Goal: Task Accomplishment & Management: Manage account settings

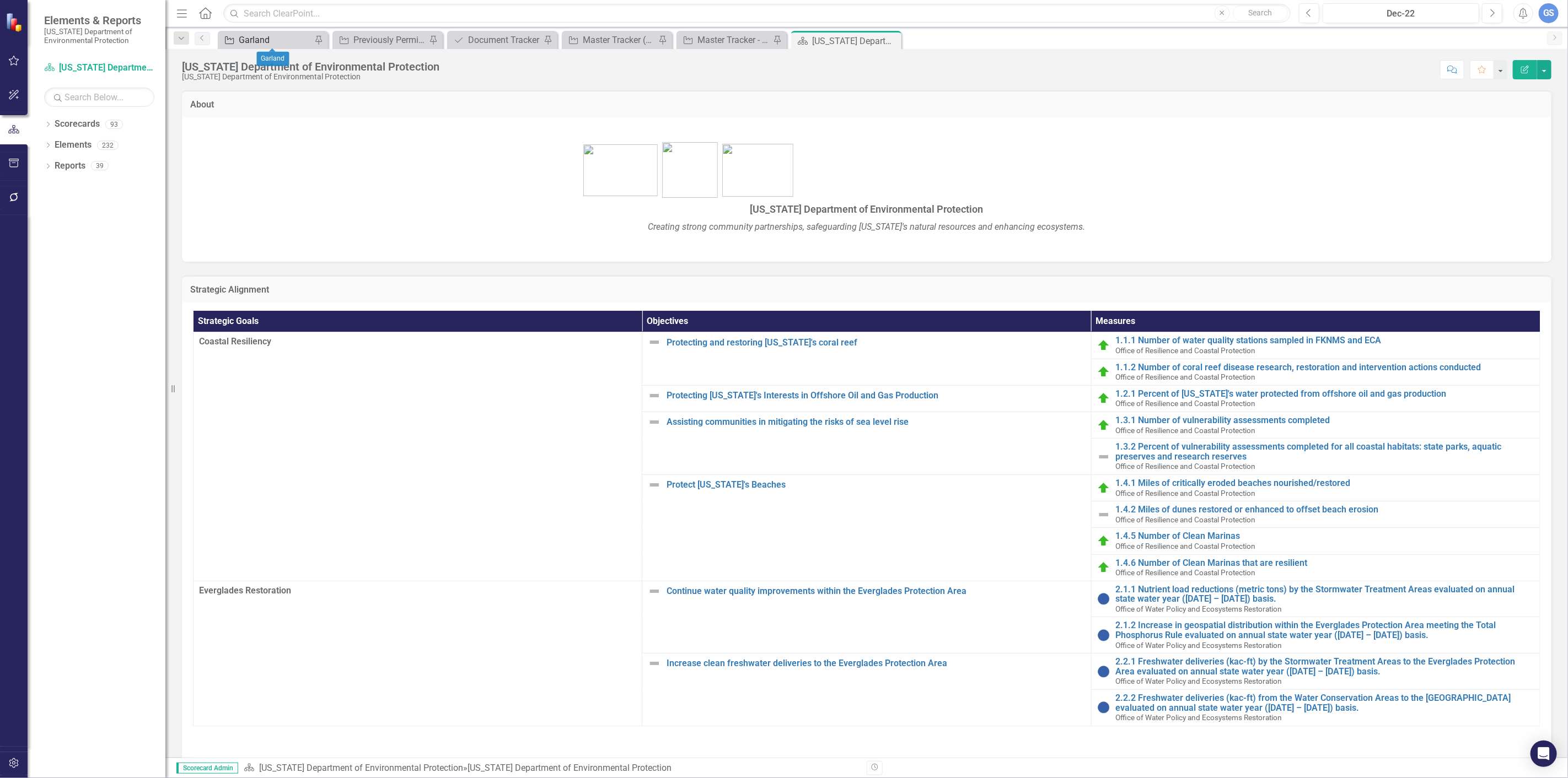
click at [272, 38] on div "Garland" at bounding box center [274, 40] width 73 height 14
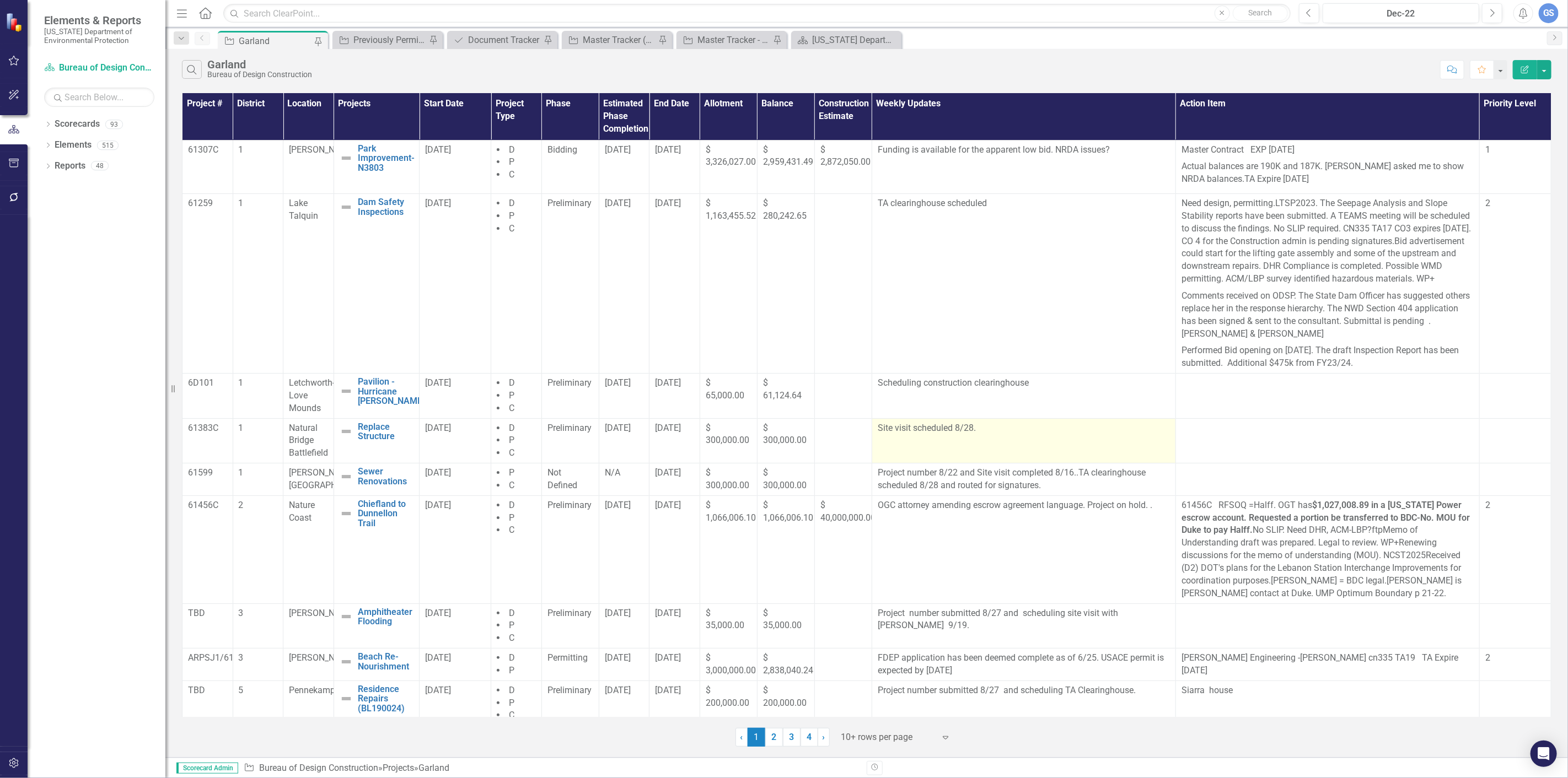
click at [982, 435] on p "Site visit scheduled 8/28." at bounding box center [1024, 428] width 292 height 13
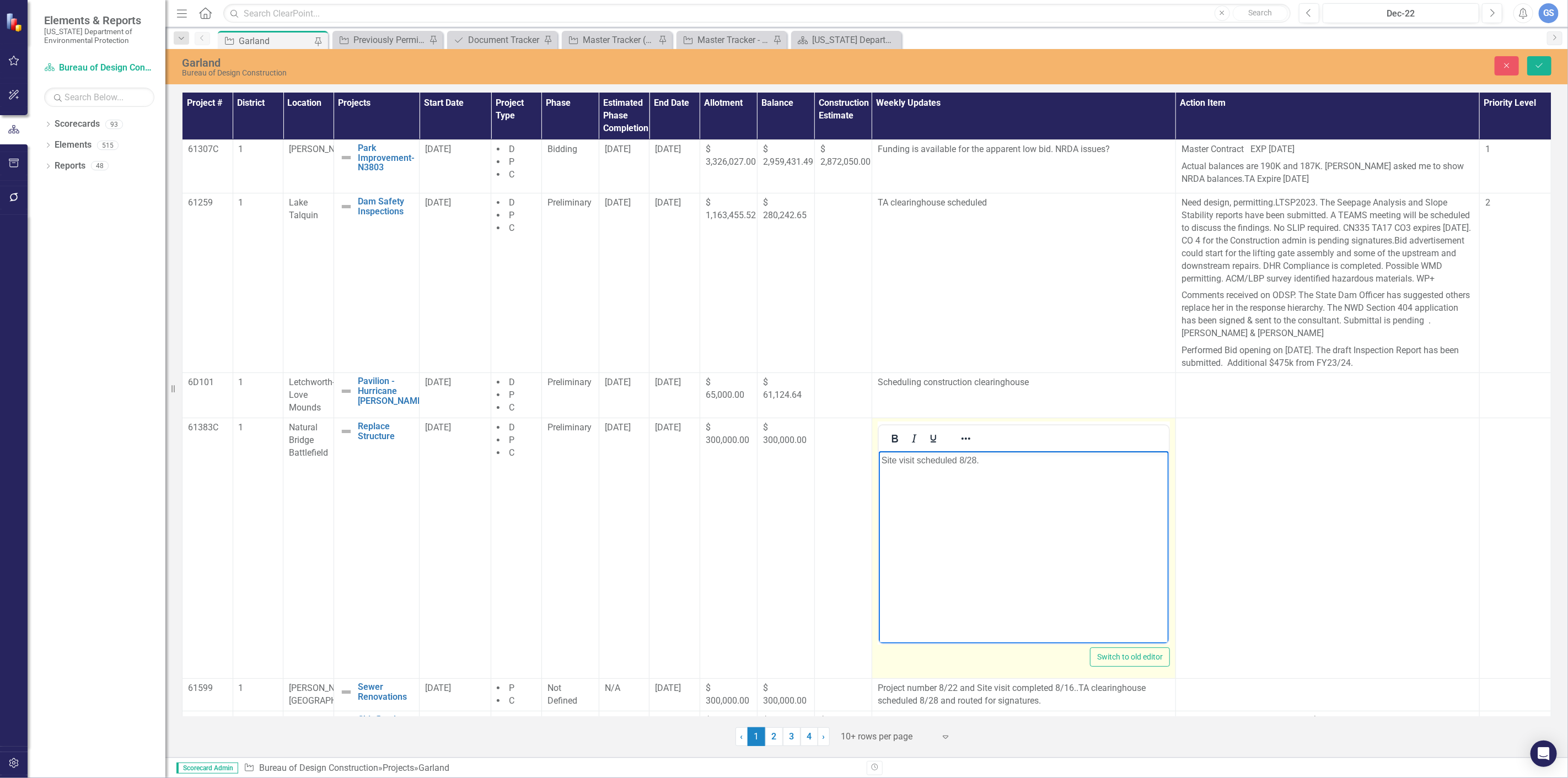
click at [979, 462] on p "Site visit scheduled 8/28." at bounding box center [1023, 459] width 285 height 13
click at [955, 462] on p "Site visit completed and info i" at bounding box center [1023, 459] width 285 height 13
click at [959, 460] on p "Site visit completed and info i" at bounding box center [1023, 459] width 285 height 13
click at [1017, 459] on p "Site visit completed 8/28 and info i" at bounding box center [1023, 459] width 285 height 13
click at [1534, 67] on icon "Save" at bounding box center [1539, 65] width 10 height 8
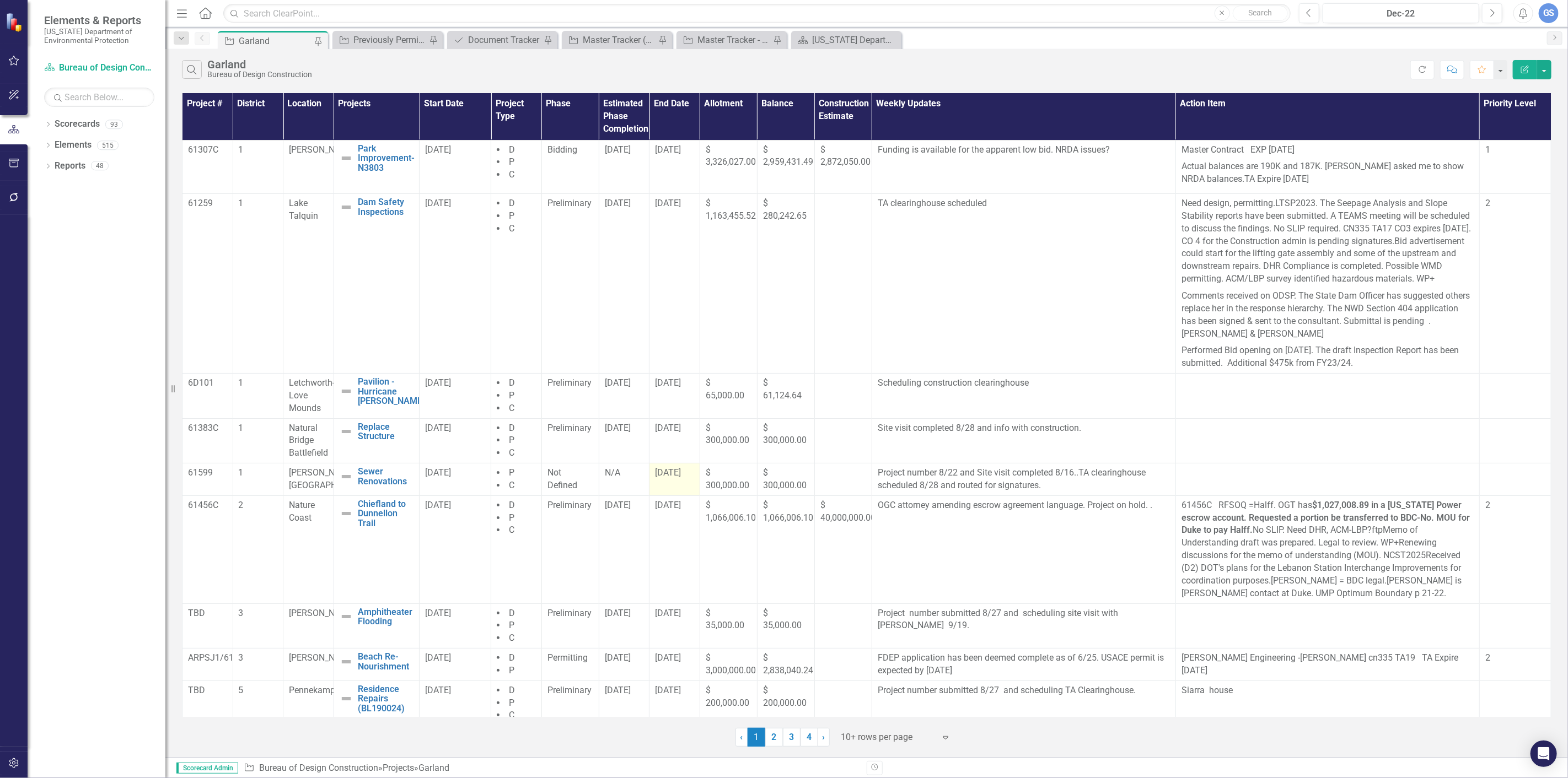
scroll to position [67, 0]
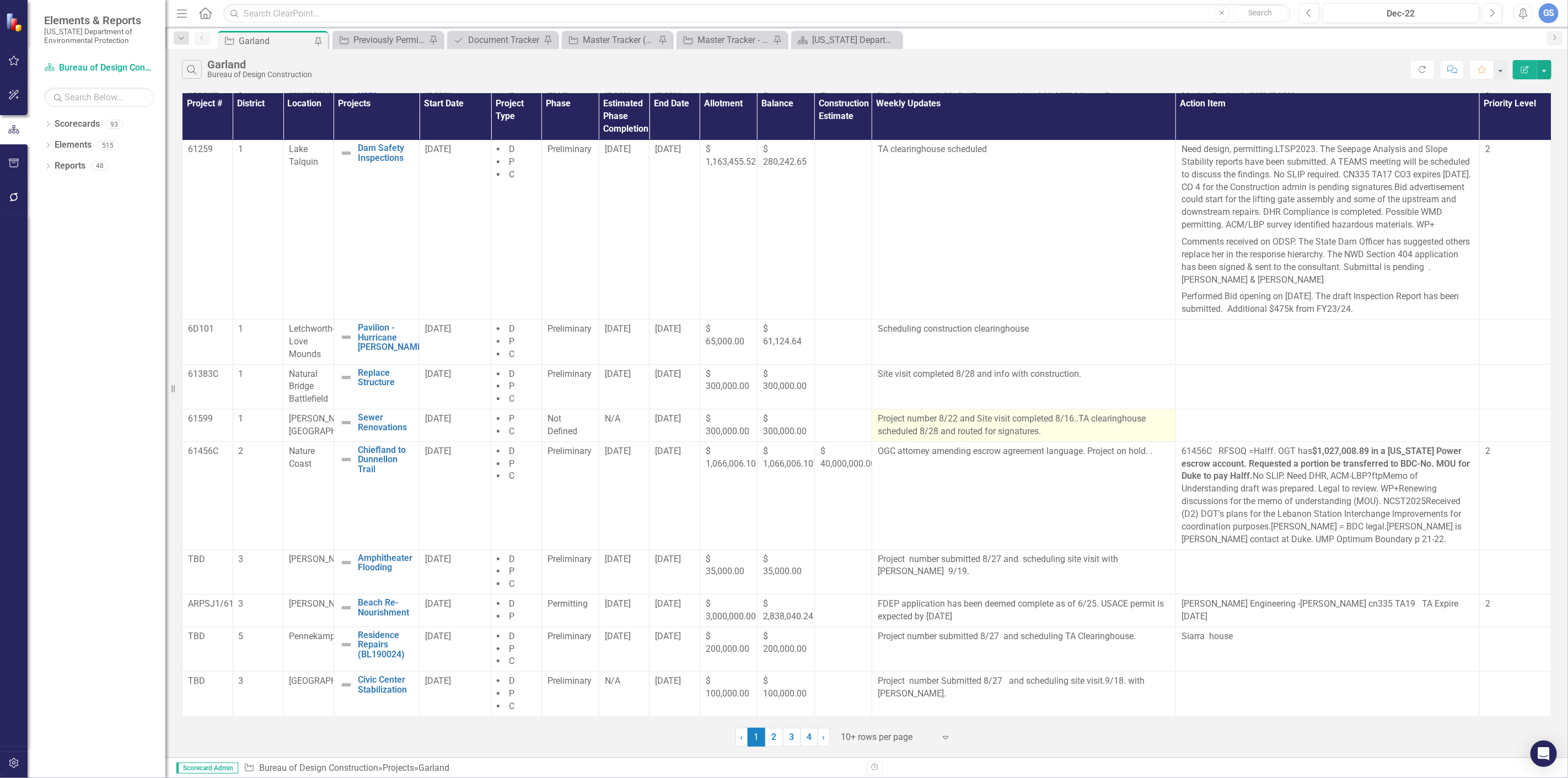
click at [933, 430] on p "Project number 8/22 and Site visit completed 8/16..TA clearinghouse scheduled 8…" at bounding box center [1024, 425] width 292 height 26
click at [936, 430] on p "Project number 8/22 and Site visit completed 8/16..TA clearinghouse scheduled 8…" at bounding box center [1024, 425] width 292 height 26
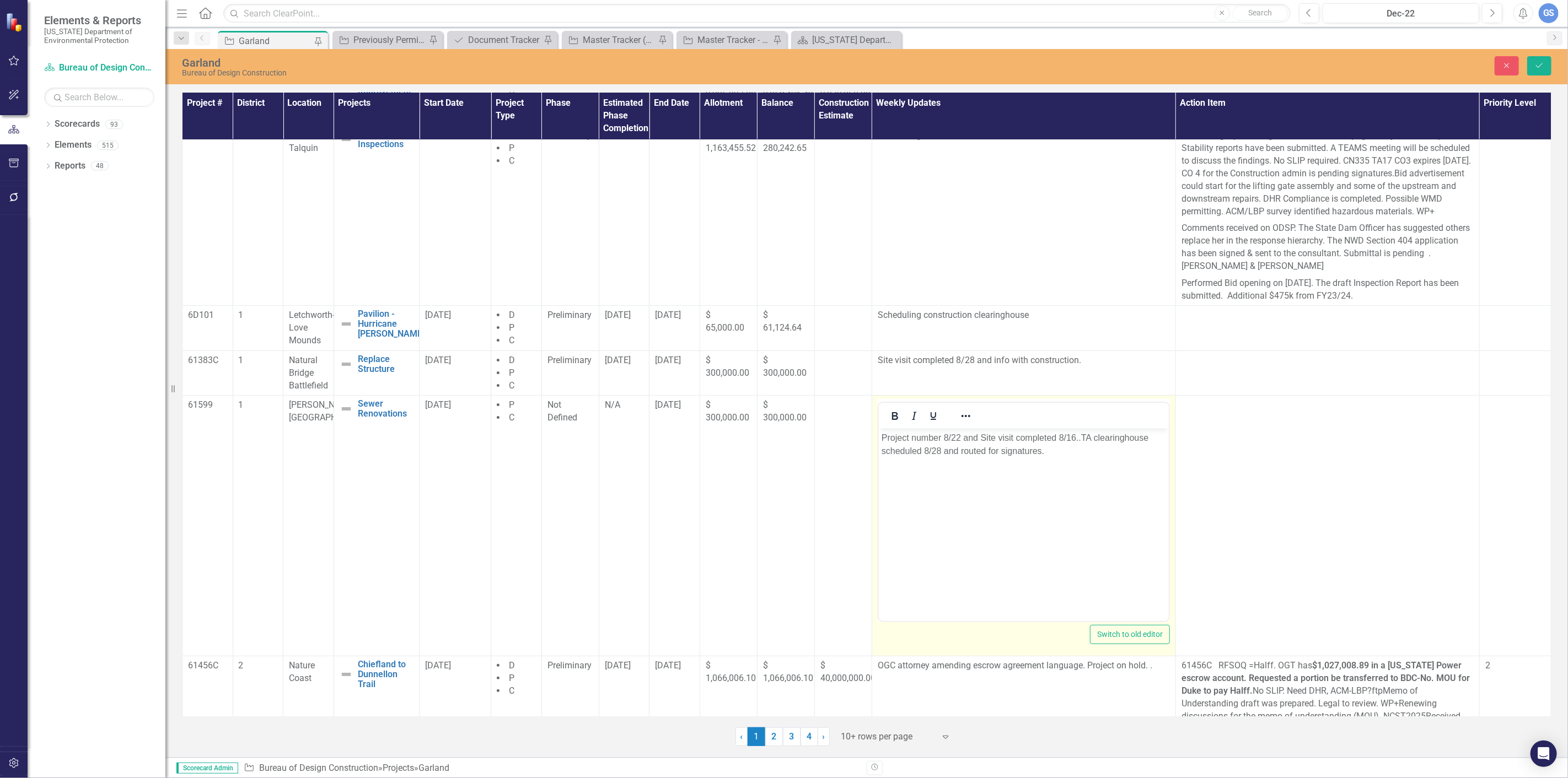
scroll to position [0, 0]
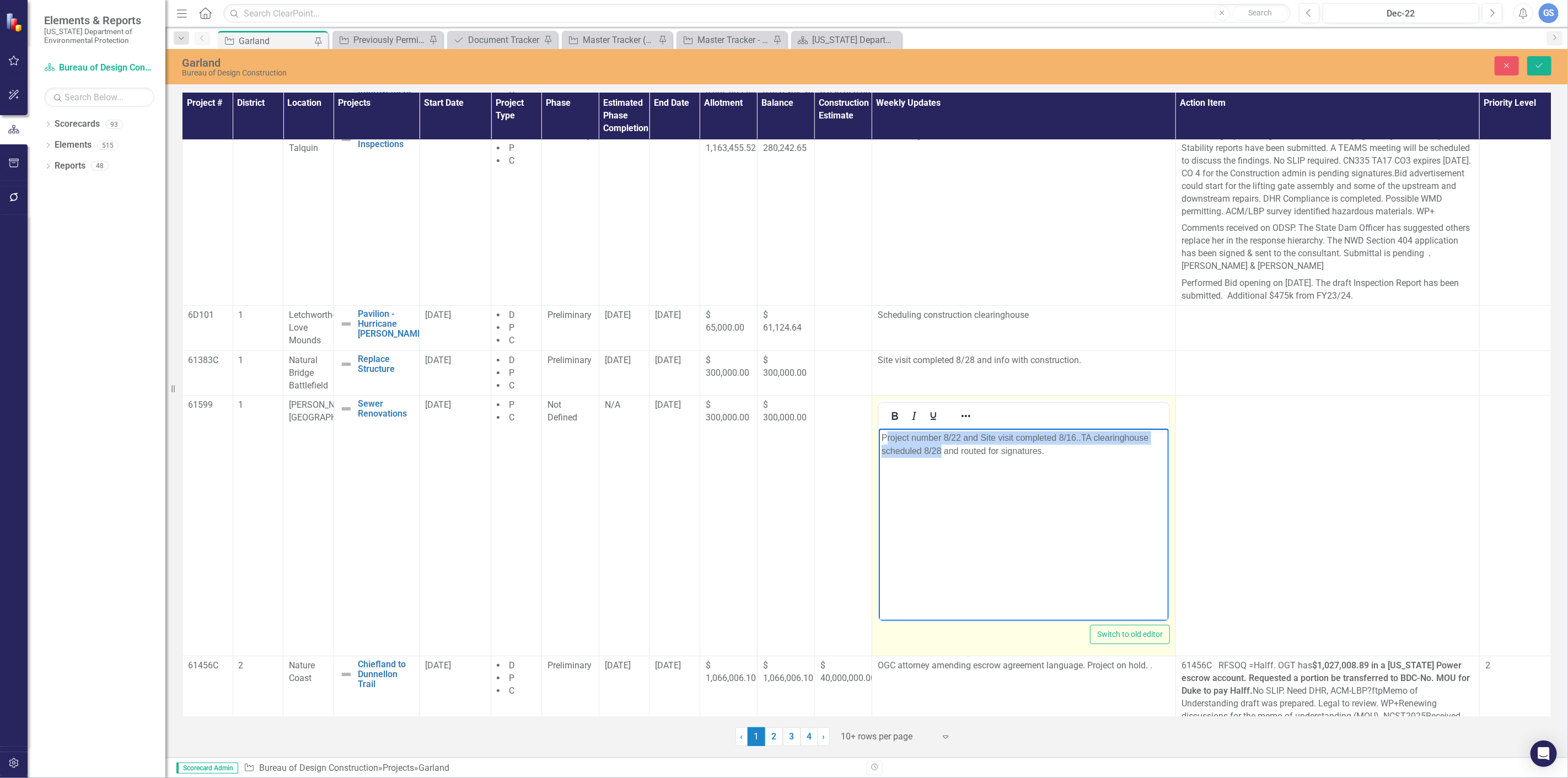
drag, startPoint x: 939, startPoint y: 450, endPoint x: 884, endPoint y: 436, distance: 56.8
click at [884, 436] on p "Project number 8/22 and Site visit completed 8/16..TA clearinghouse scheduled 8…" at bounding box center [1023, 444] width 285 height 26
click at [903, 438] on p "P and routed for signatures." at bounding box center [1023, 437] width 285 height 13
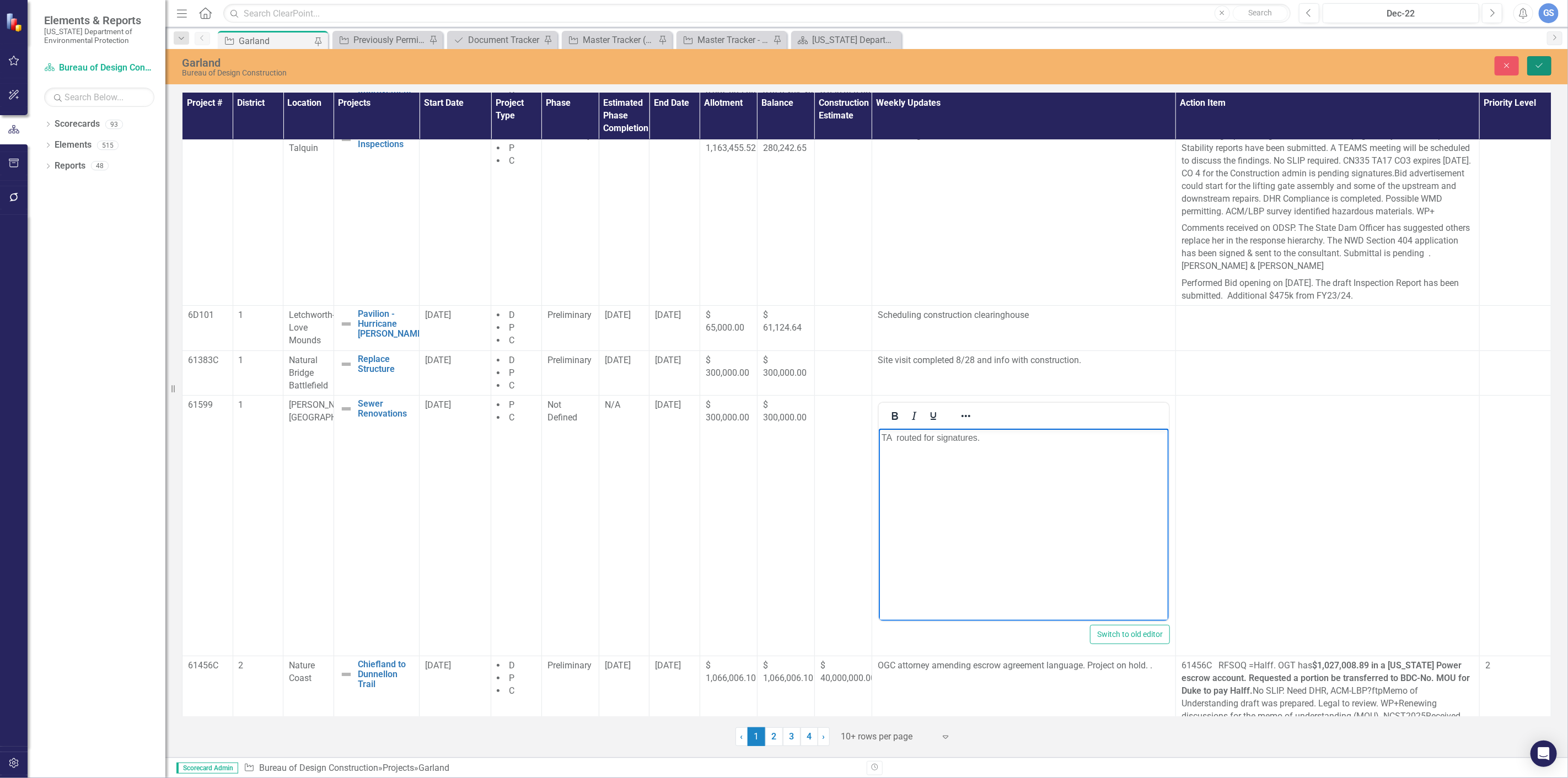
click at [1533, 60] on button "Save" at bounding box center [1539, 66] width 24 height 20
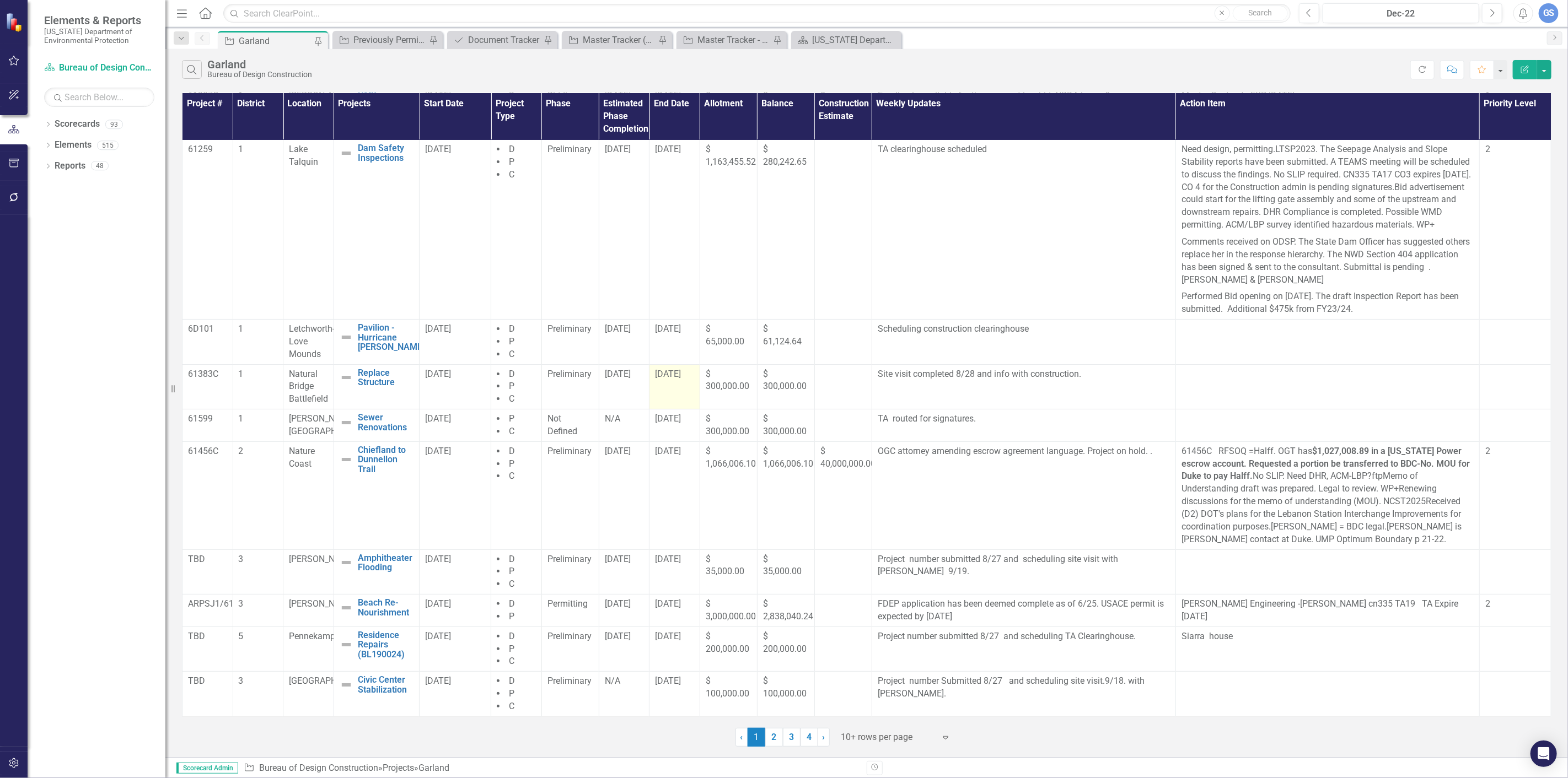
scroll to position [67, 0]
click at [999, 561] on p "Project number submitted 8/27 and scheduling site visit with Benesch 9/19." at bounding box center [1024, 566] width 292 height 26
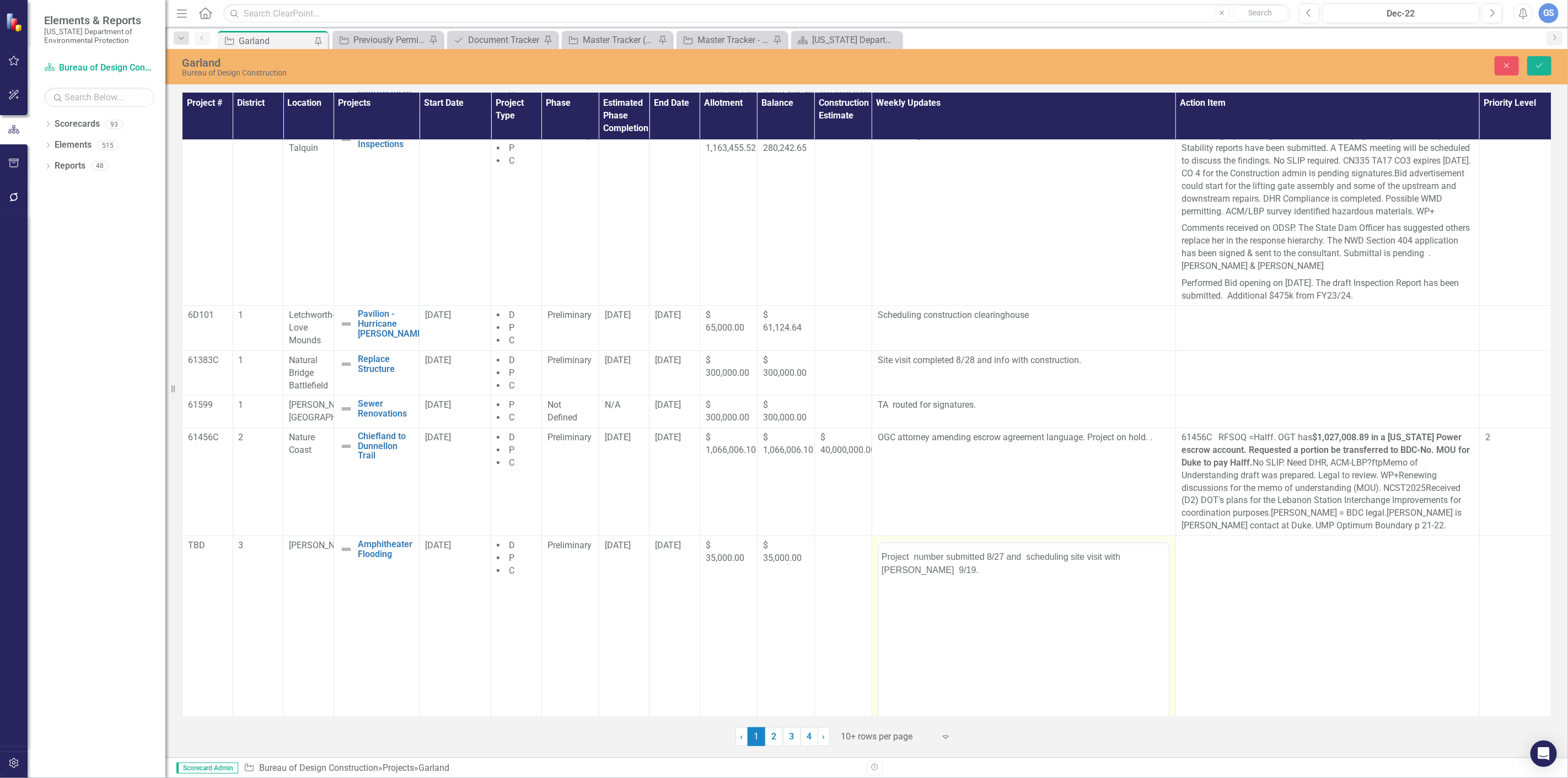
scroll to position [0, 0]
click at [1004, 575] on p "Project number submitted 8/27 and scheduling site visit with Benesch 9/19." at bounding box center [1023, 584] width 285 height 26
click at [1534, 64] on icon "Save" at bounding box center [1539, 65] width 10 height 8
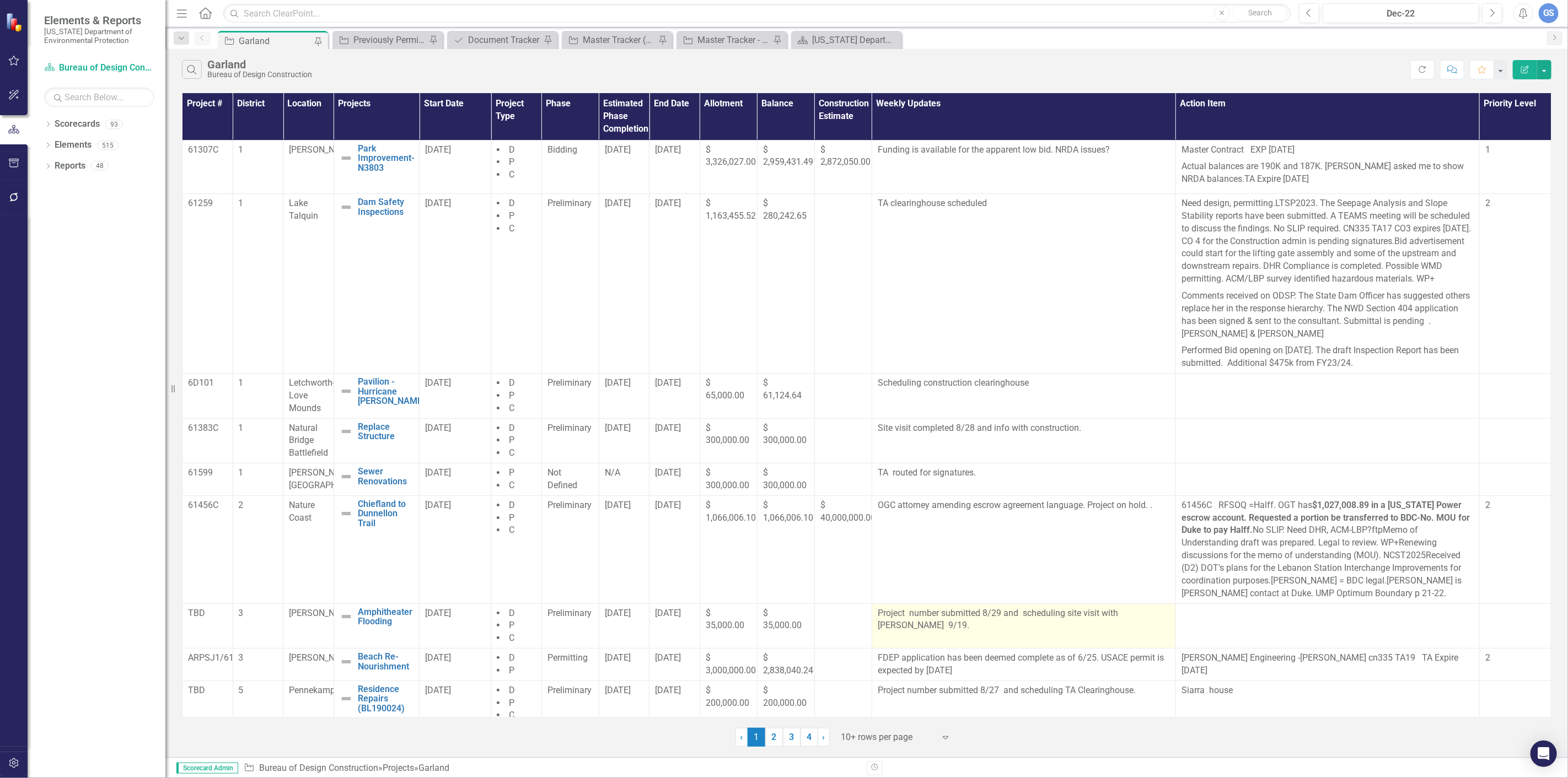
scroll to position [67, 0]
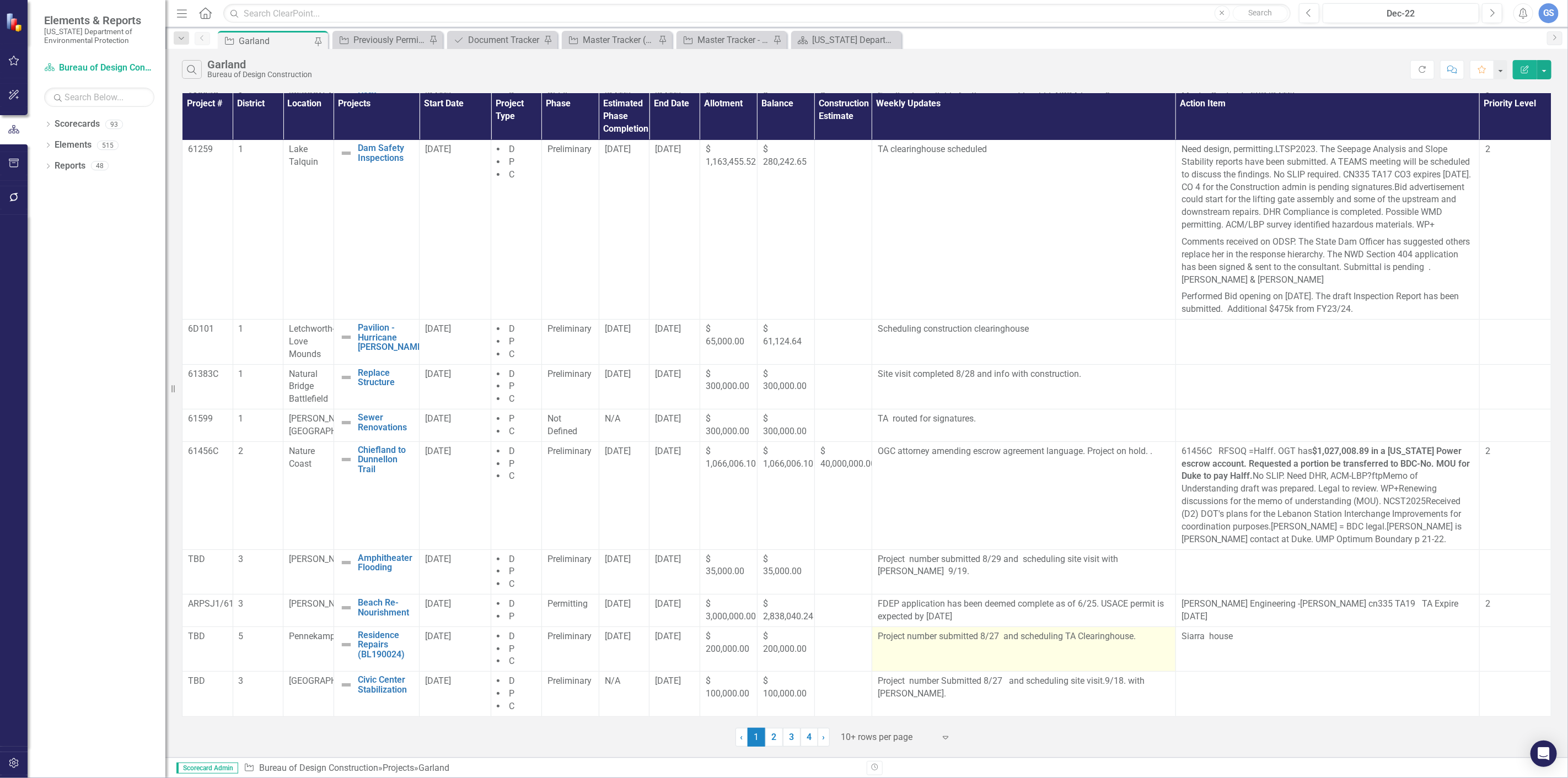
click at [998, 637] on p "Project number submitted 8/27 and scheduling TA Clearinghouse." at bounding box center [1024, 636] width 292 height 13
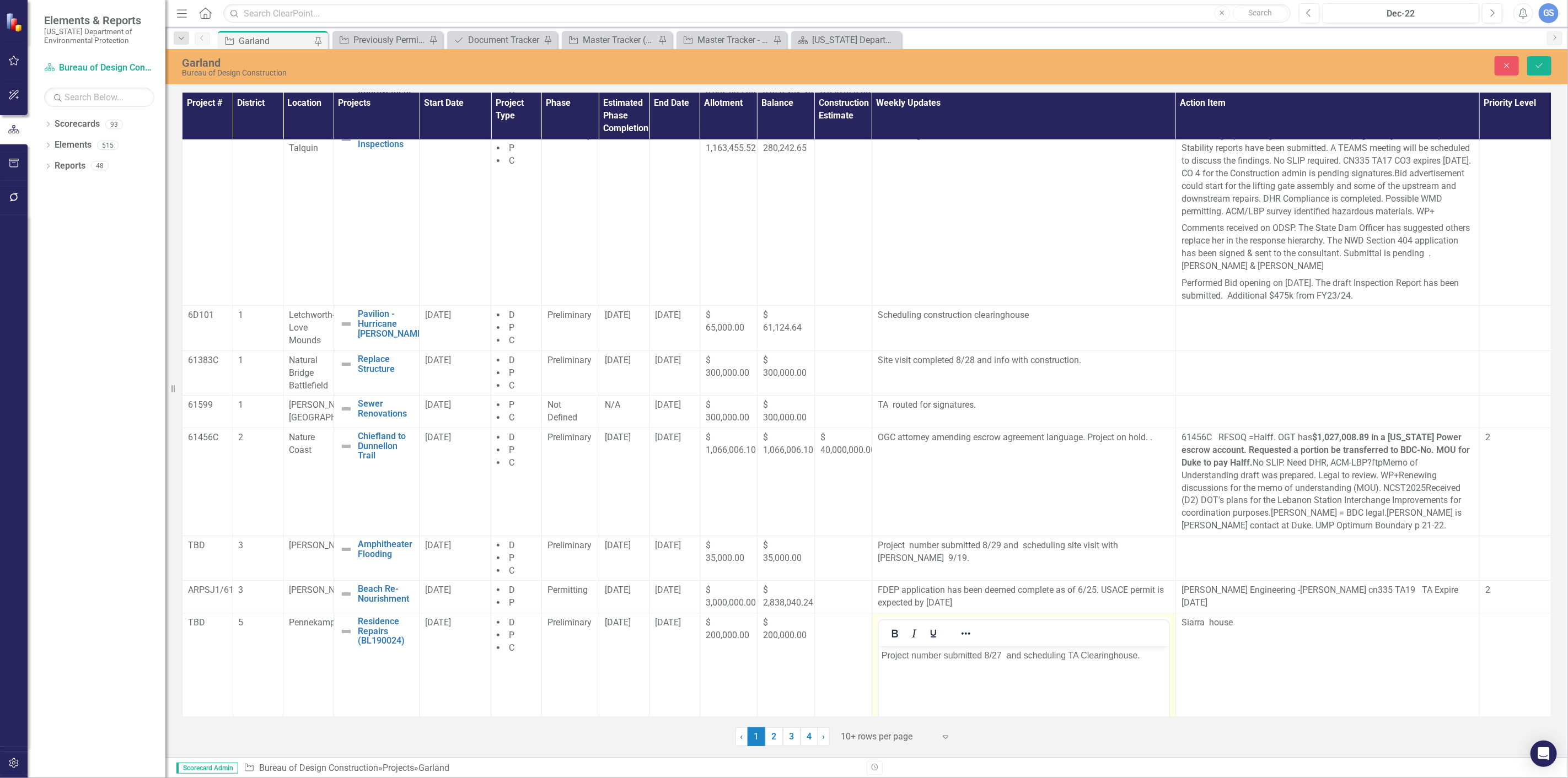
scroll to position [0, 0]
click at [1009, 655] on p "Project number submitted 8/27 and scheduling TA Clearinghouse." at bounding box center [1023, 654] width 285 height 13
click at [1003, 654] on p "Project number submitted 8/27 and scheduling TA Clearinghouse." at bounding box center [1023, 654] width 285 height 13
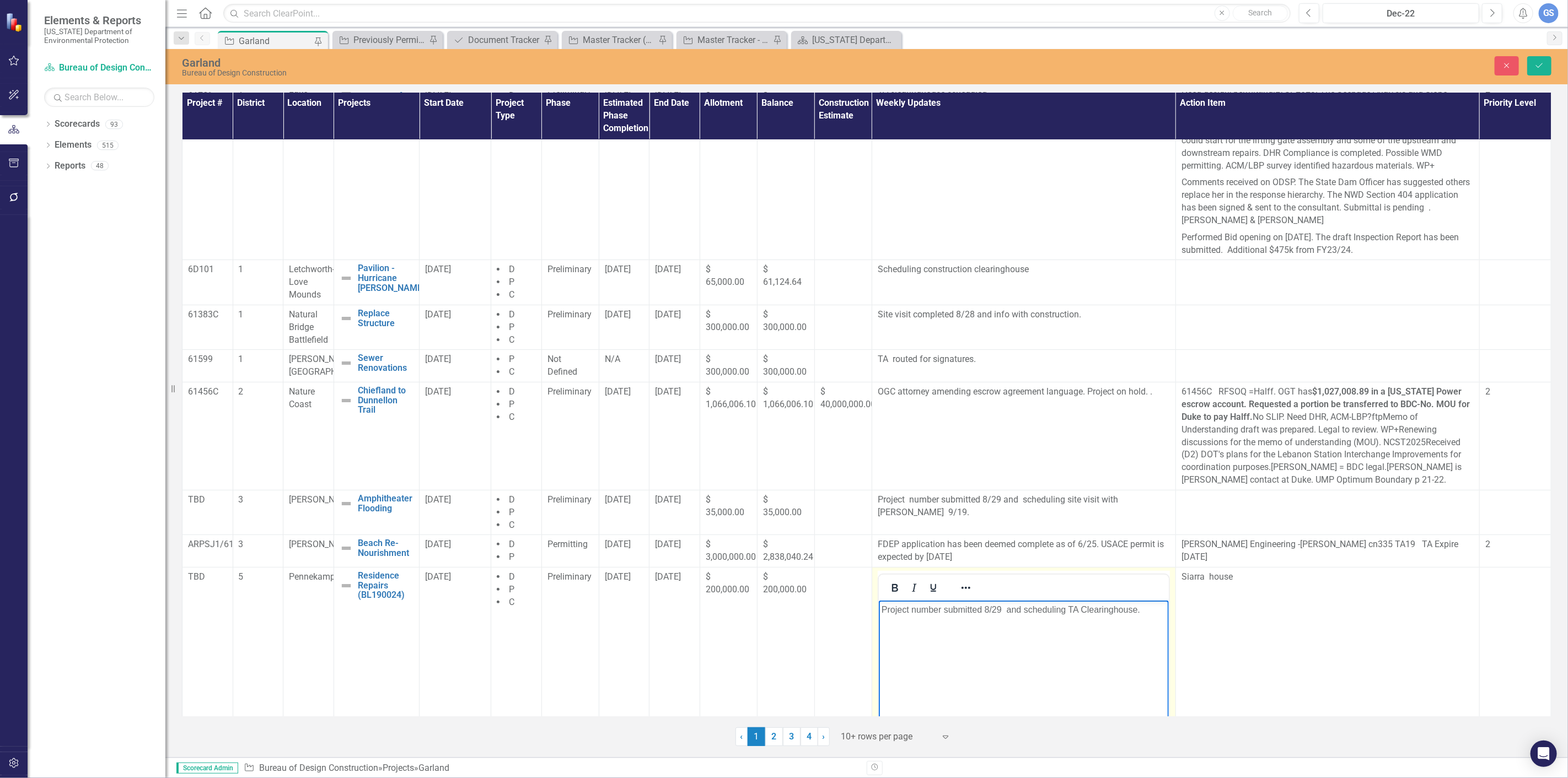
scroll to position [251, 0]
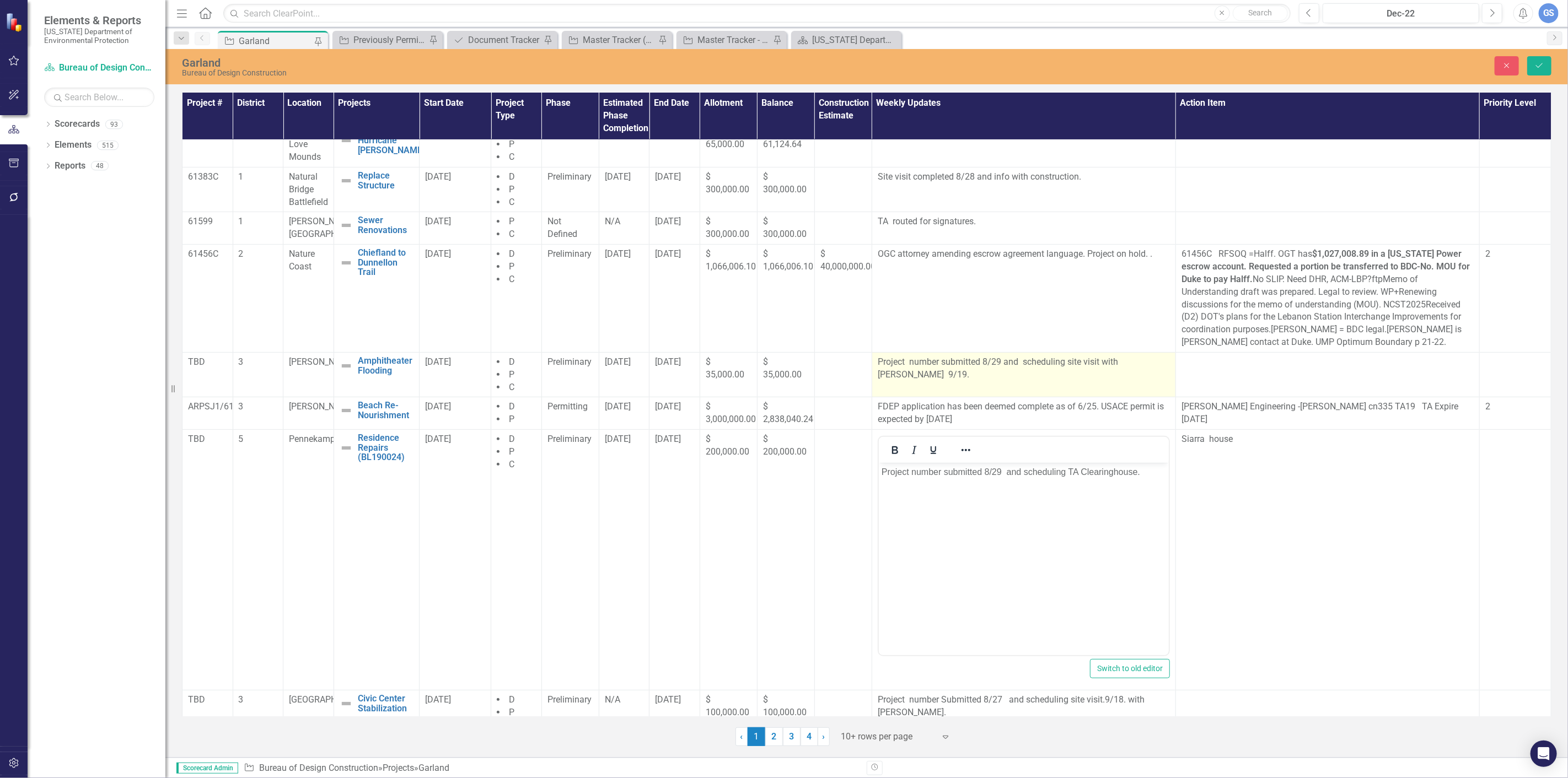
click at [1061, 373] on p "Project number submitted 8/29 and scheduling site visit with Benesch 9/19." at bounding box center [1024, 369] width 292 height 26
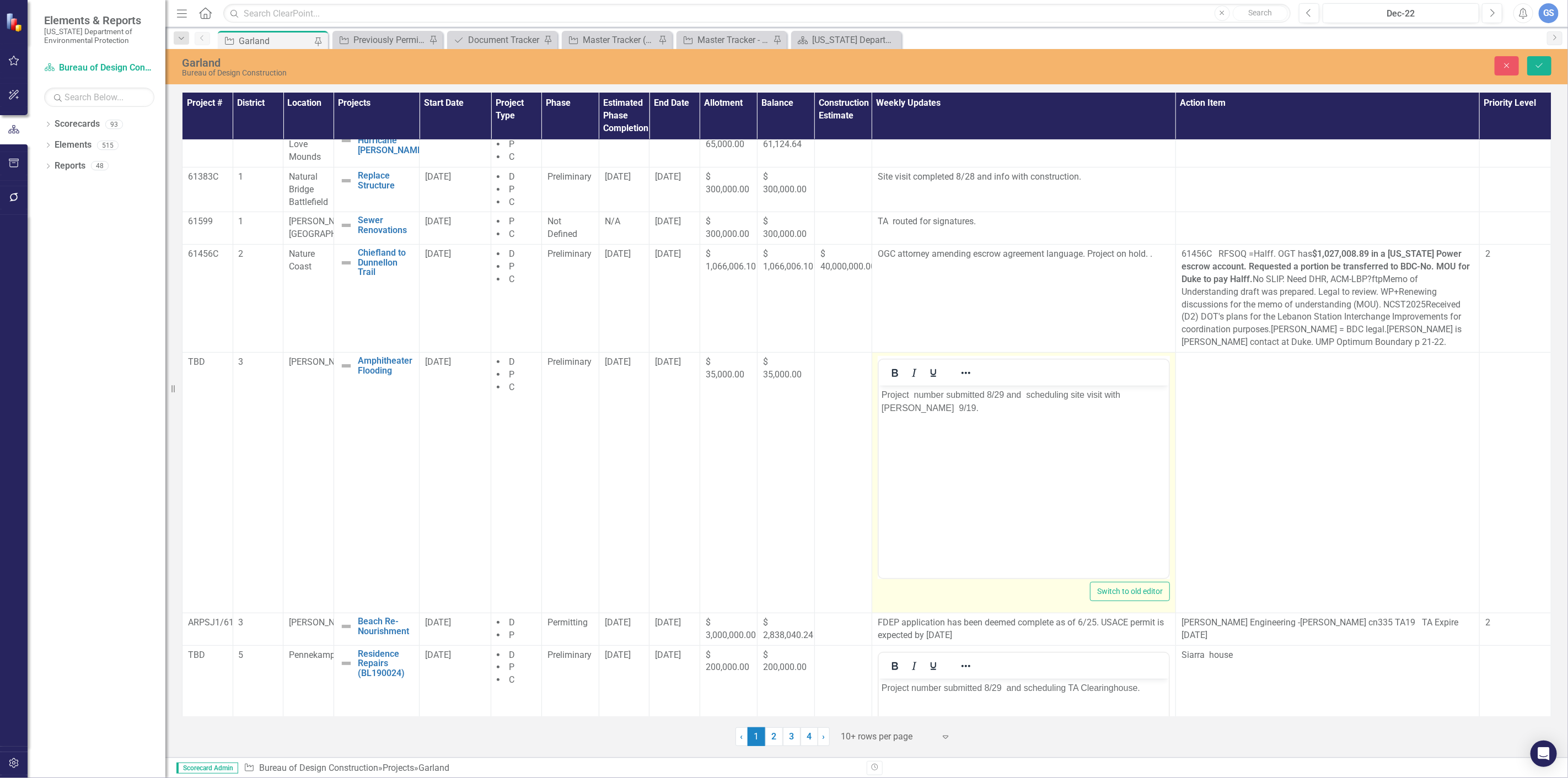
scroll to position [0, 0]
click at [1069, 394] on p "Project number submitted 8/29 and scheduling site visit with Benesch 9/19." at bounding box center [1023, 401] width 285 height 26
click at [1055, 394] on p "Project number submitted 8/29 and schedulsite visit with Benesch 9/19." at bounding box center [1023, 401] width 285 height 26
click at [1058, 394] on p "Project number submitted 8/29 and schedul site visit with Benesch 9/19." at bounding box center [1023, 401] width 285 height 26
click at [1076, 393] on p "Project number submitted 8/29 and scheduled site visit with Benesch 9/19." at bounding box center [1023, 401] width 285 height 26
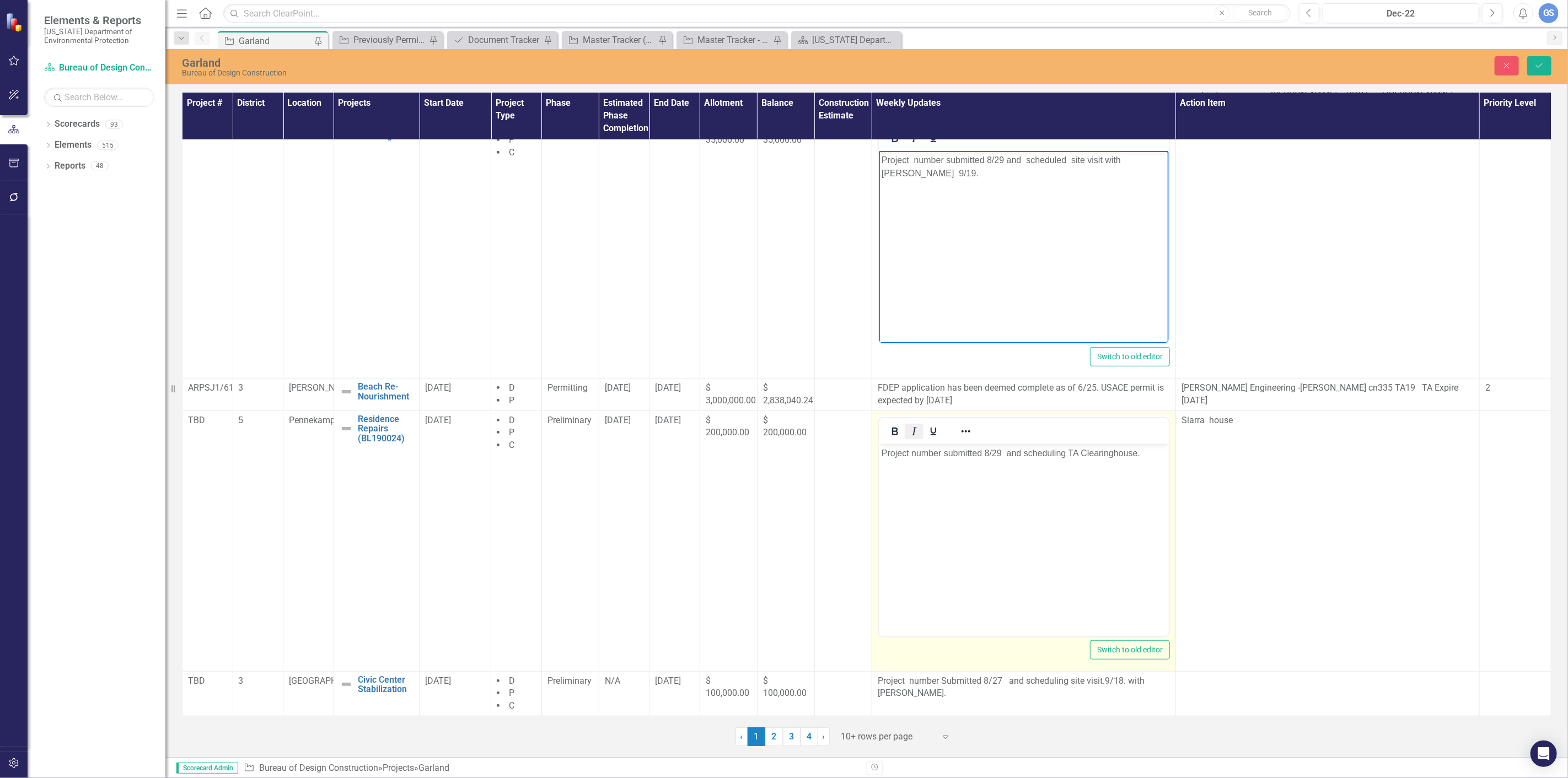
scroll to position [499, 0]
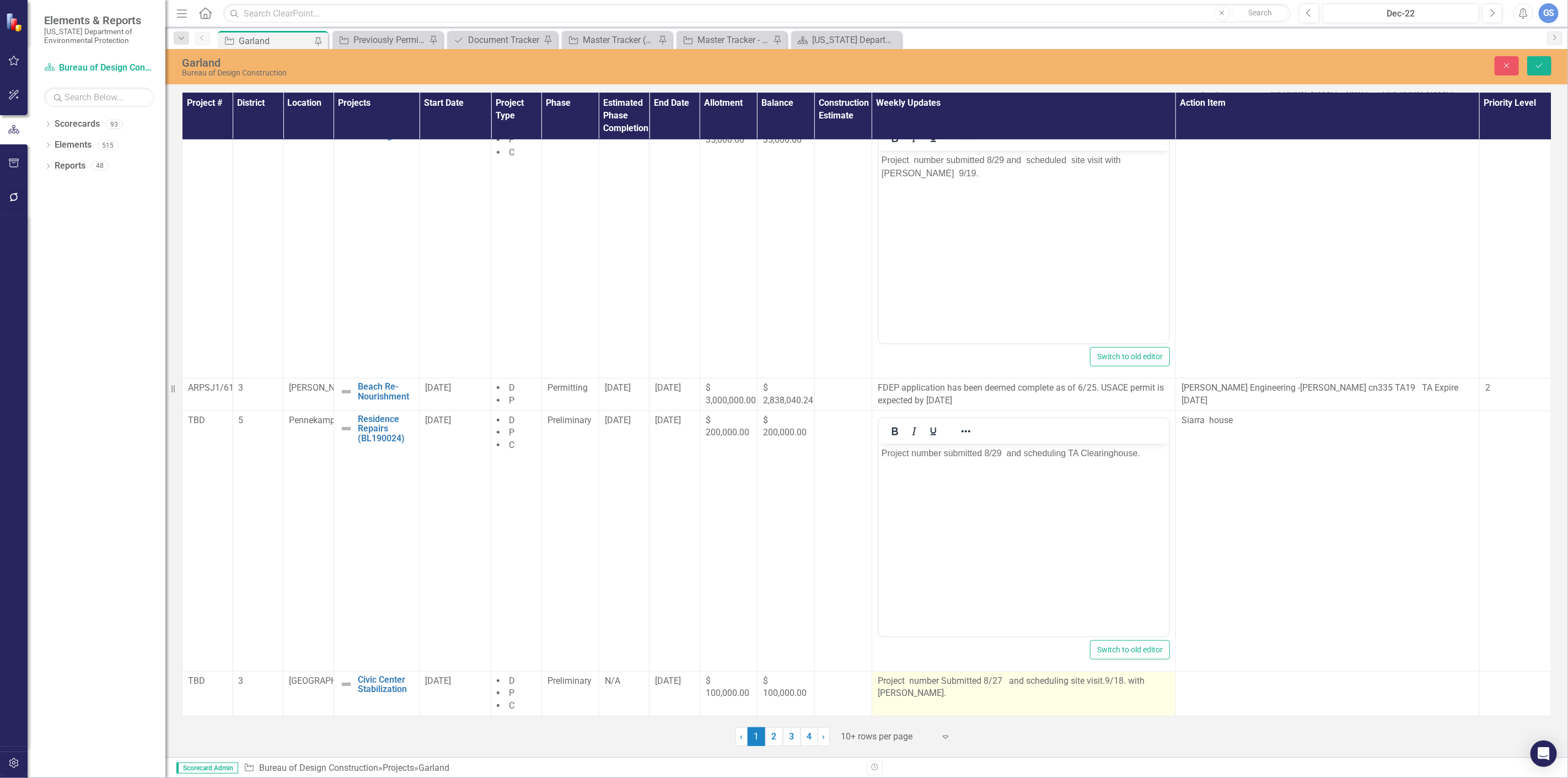
click at [998, 681] on p "Project number Submitted 8/27 and scheduling site visit.9/18. with Benesch." at bounding box center [1024, 687] width 292 height 26
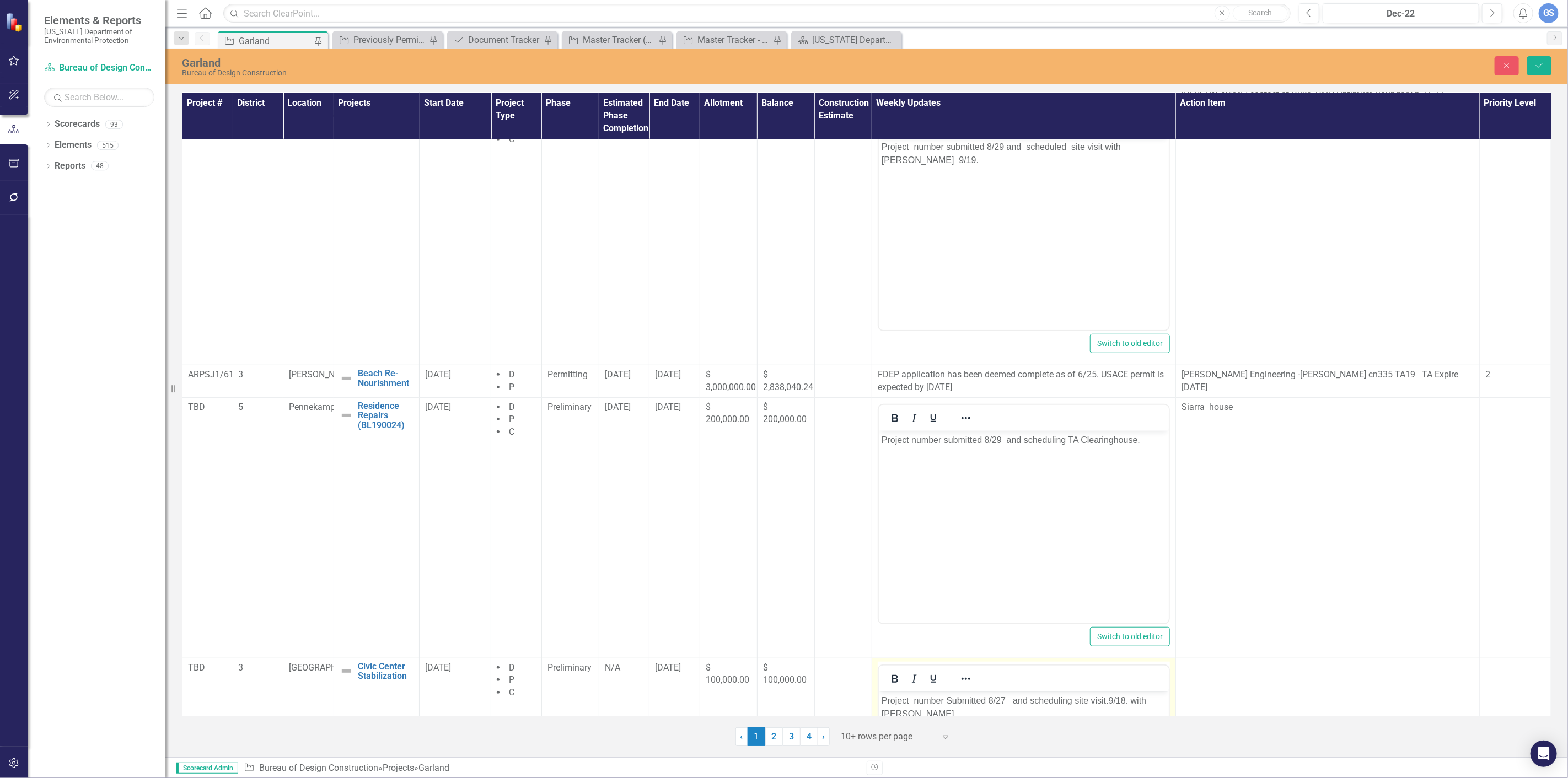
scroll to position [0, 0]
click at [1002, 699] on p "Project number Submitted 8/27 and scheduling site visit.9/18. with Benesch." at bounding box center [1023, 706] width 285 height 26
click at [1006, 698] on p "Project number Submitted 8/27 and scheduling site visit.9/18. with Benesch." at bounding box center [1023, 706] width 285 height 26
click at [1013, 698] on p "Project number Submitted 8/29 and scheduling site visit.9/18. with Benesch." at bounding box center [1023, 705] width 285 height 26
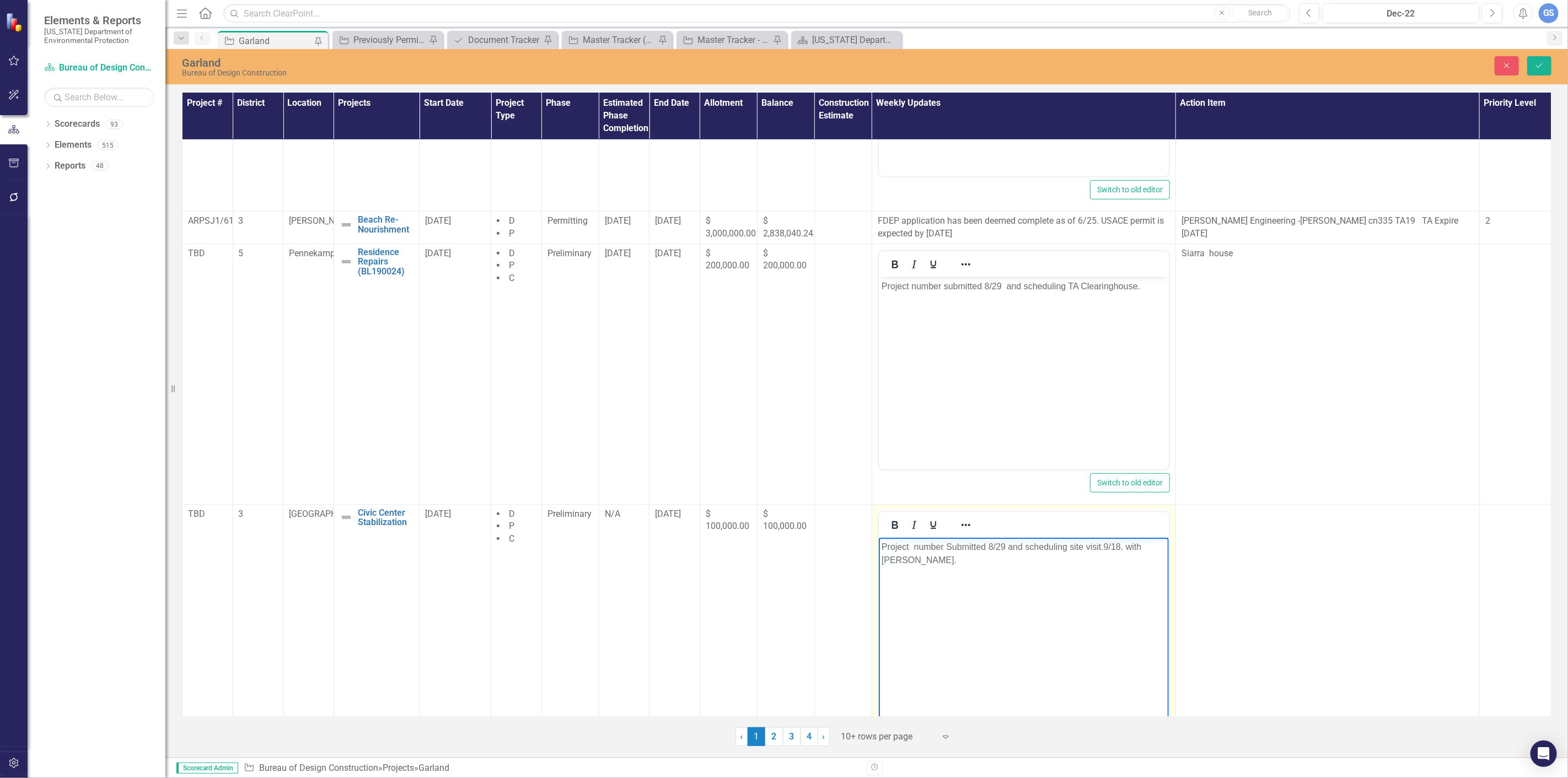
scroll to position [684, 0]
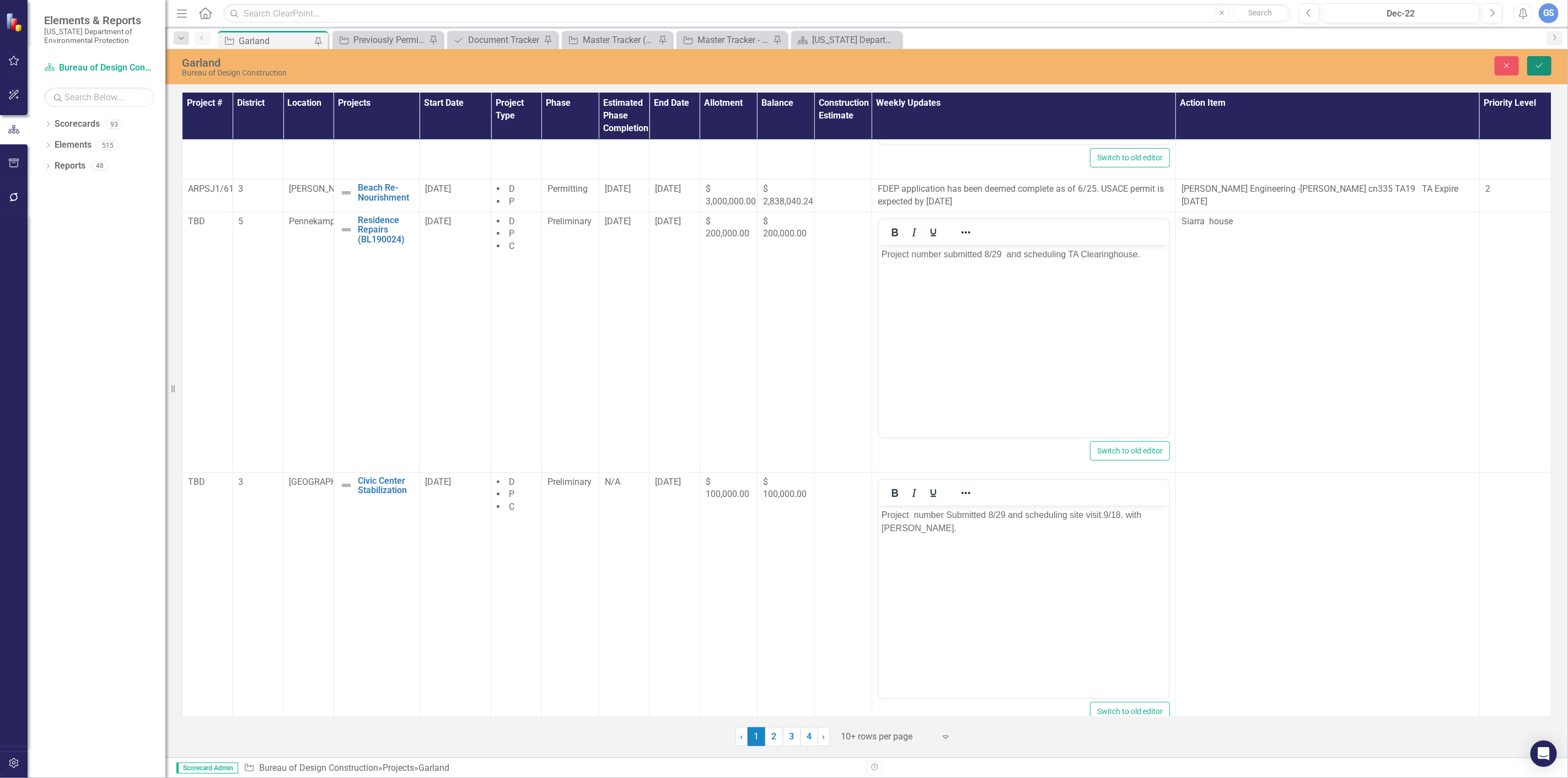
click at [1533, 59] on button "Save" at bounding box center [1539, 66] width 24 height 20
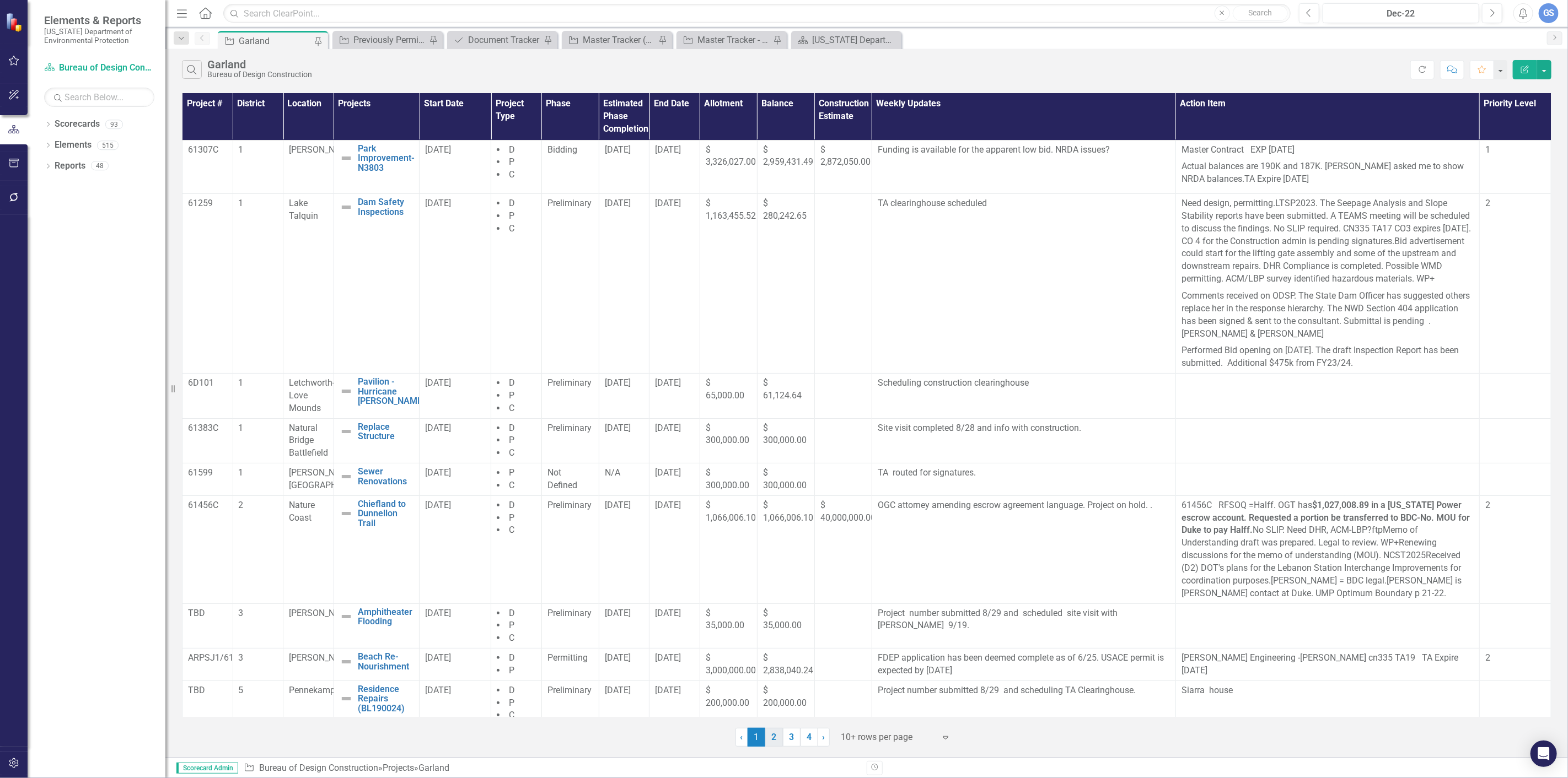
click at [772, 734] on link "2" at bounding box center [773, 737] width 18 height 19
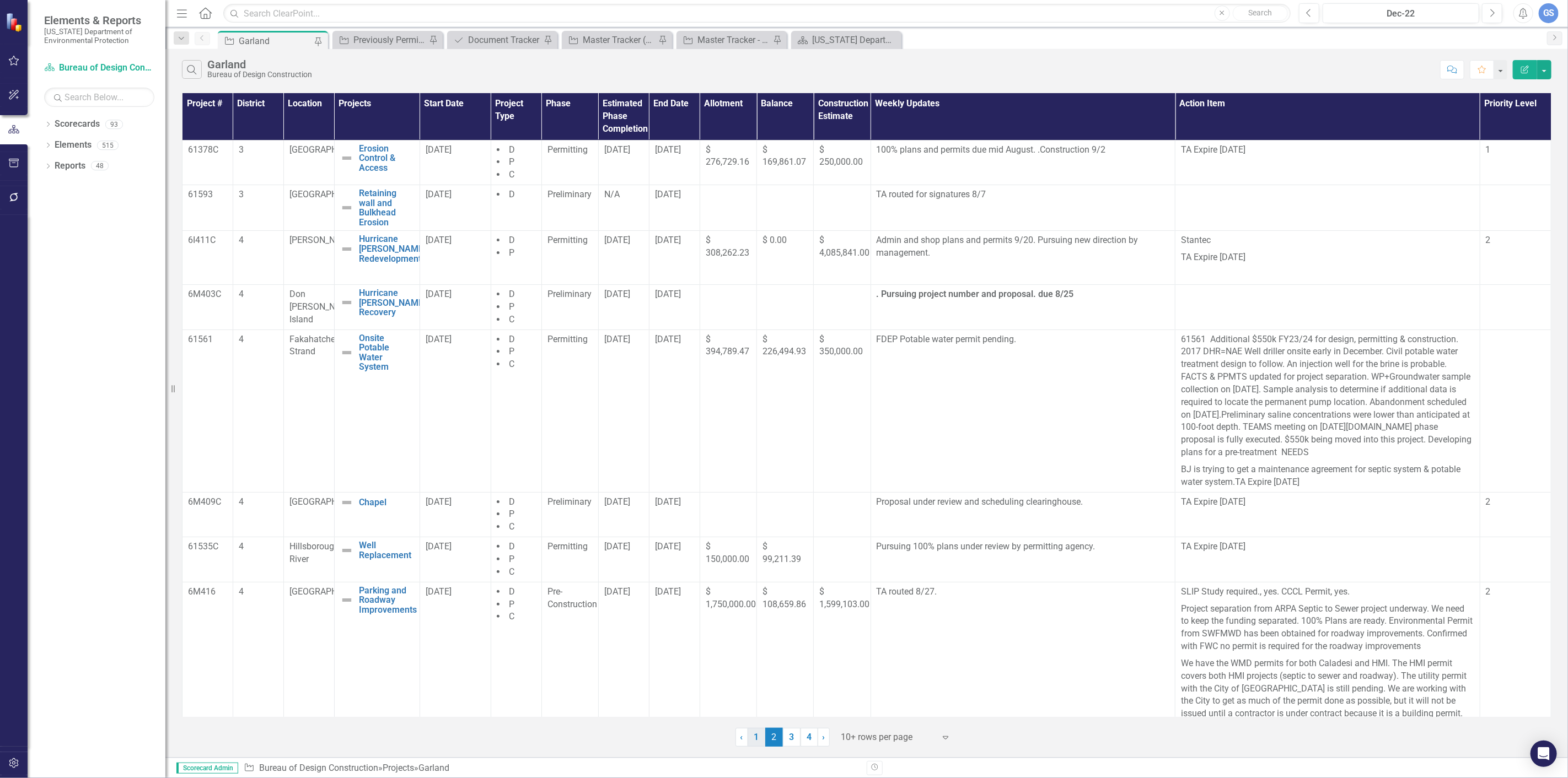
click at [755, 734] on link "1" at bounding box center [756, 737] width 18 height 19
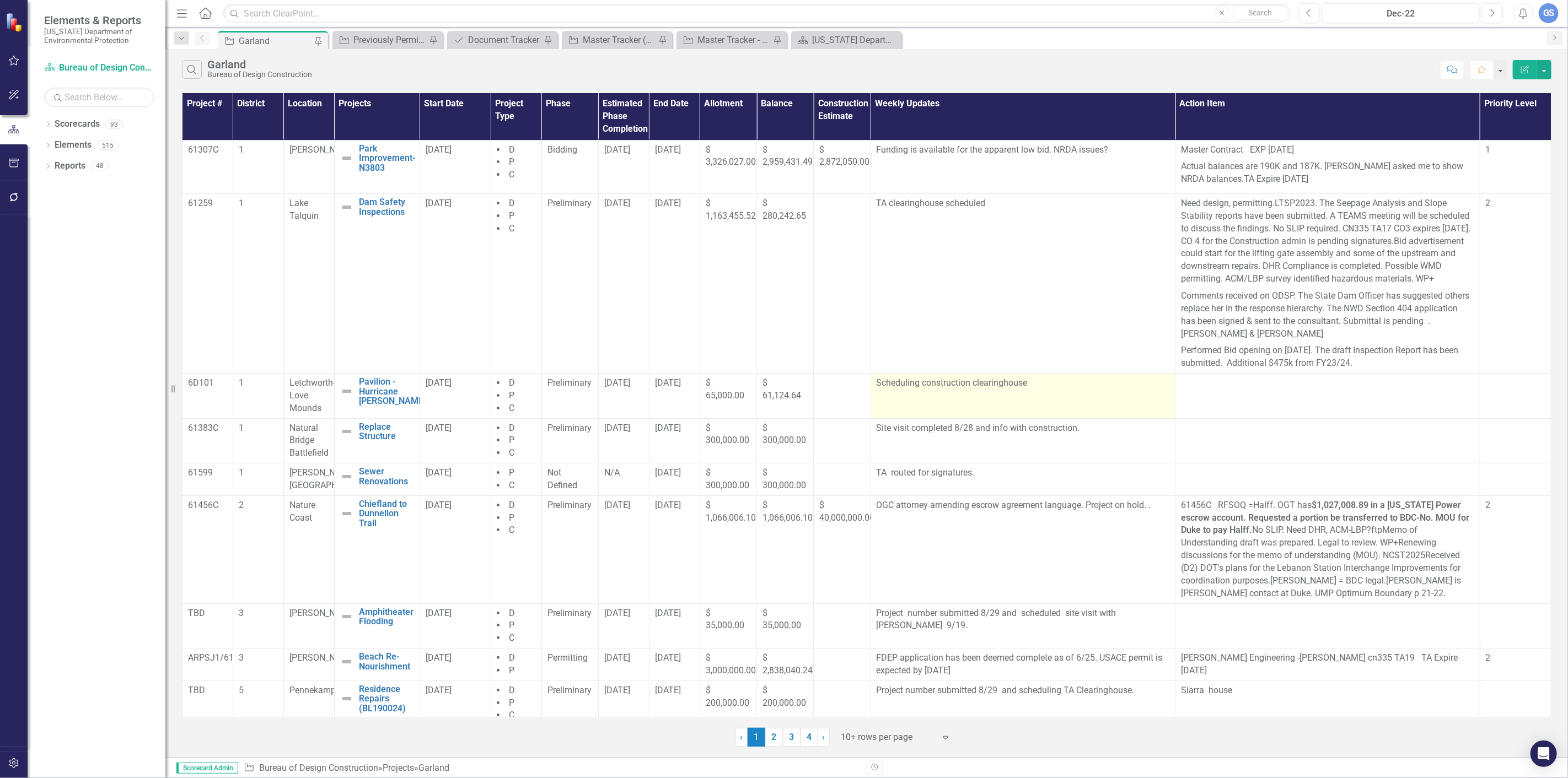
click at [1034, 389] on p "Scheduling construction clearinghouse" at bounding box center [1023, 383] width 293 height 13
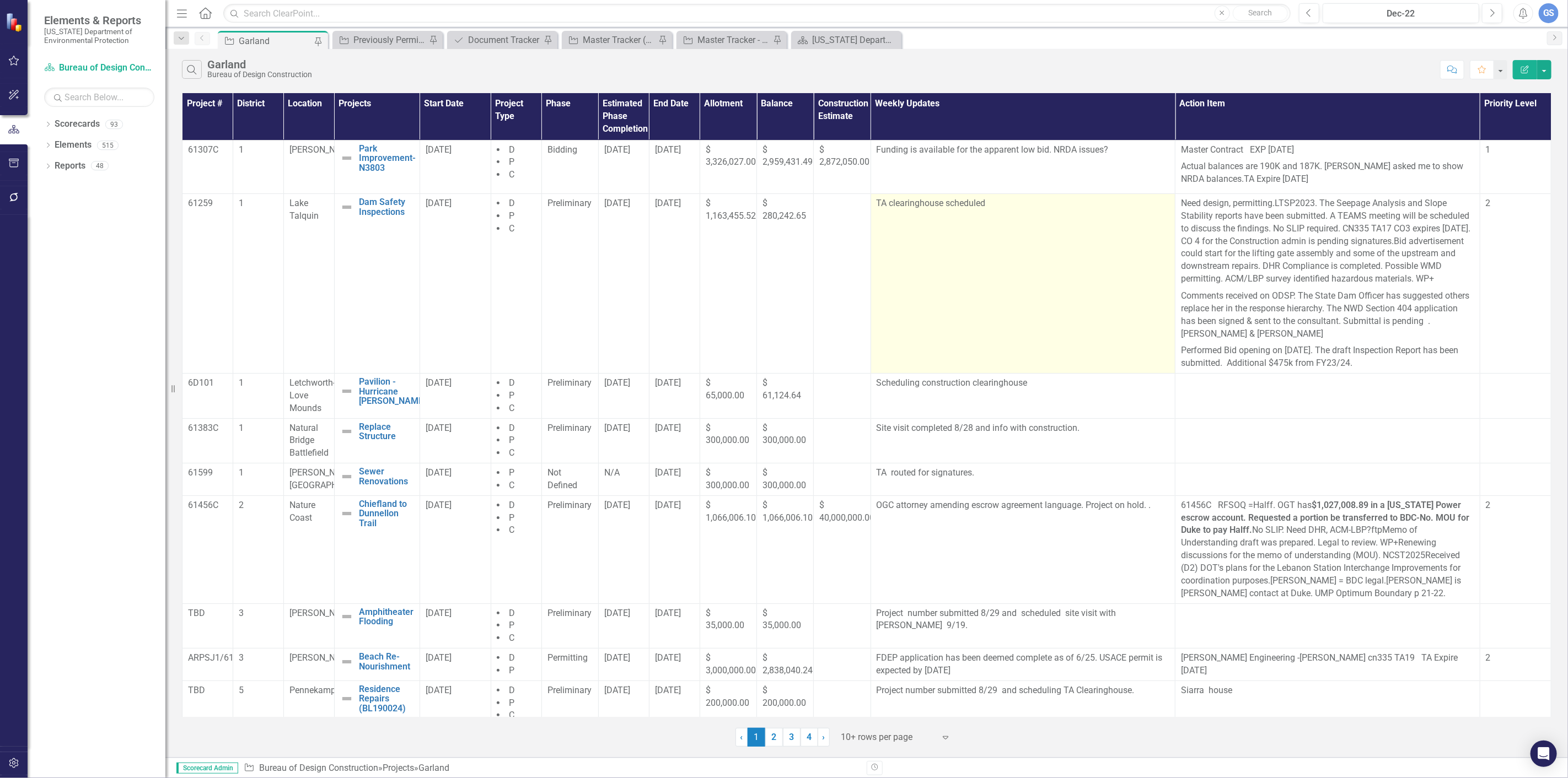
click at [877, 200] on p "TA clearinghouse scheduled" at bounding box center [1023, 203] width 293 height 13
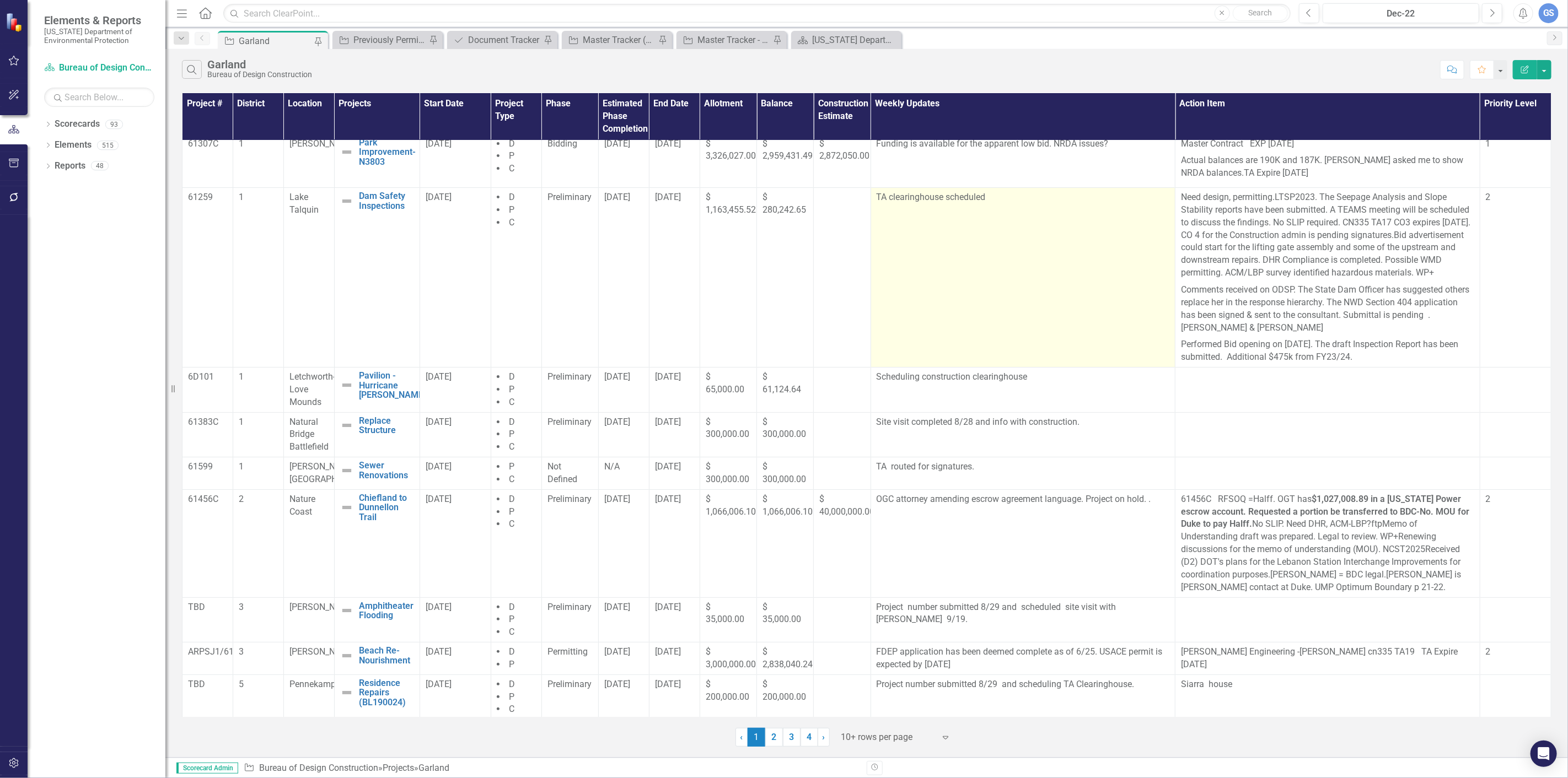
scroll to position [0, 0]
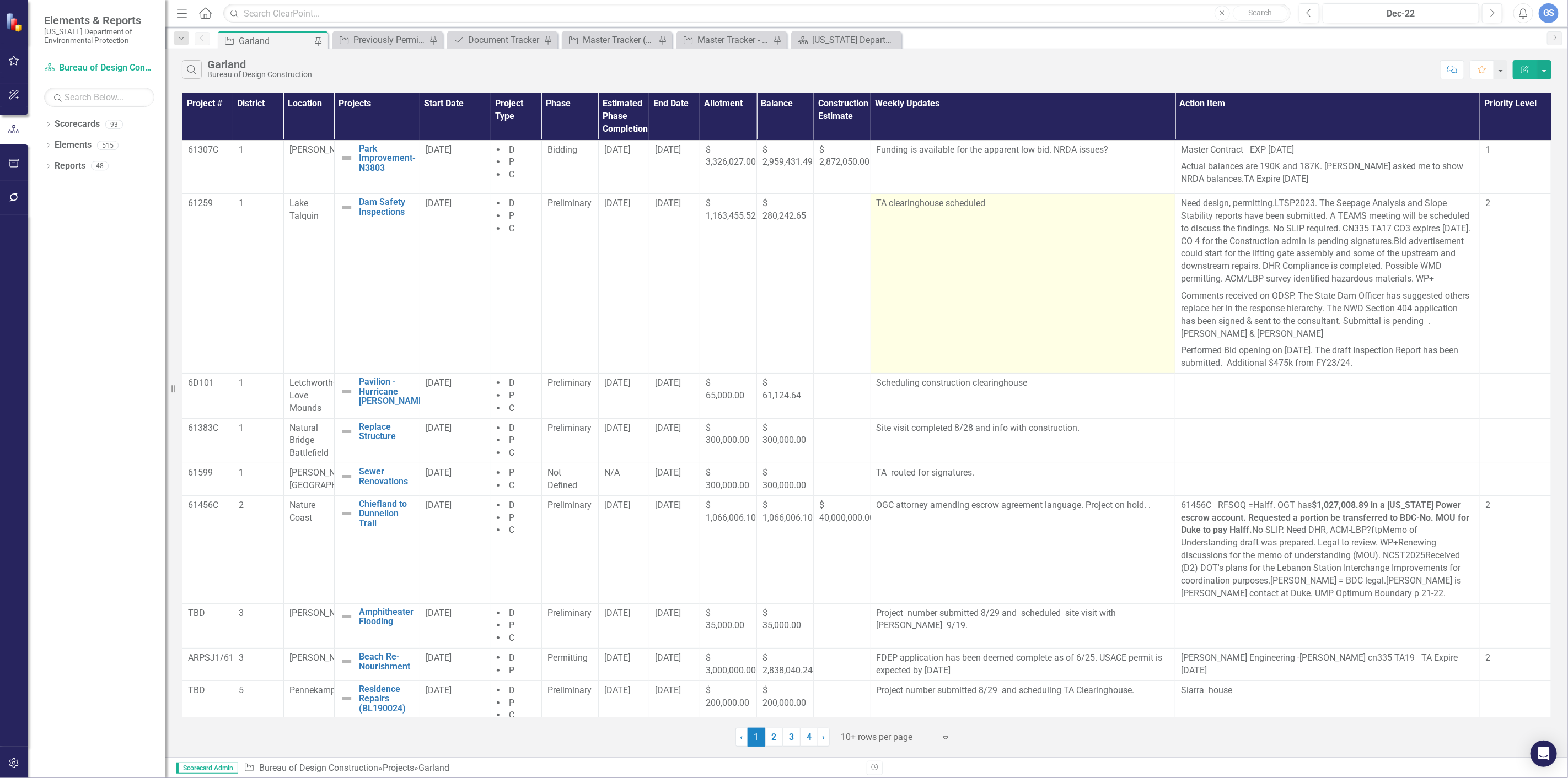
click at [984, 204] on p "TA clearinghouse scheduled" at bounding box center [1023, 203] width 293 height 13
click at [981, 205] on p "TA clearinghouse scheduled" at bounding box center [1023, 203] width 293 height 13
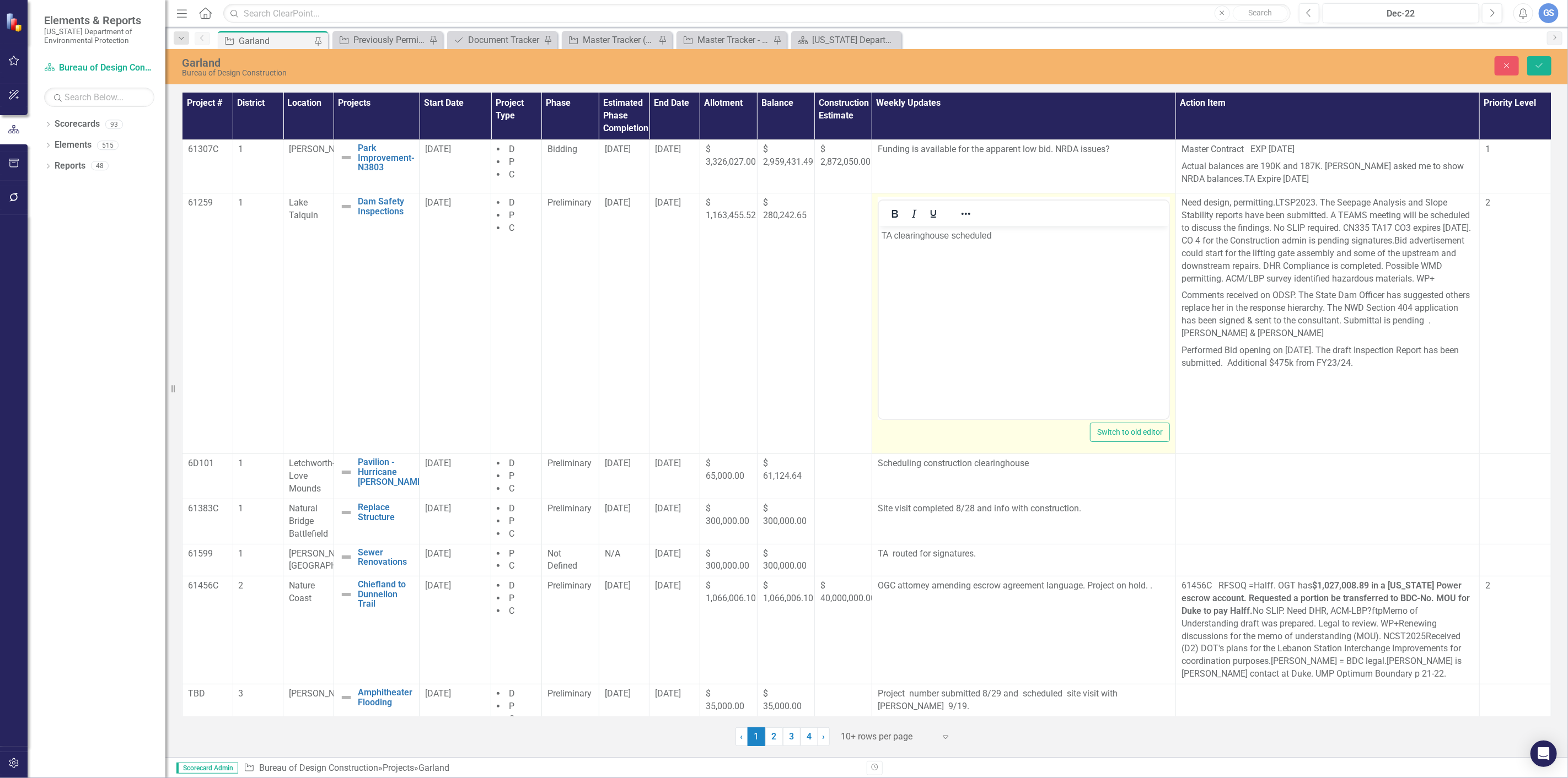
click at [996, 234] on p "TA clearinghouse scheduled" at bounding box center [1023, 235] width 285 height 13
click at [881, 233] on p "TA clearinghouse" at bounding box center [1023, 235] width 285 height 13
click at [872, 231] on td "<p>TA clearinghouse scheduled&nbsp;</p> Switch to old editor" at bounding box center [1023, 323] width 303 height 260
click at [881, 233] on p "Scheduling TA clearinghouse" at bounding box center [1023, 235] width 285 height 13
click at [992, 235] on p "Proposal under review and Scheduling TA clearinghouse" at bounding box center [1023, 235] width 285 height 13
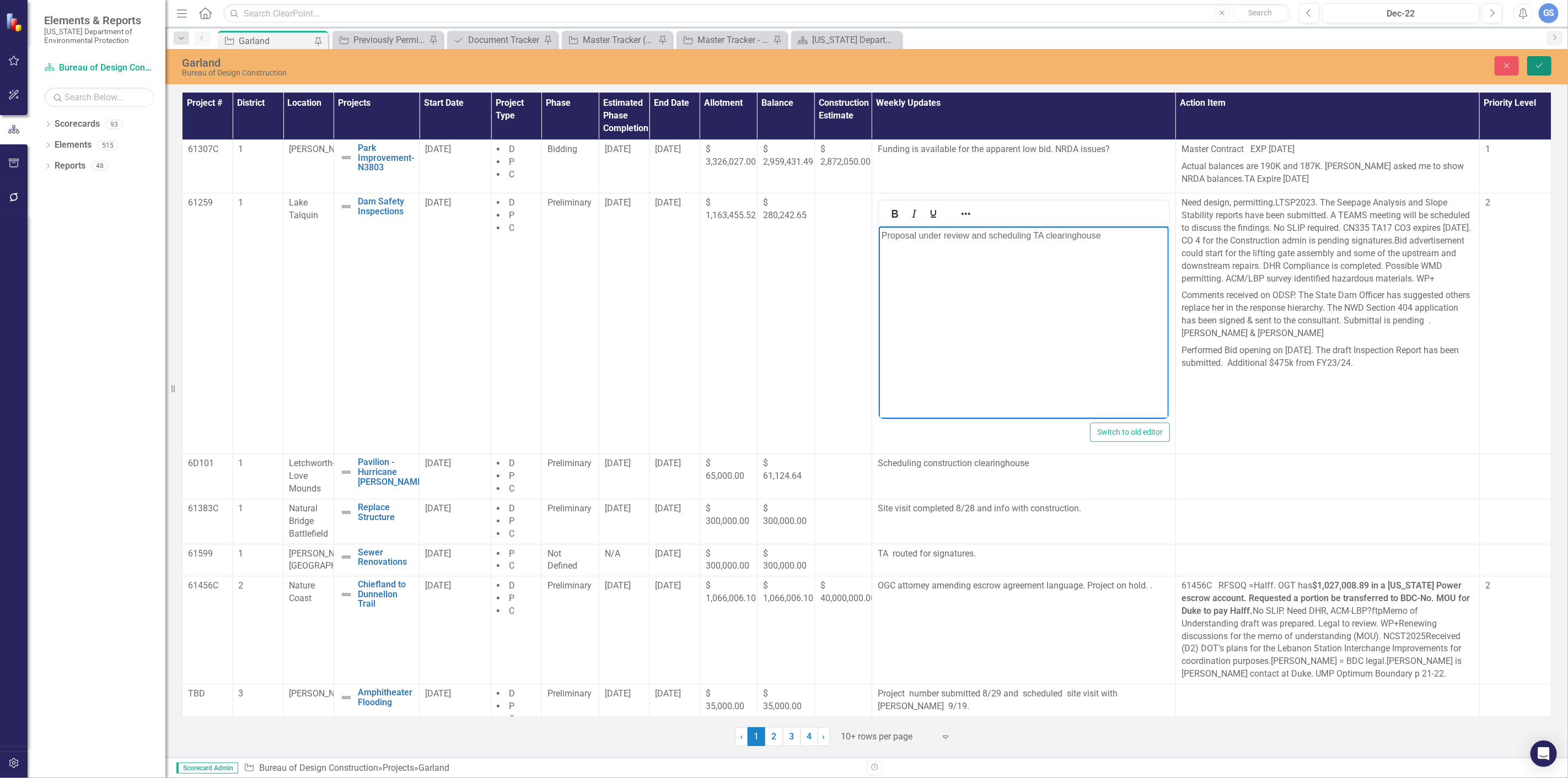
click at [1536, 63] on icon "Save" at bounding box center [1539, 65] width 10 height 8
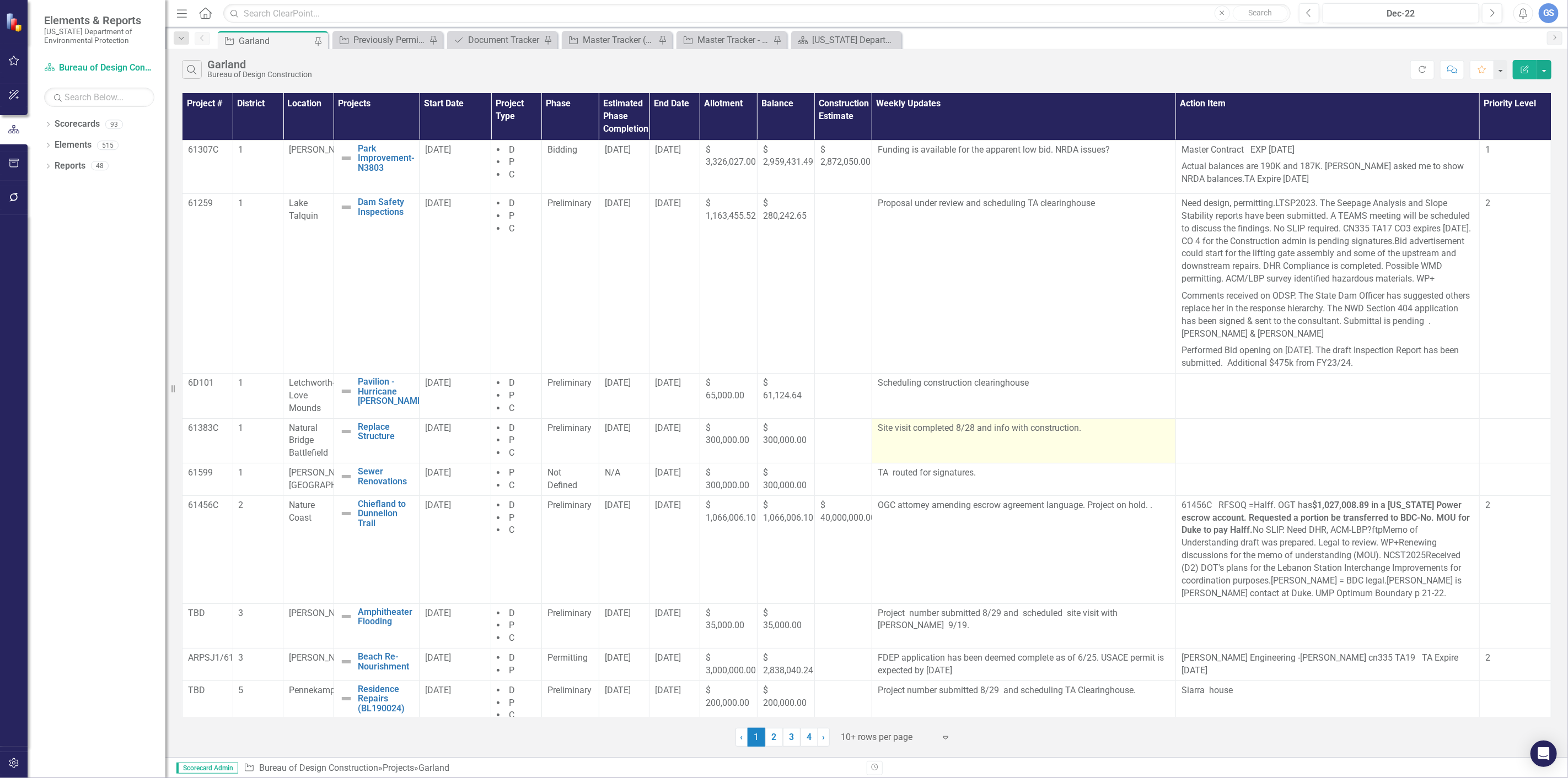
click at [1074, 435] on p "Site visit completed 8/28 and info with construction." at bounding box center [1024, 428] width 292 height 13
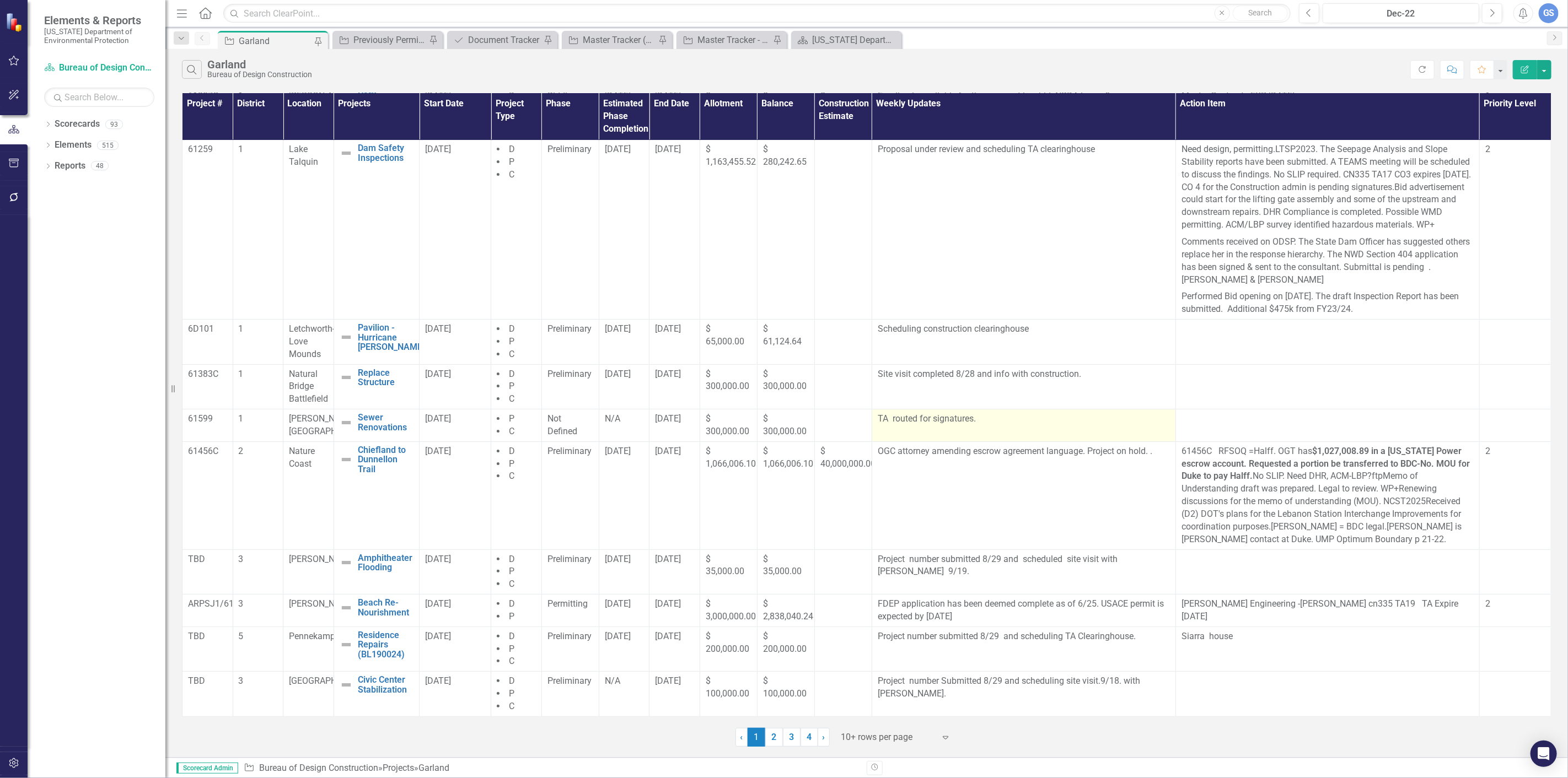
click at [973, 418] on p "TA routed for signatures." at bounding box center [1024, 418] width 292 height 13
click at [978, 418] on p "TA routed for signatures." at bounding box center [1024, 418] width 292 height 13
click at [977, 413] on p "TA routed for signatures." at bounding box center [1024, 418] width 292 height 13
click at [983, 422] on p "TA routed for signatures." at bounding box center [1024, 418] width 292 height 13
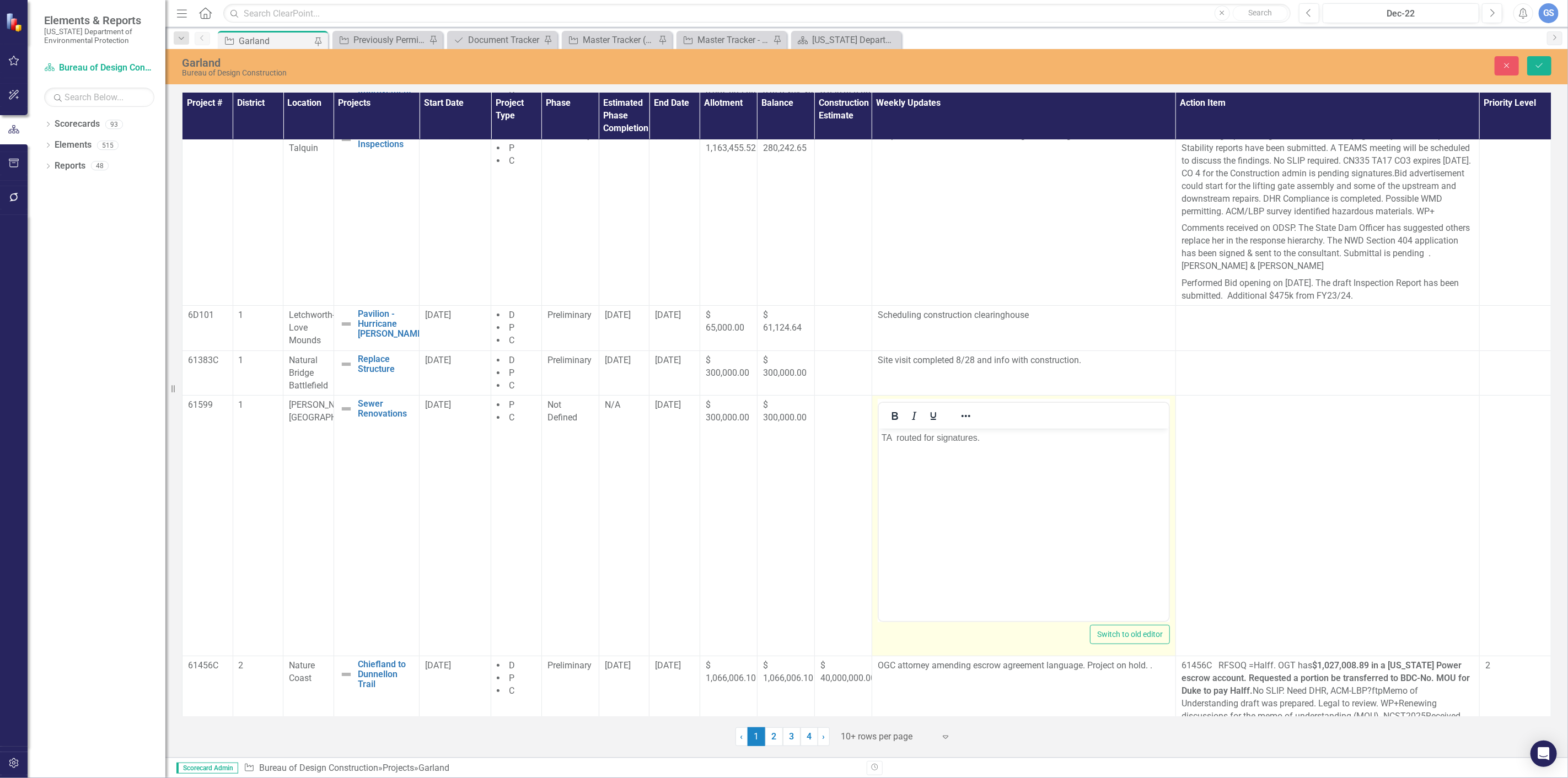
scroll to position [0, 0]
click at [979, 440] on p "TA routed for signatures." at bounding box center [1023, 437] width 285 height 13
click at [1536, 64] on icon "Save" at bounding box center [1539, 65] width 10 height 8
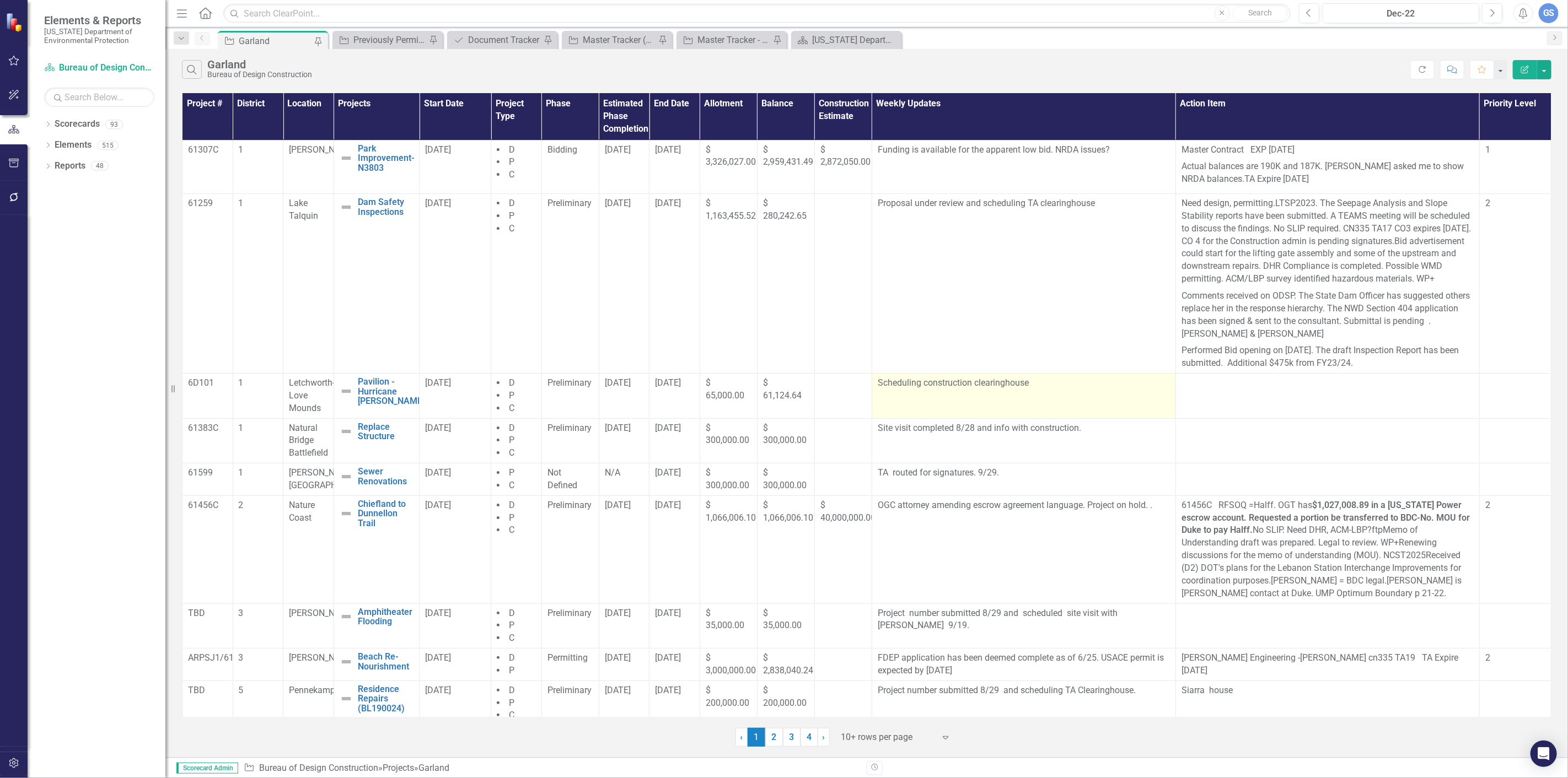
scroll to position [67, 0]
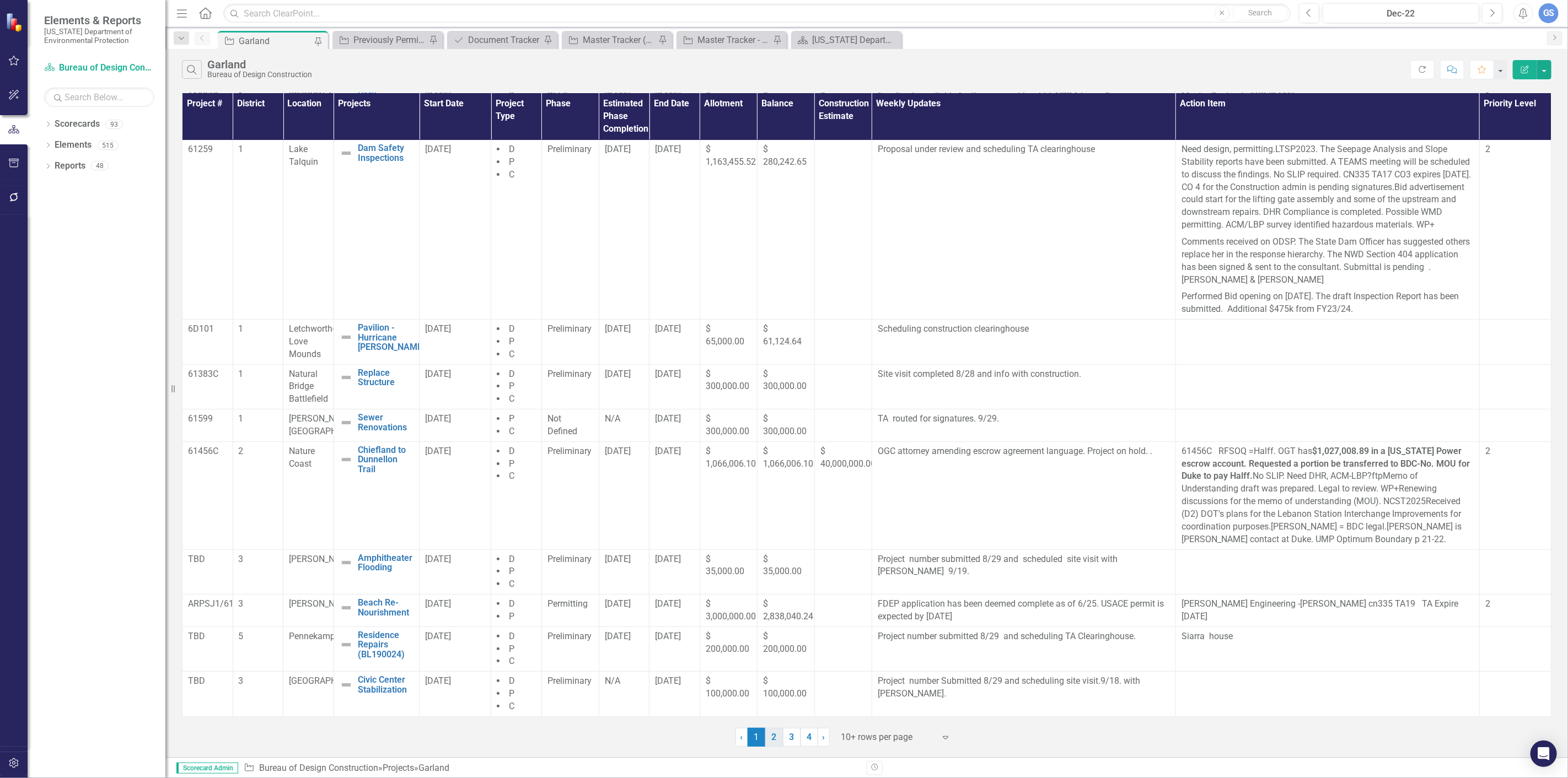
click at [772, 736] on link "2" at bounding box center [773, 737] width 18 height 19
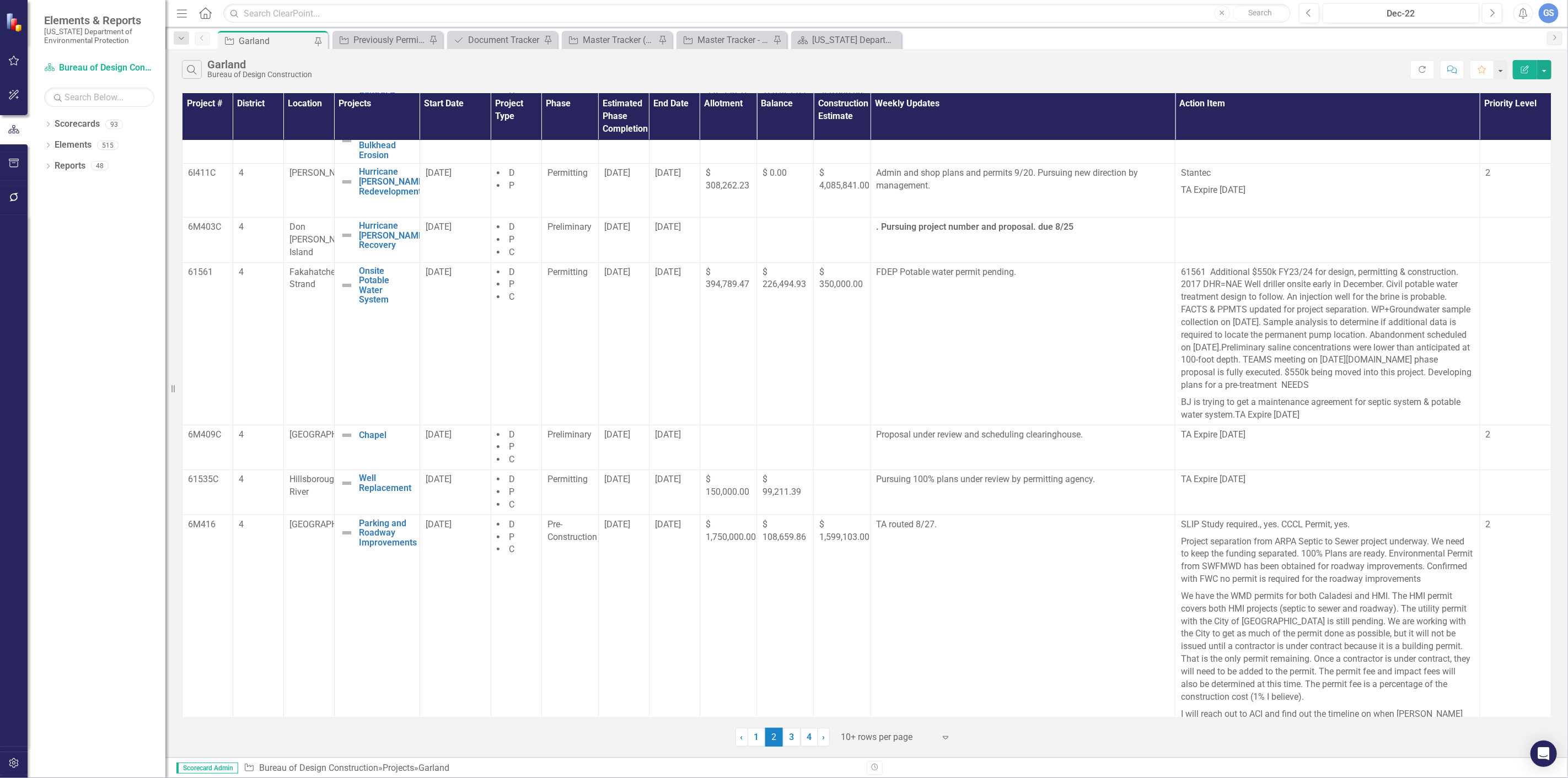
scroll to position [0, 0]
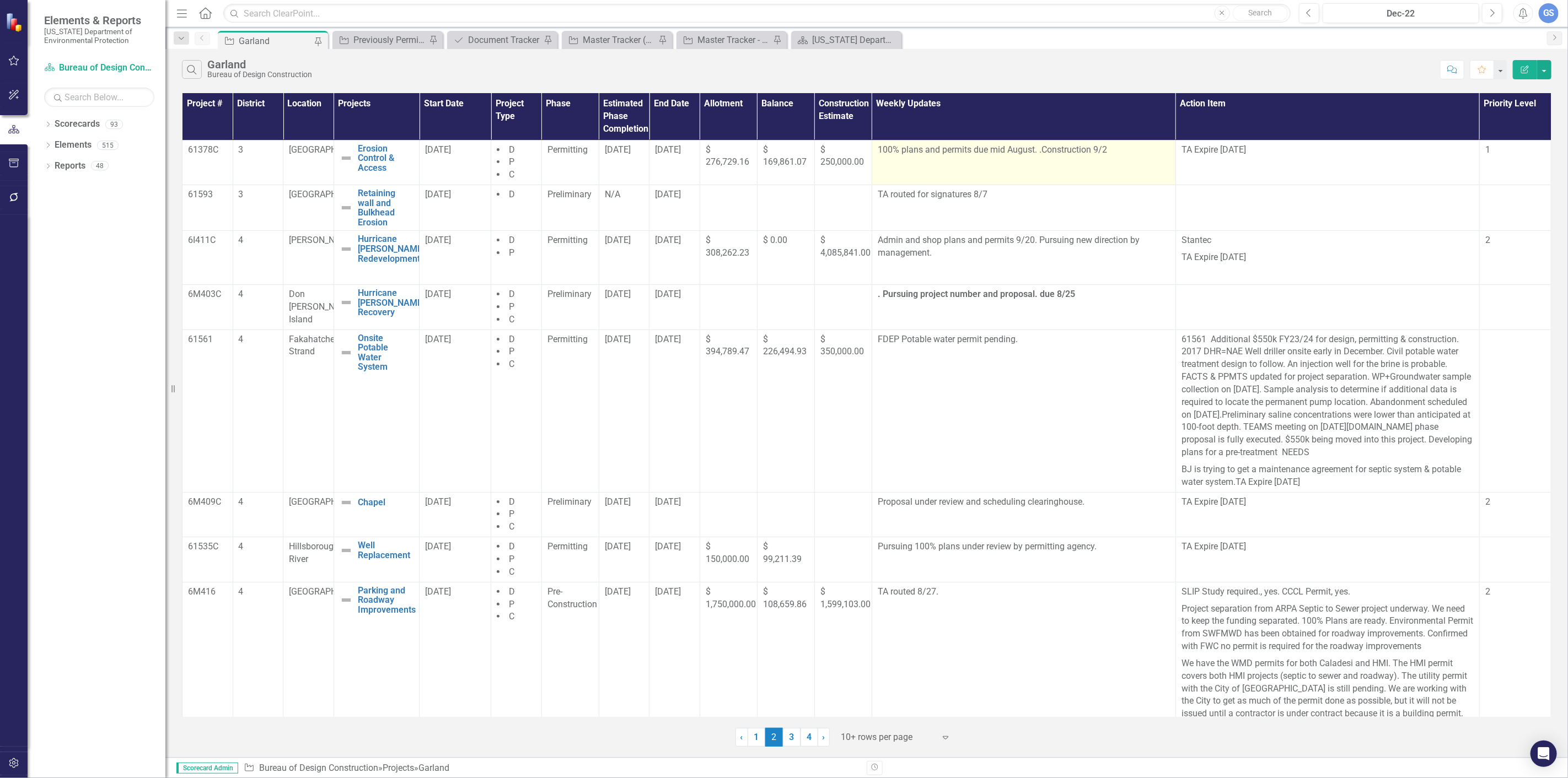
click at [1105, 149] on p "100% plans and permits due mid August. .Construction 9/2" at bounding box center [1024, 150] width 292 height 15
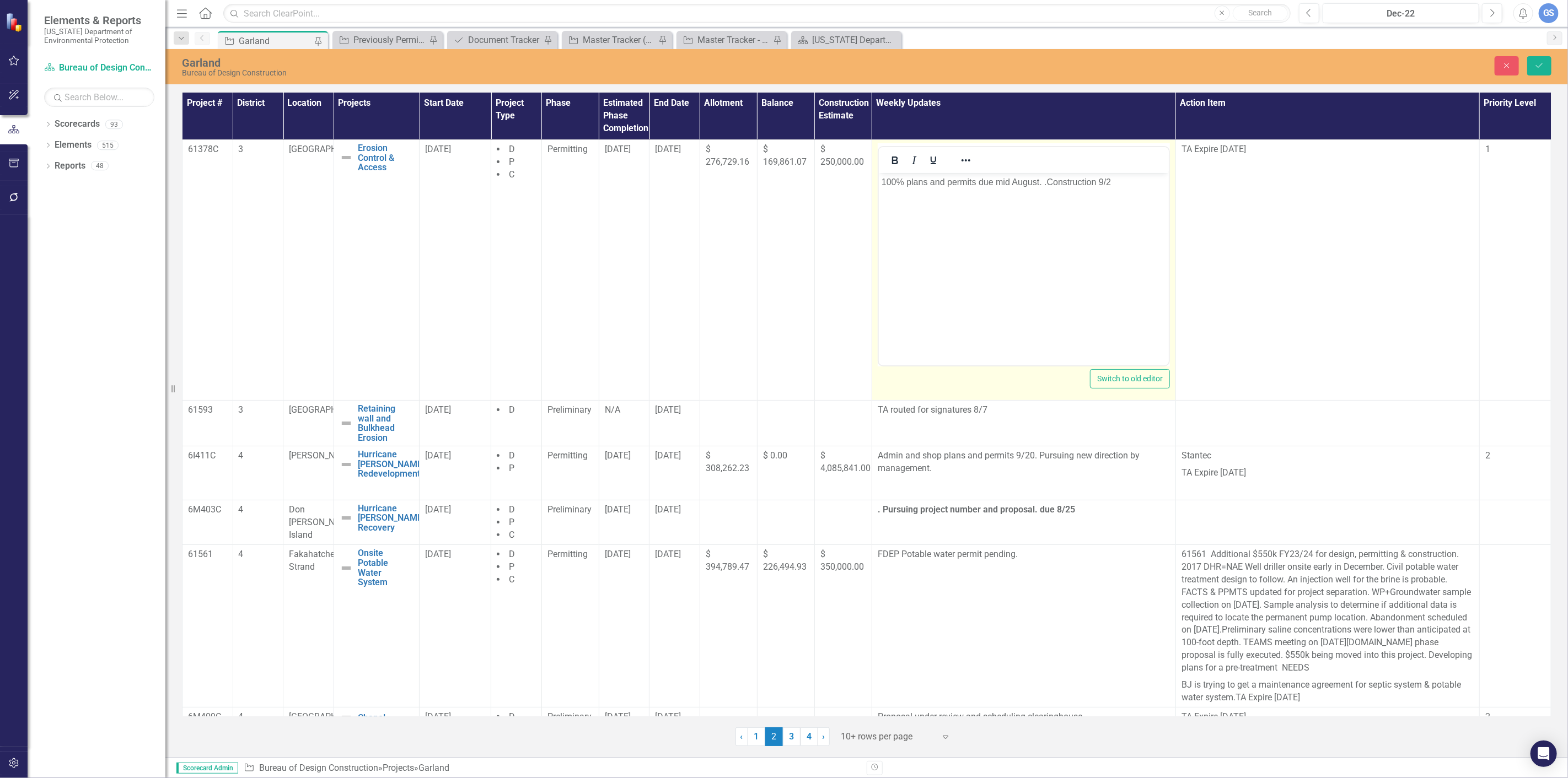
click at [1114, 179] on p "100% plans and permits due mid August. .Construction 9/2" at bounding box center [1023, 181] width 285 height 13
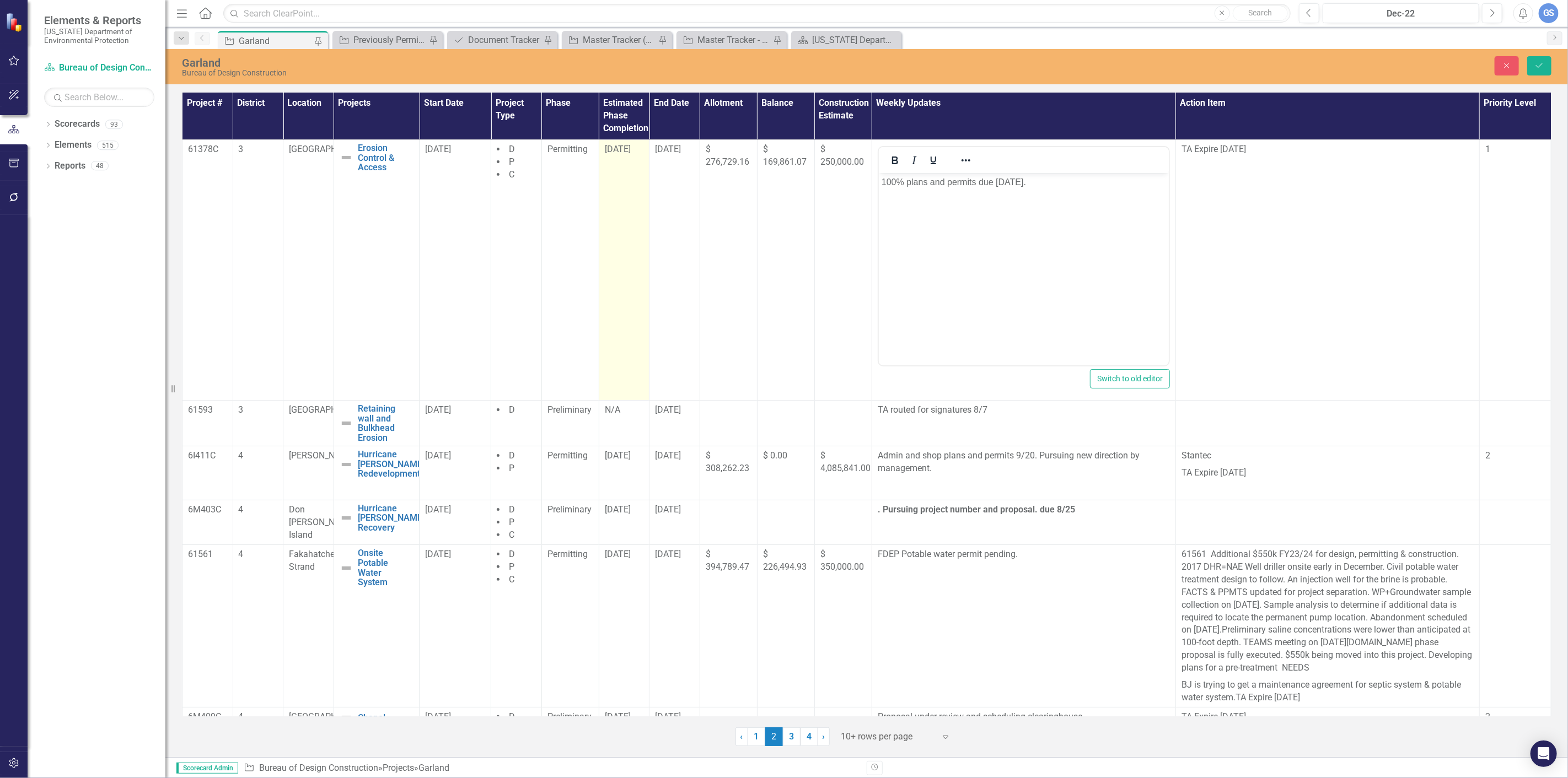
click at [614, 149] on span "[DATE]" at bounding box center [618, 149] width 26 height 10
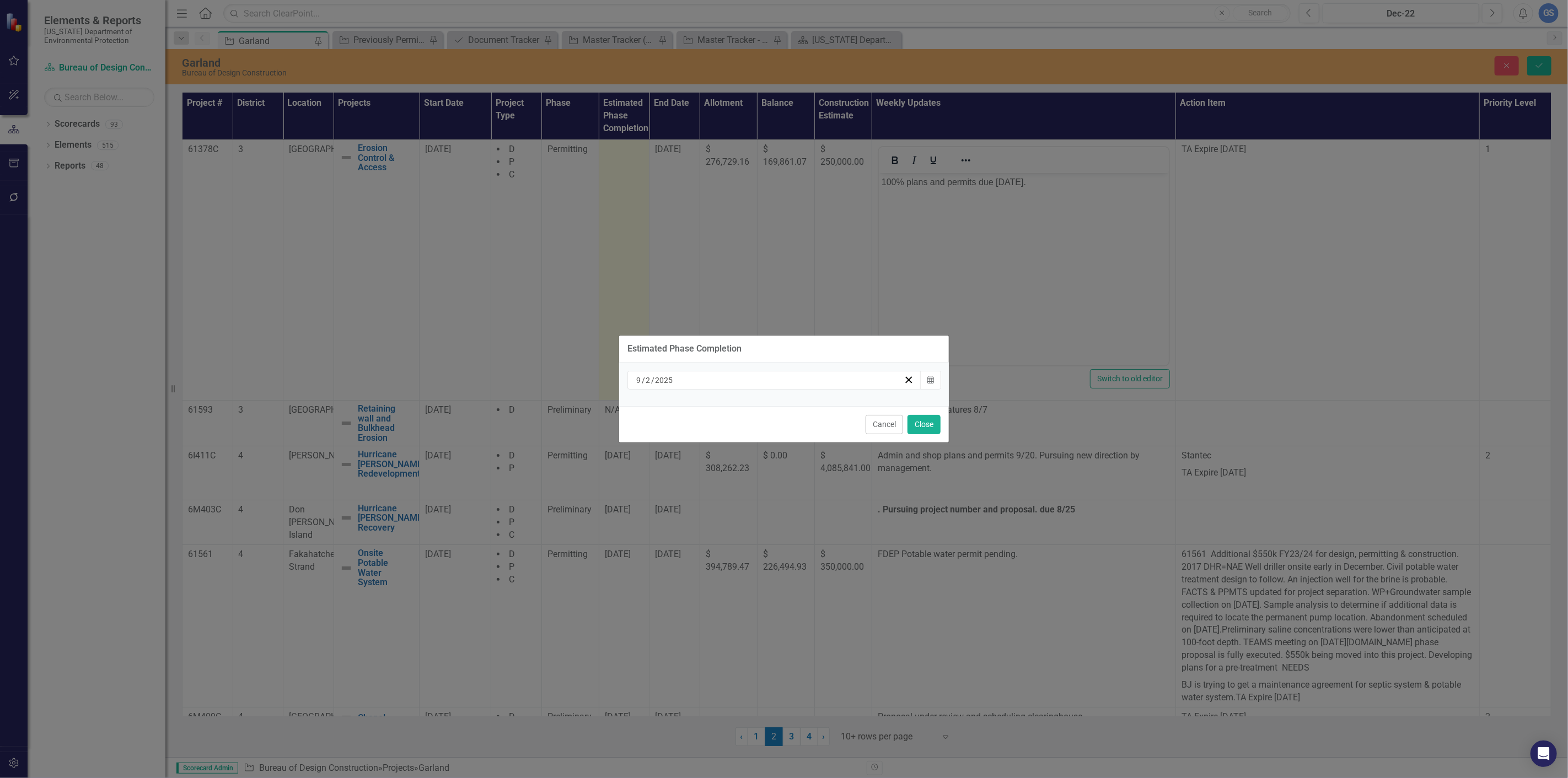
click at [649, 377] on input "2" at bounding box center [648, 380] width 6 height 11
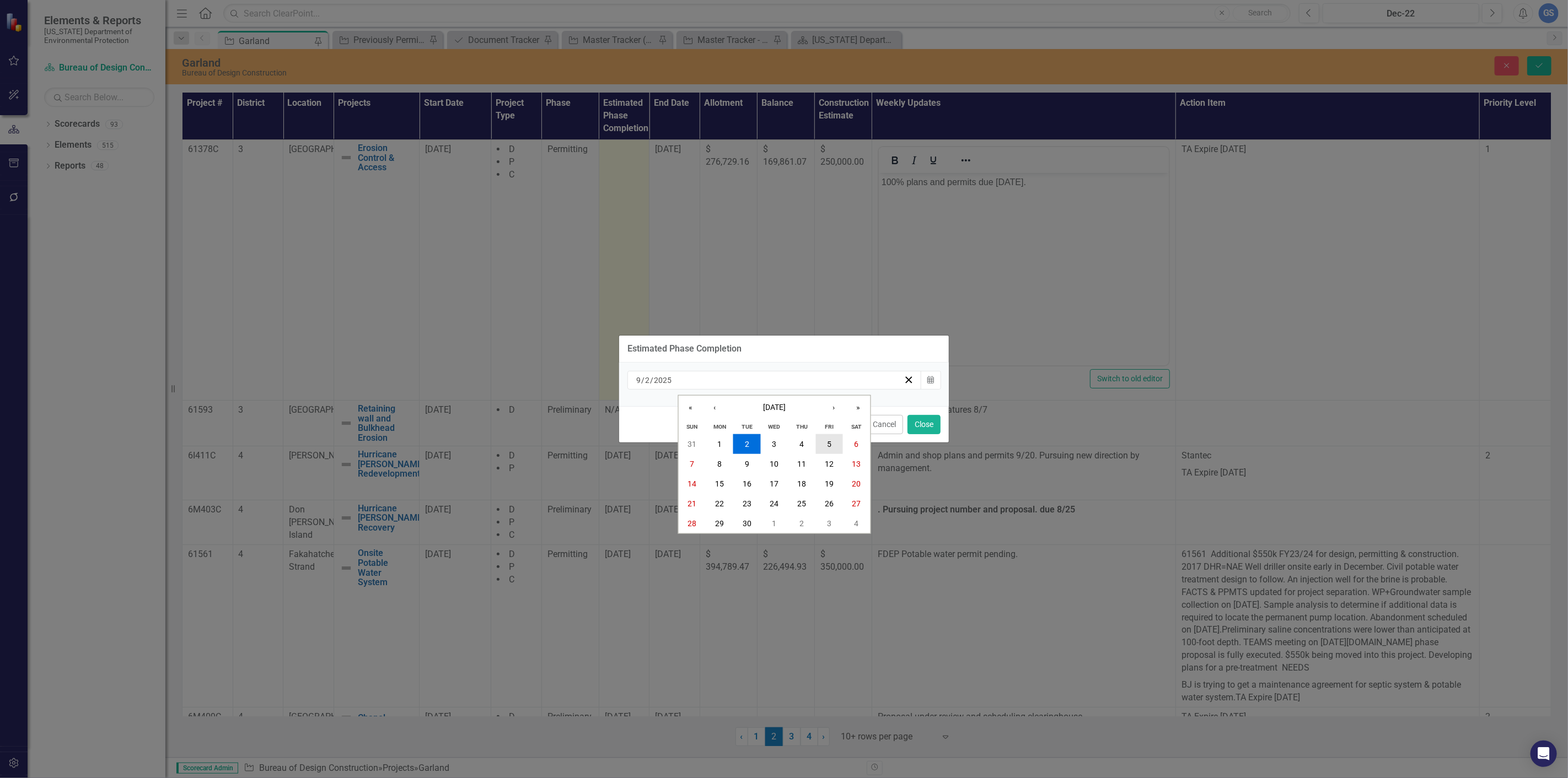
click at [833, 443] on button "5" at bounding box center [829, 443] width 27 height 20
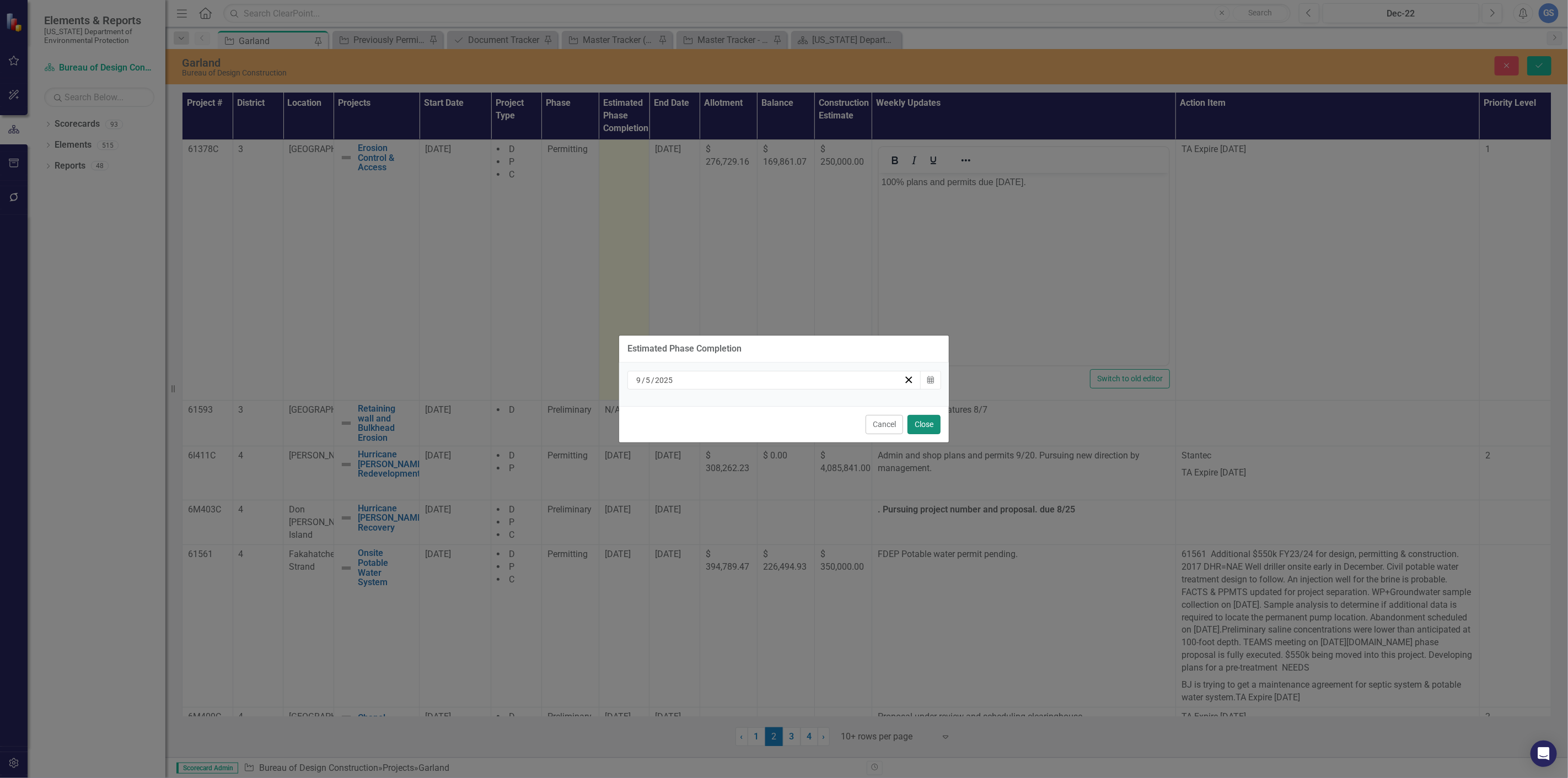
click at [925, 422] on button "Close" at bounding box center [924, 424] width 33 height 20
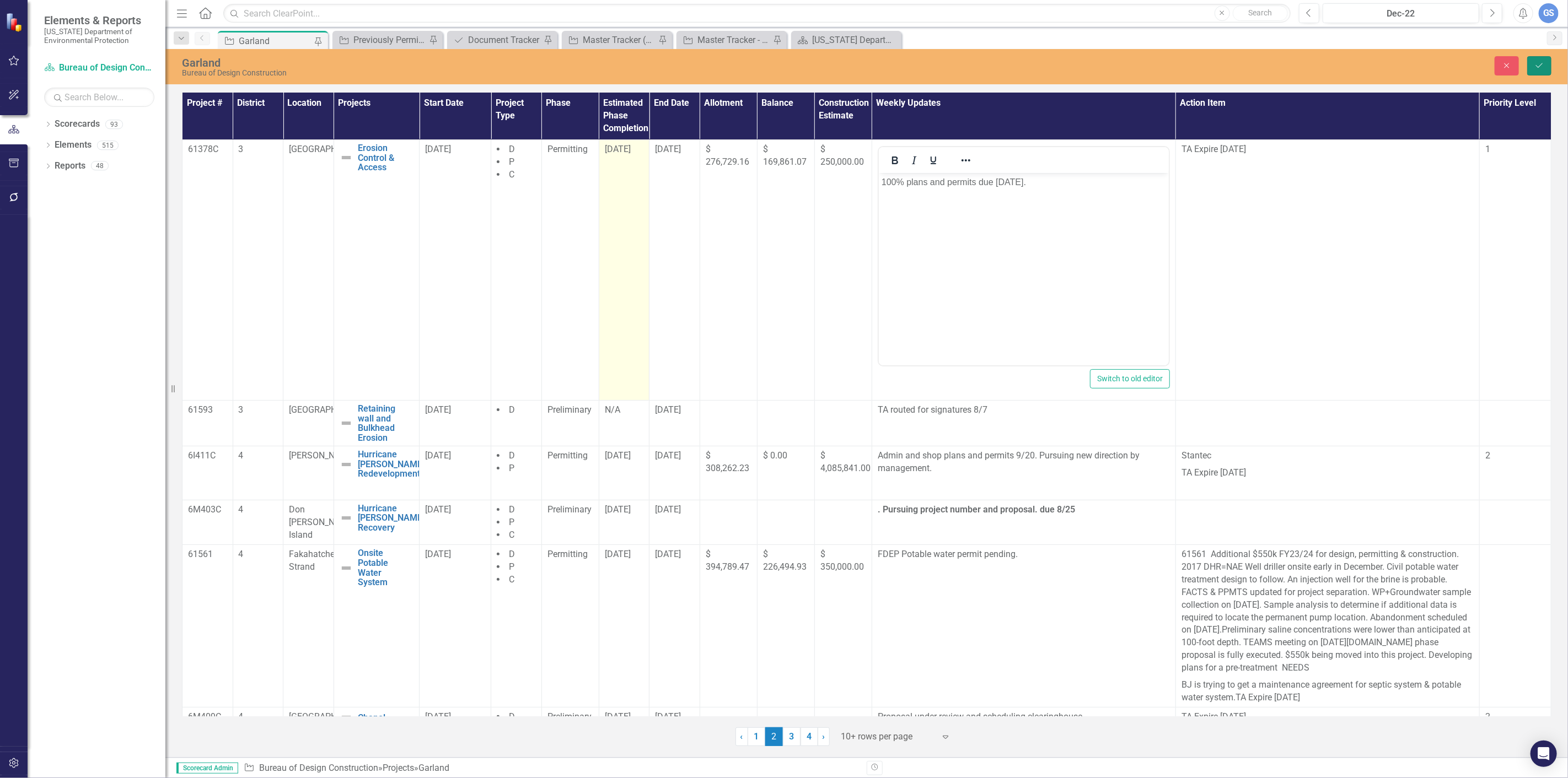
click at [1544, 60] on button "Save" at bounding box center [1539, 66] width 24 height 20
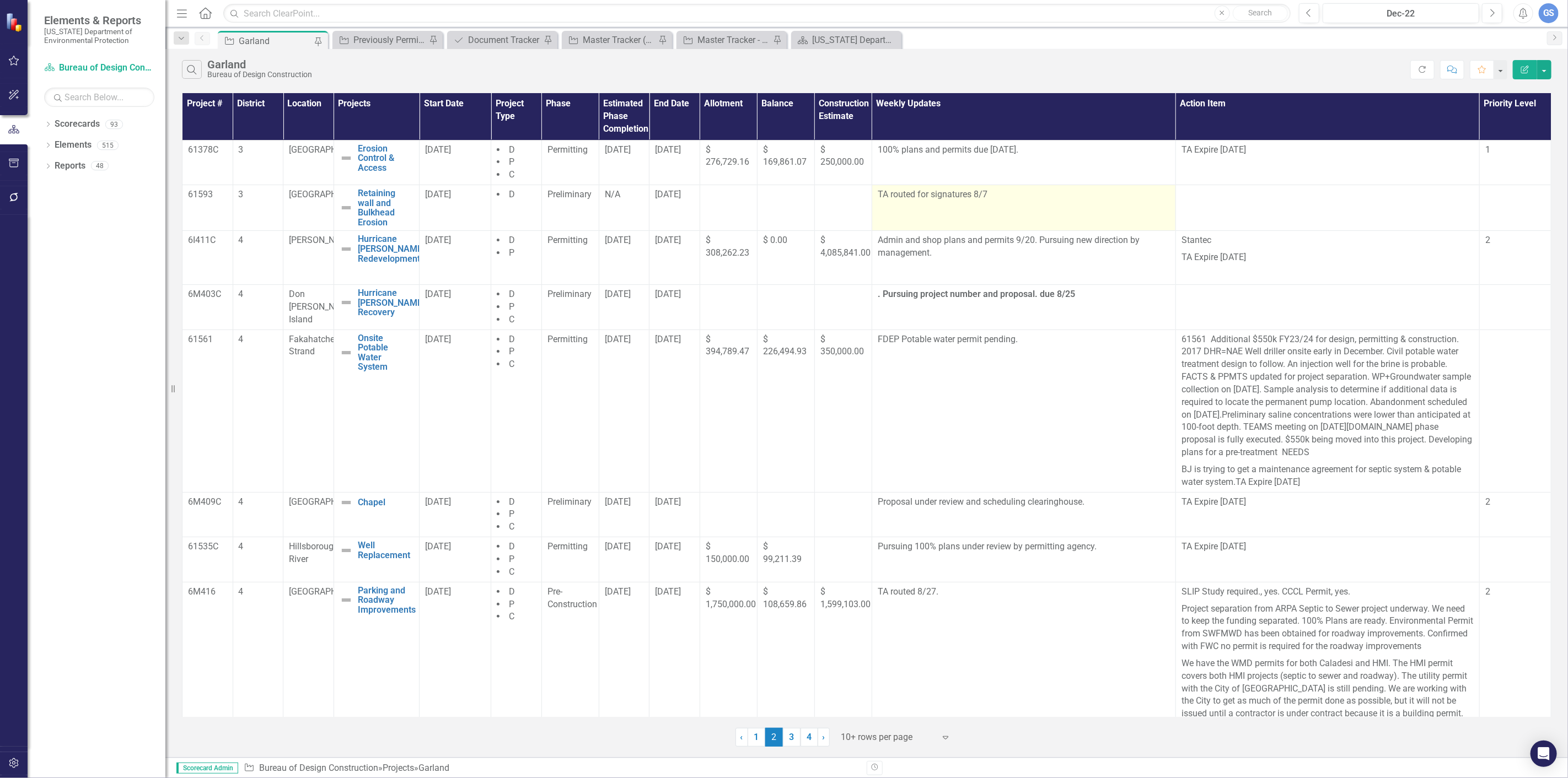
click at [985, 195] on p "TA routed for signatures 8/7" at bounding box center [1024, 195] width 292 height 13
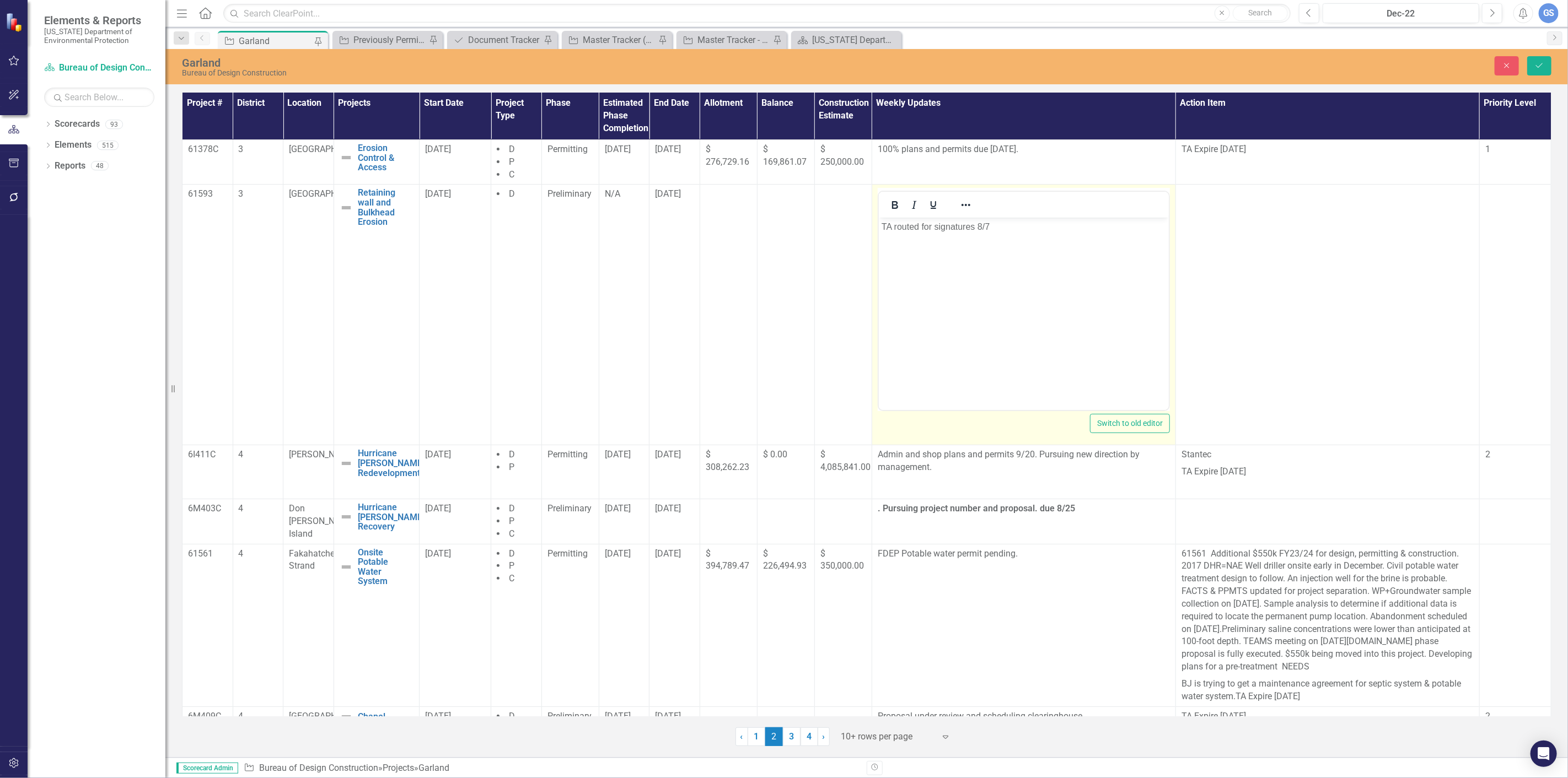
click at [995, 230] on p "TA routed for signatures 8/7" at bounding box center [1023, 226] width 285 height 13
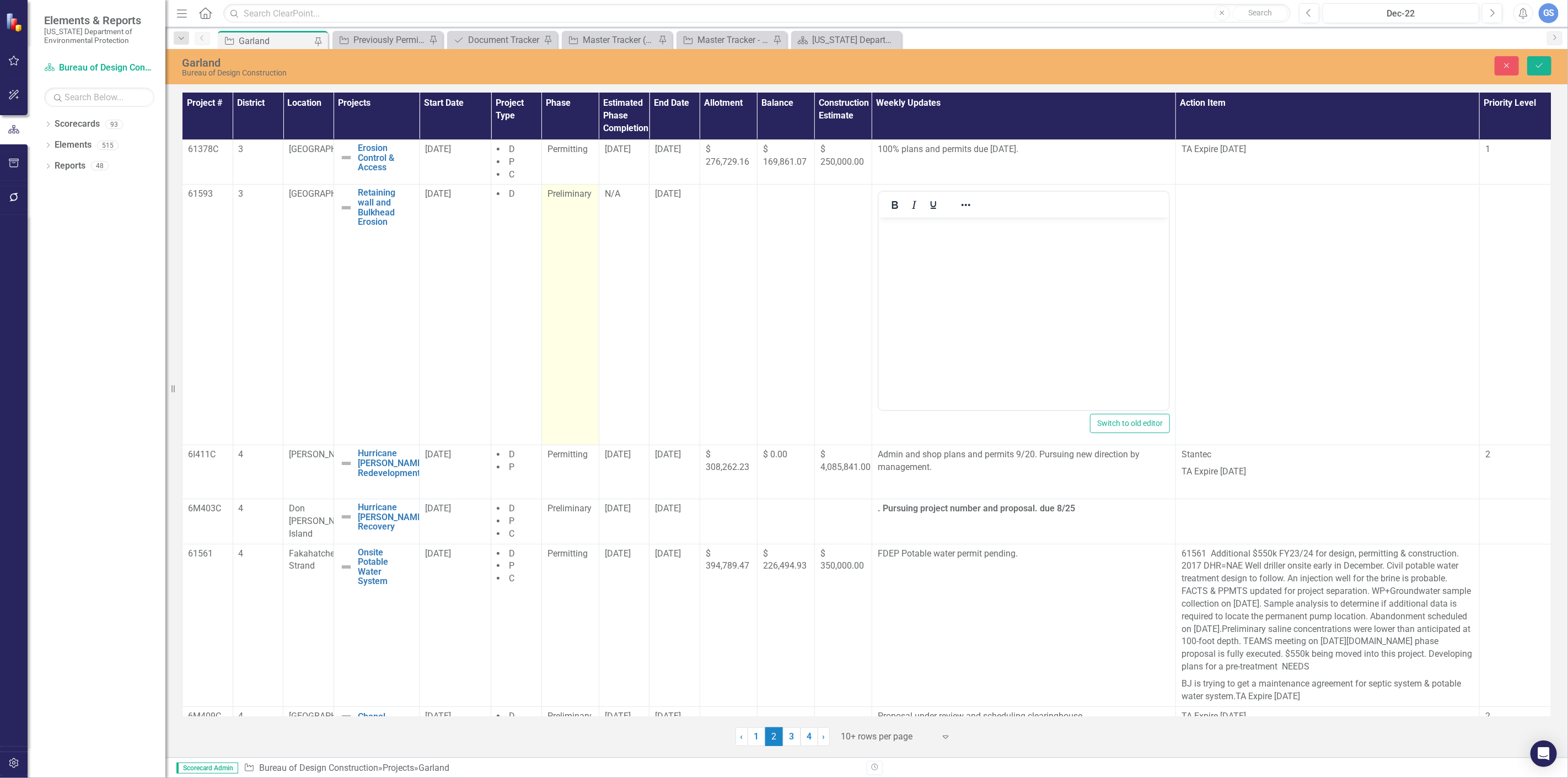
click at [563, 191] on span "Preliminary" at bounding box center [570, 194] width 44 height 10
click at [573, 195] on span "Preliminary" at bounding box center [570, 194] width 44 height 10
click at [577, 199] on icon "Expand" at bounding box center [582, 197] width 11 height 9
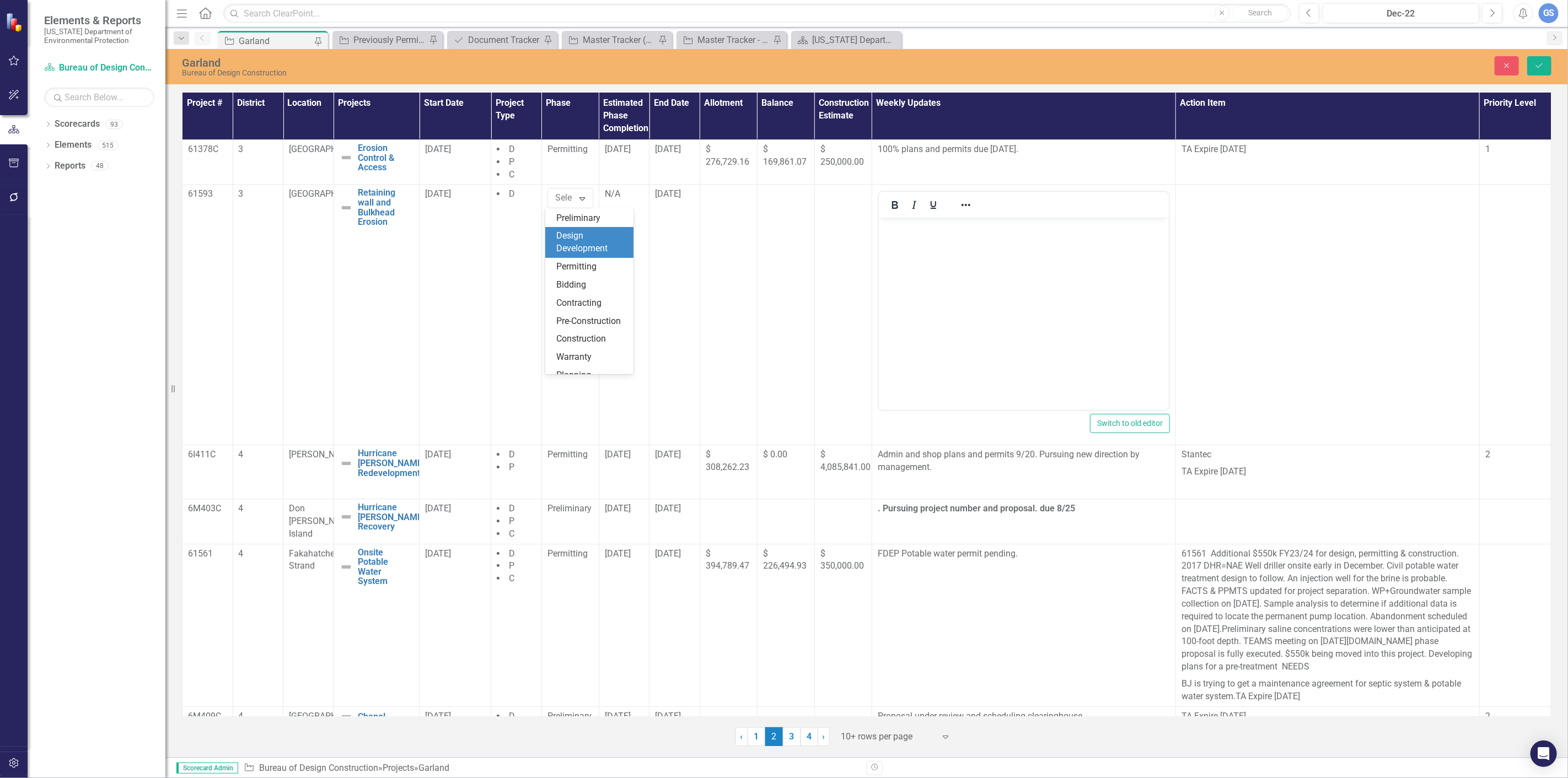
click at [578, 243] on div "Design Development" at bounding box center [591, 243] width 71 height 26
click at [890, 227] on p "Rich Text Area. Press ALT-0 for help." at bounding box center [1023, 226] width 285 height 13
click at [1532, 63] on button "Save" at bounding box center [1539, 66] width 24 height 20
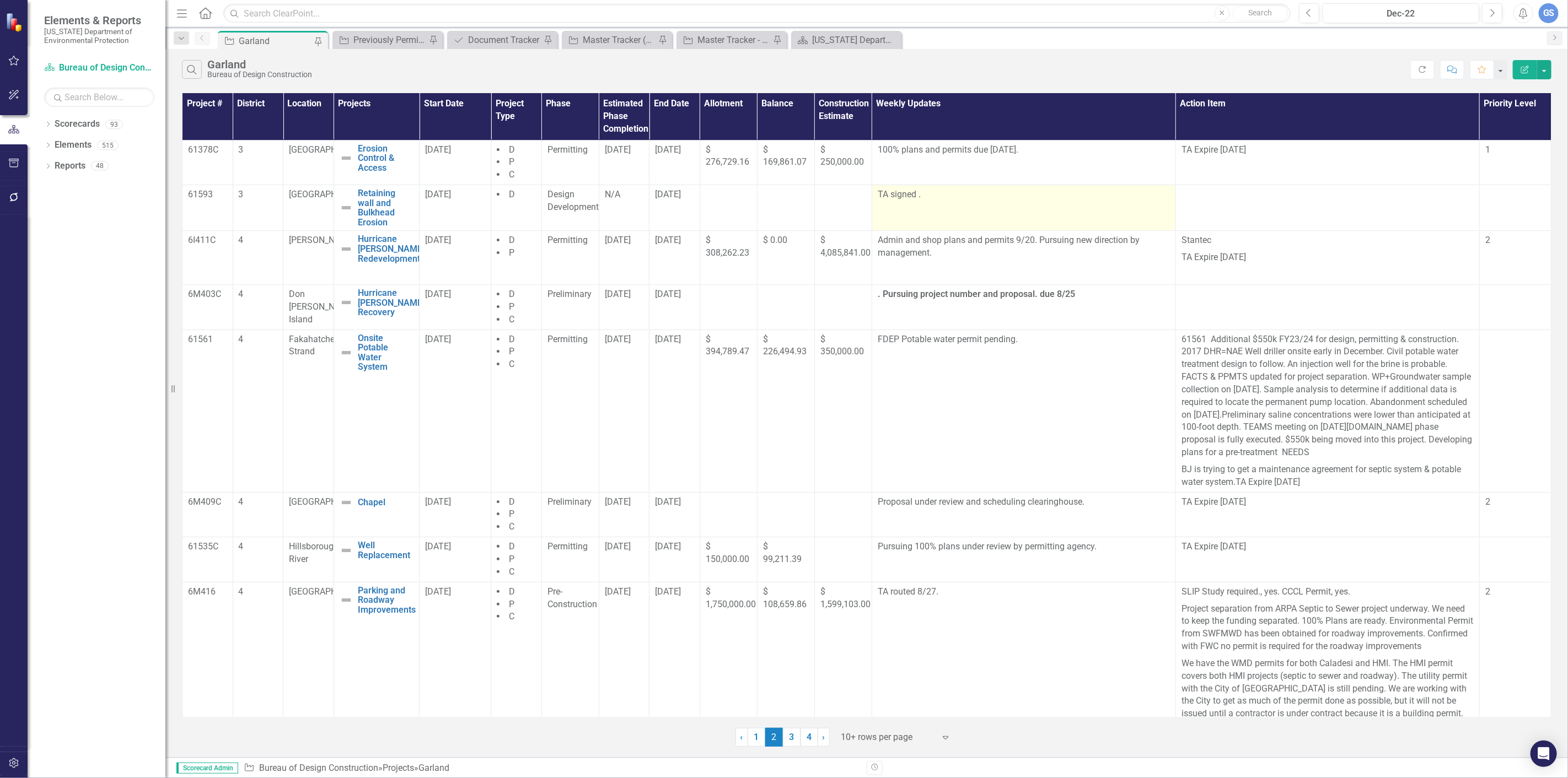
click at [919, 196] on p "TA signed ." at bounding box center [1024, 195] width 292 height 13
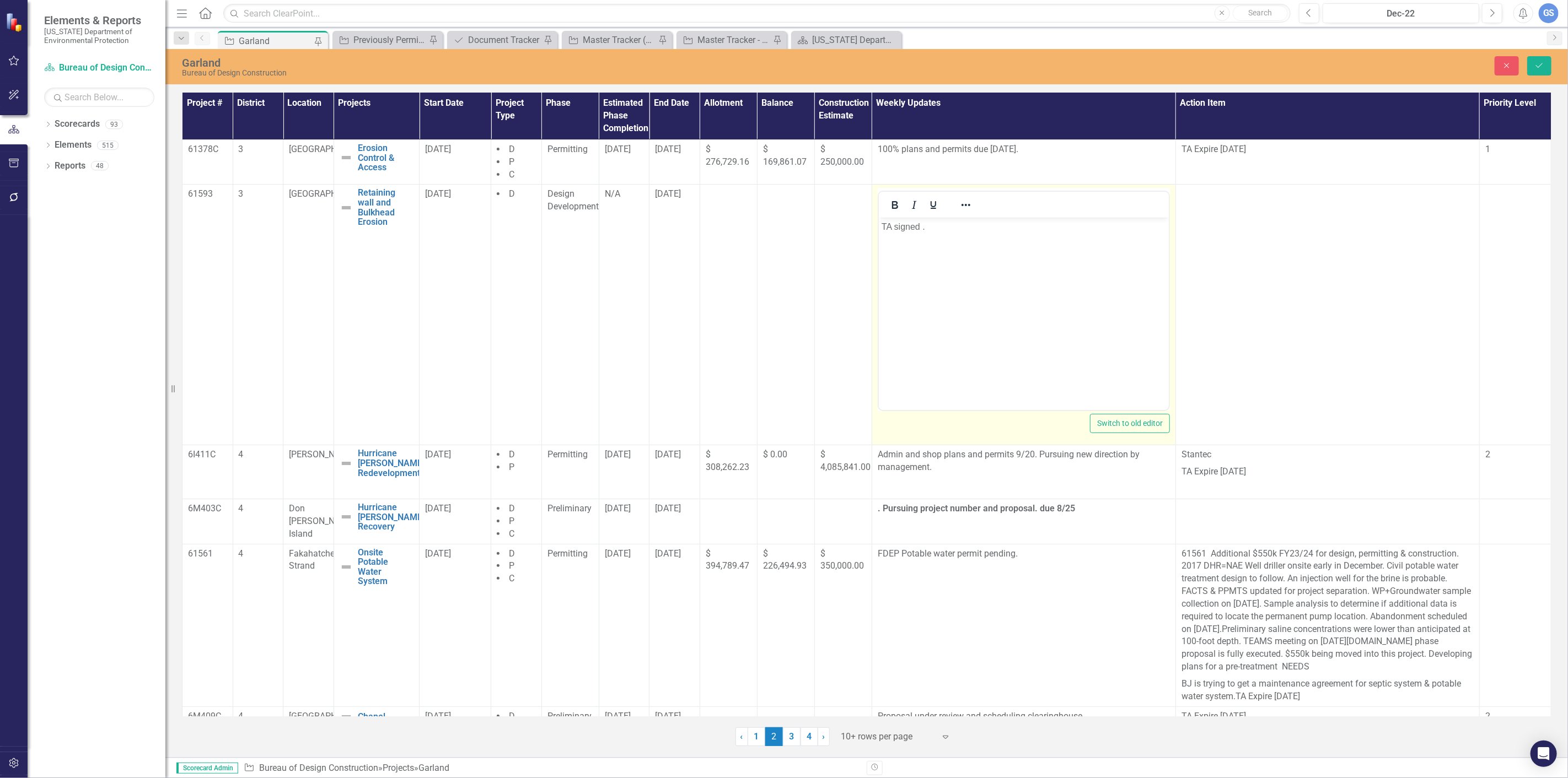
scroll to position [0, 0]
click at [931, 229] on p "TA signed ." at bounding box center [1023, 226] width 285 height 13
click at [1540, 64] on icon "Save" at bounding box center [1539, 65] width 10 height 8
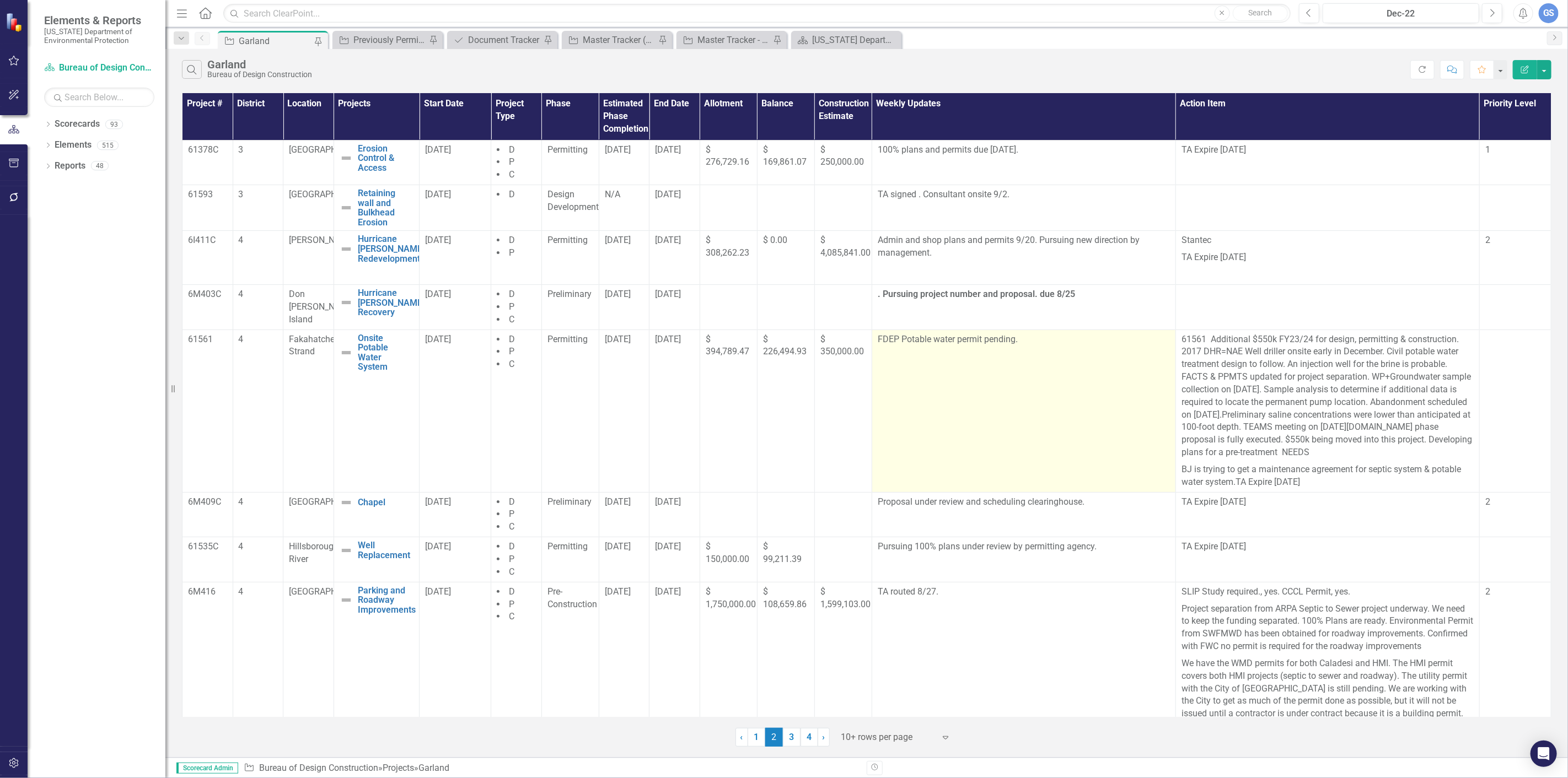
click at [1013, 340] on p "FDEP Potable water permit pending." at bounding box center [1024, 340] width 292 height 15
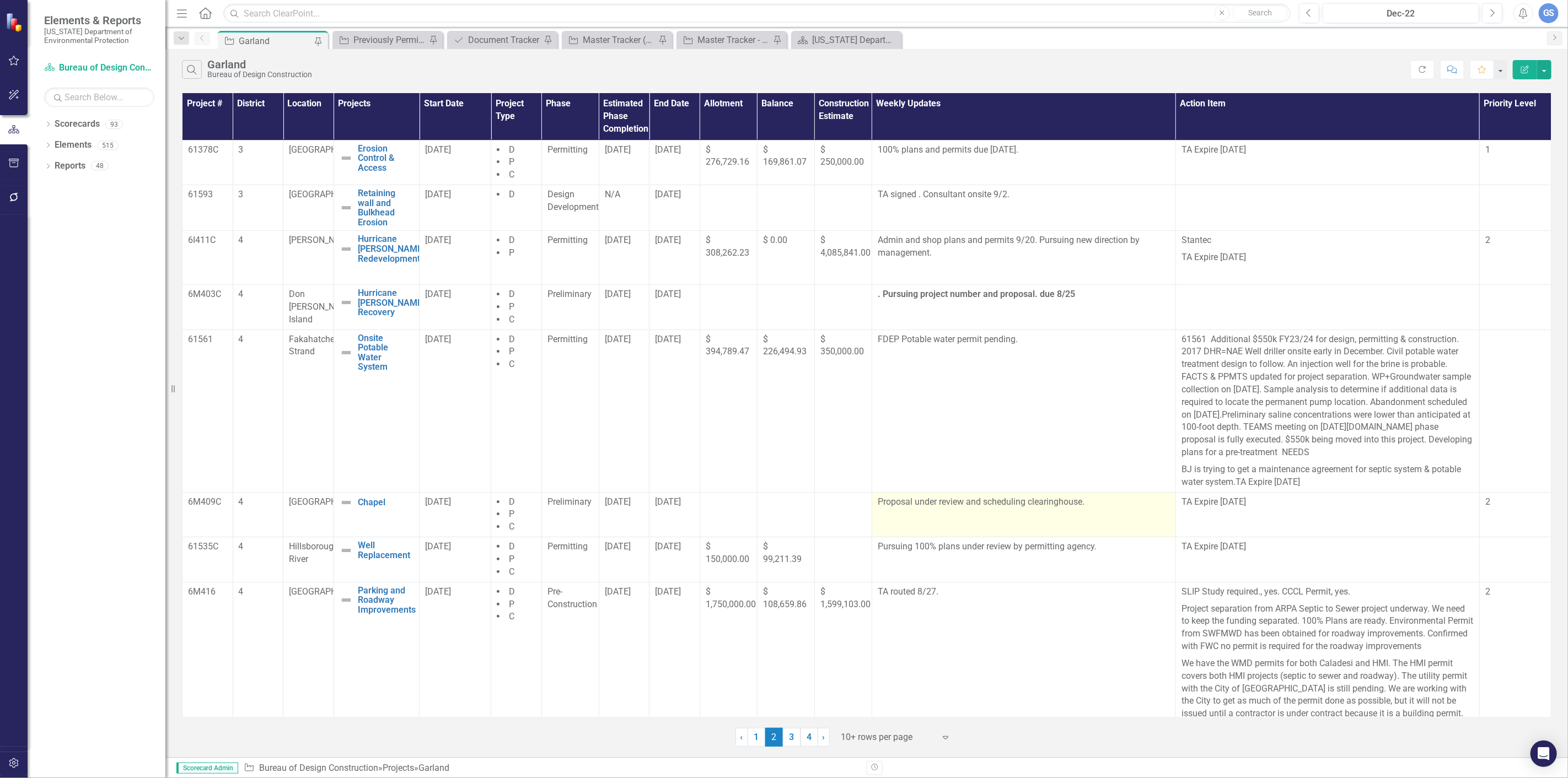
drag, startPoint x: 1084, startPoint y: 504, endPoint x: 884, endPoint y: 501, distance: 200.0
click at [884, 501] on p "Proposal under review and scheduling clearinghouse." at bounding box center [1024, 503] width 292 height 15
click at [958, 516] on p at bounding box center [1024, 517] width 292 height 15
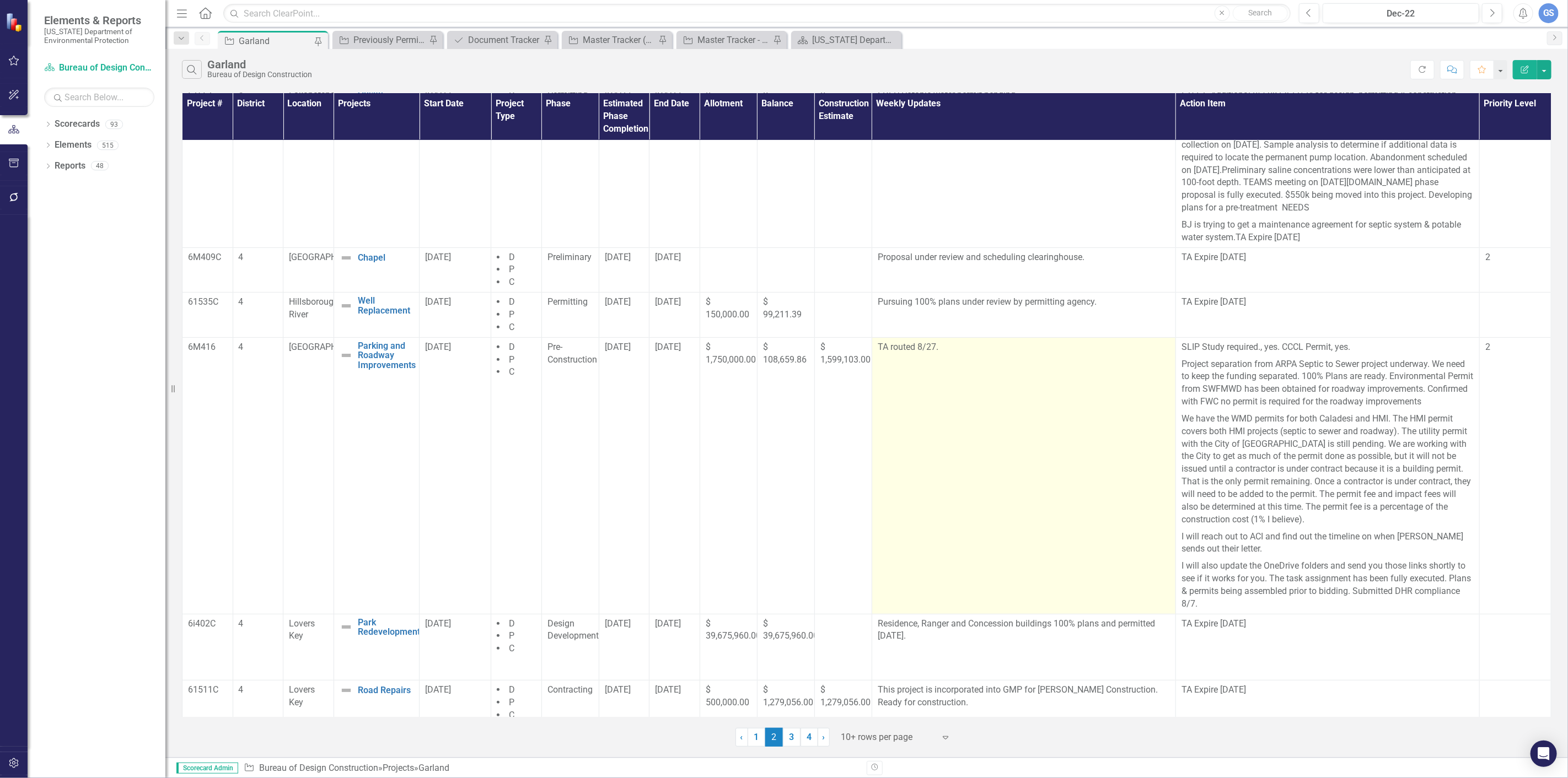
scroll to position [258, 0]
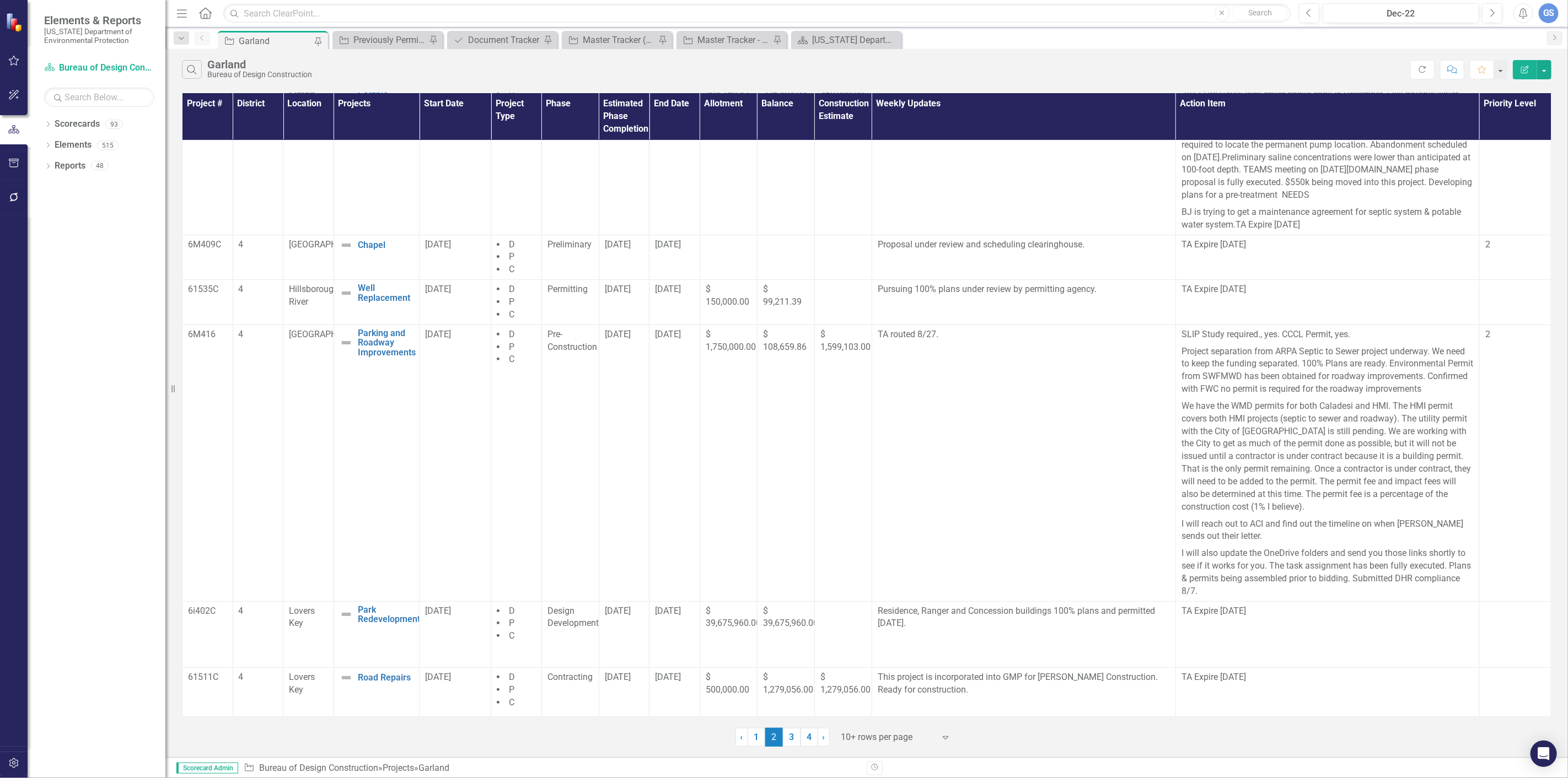
click at [1524, 67] on icon "Edit Report" at bounding box center [1524, 69] width 10 height 8
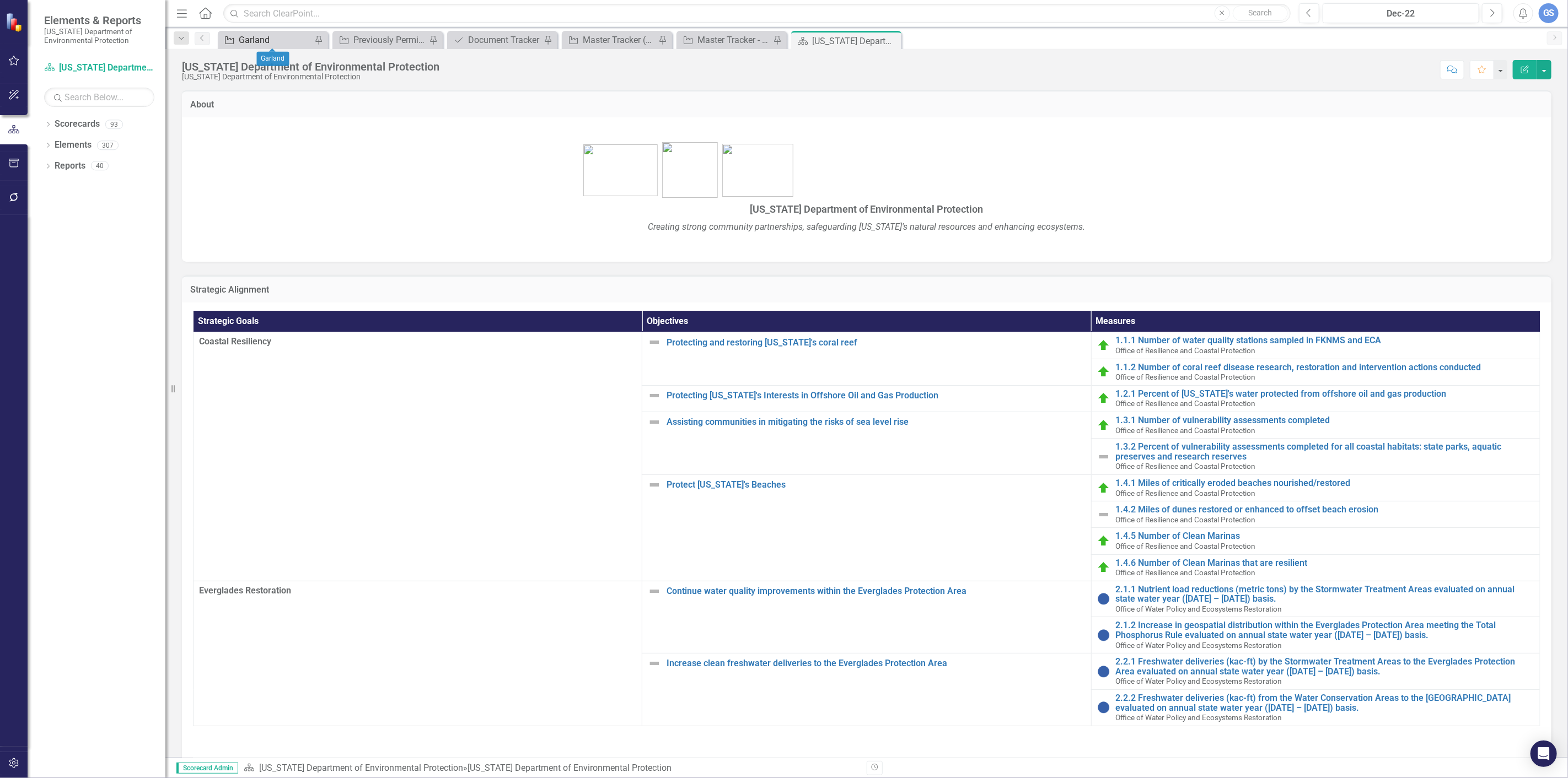
click at [261, 37] on div "Garland" at bounding box center [274, 40] width 73 height 14
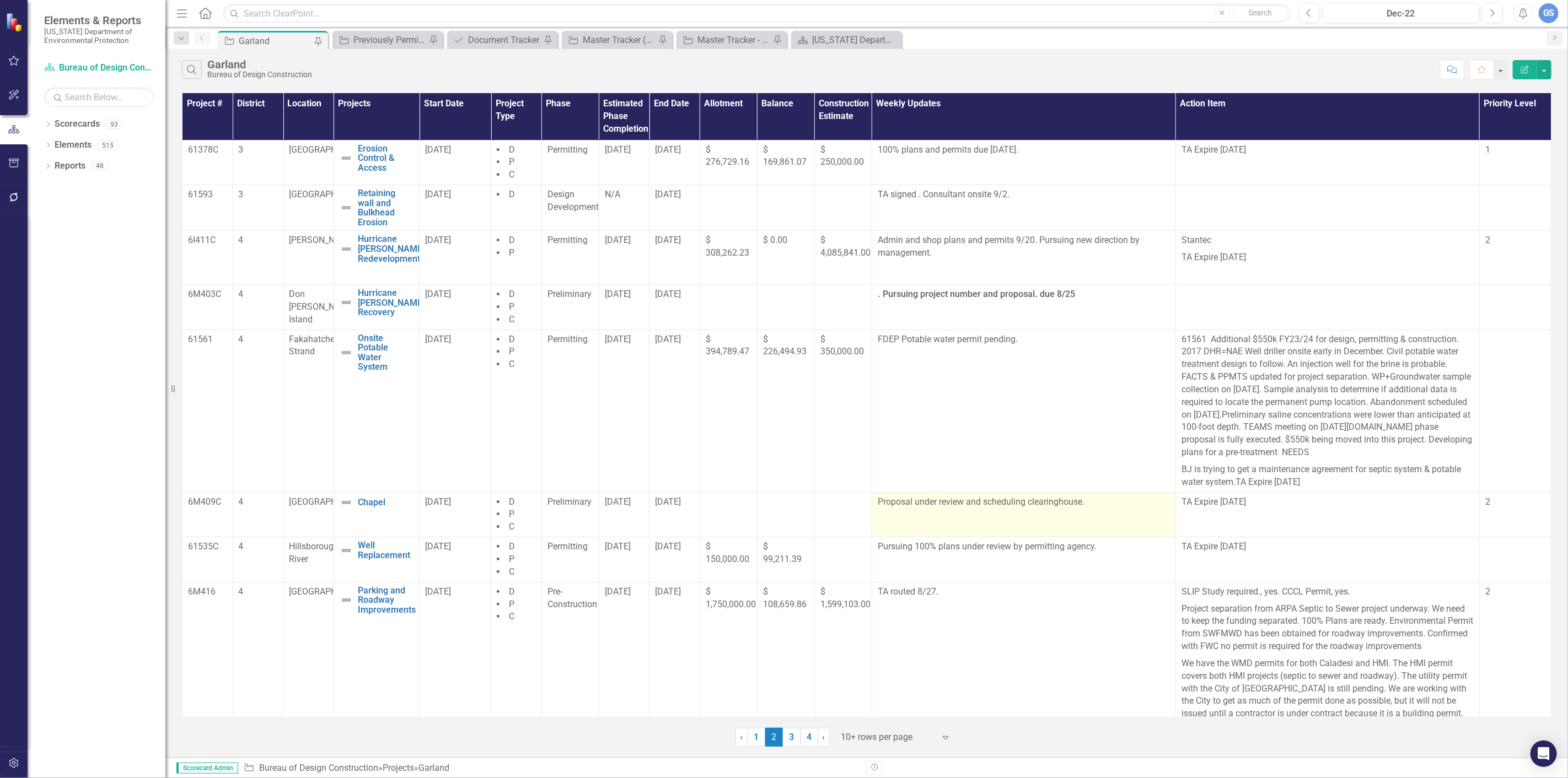
click at [918, 517] on p at bounding box center [1024, 517] width 292 height 15
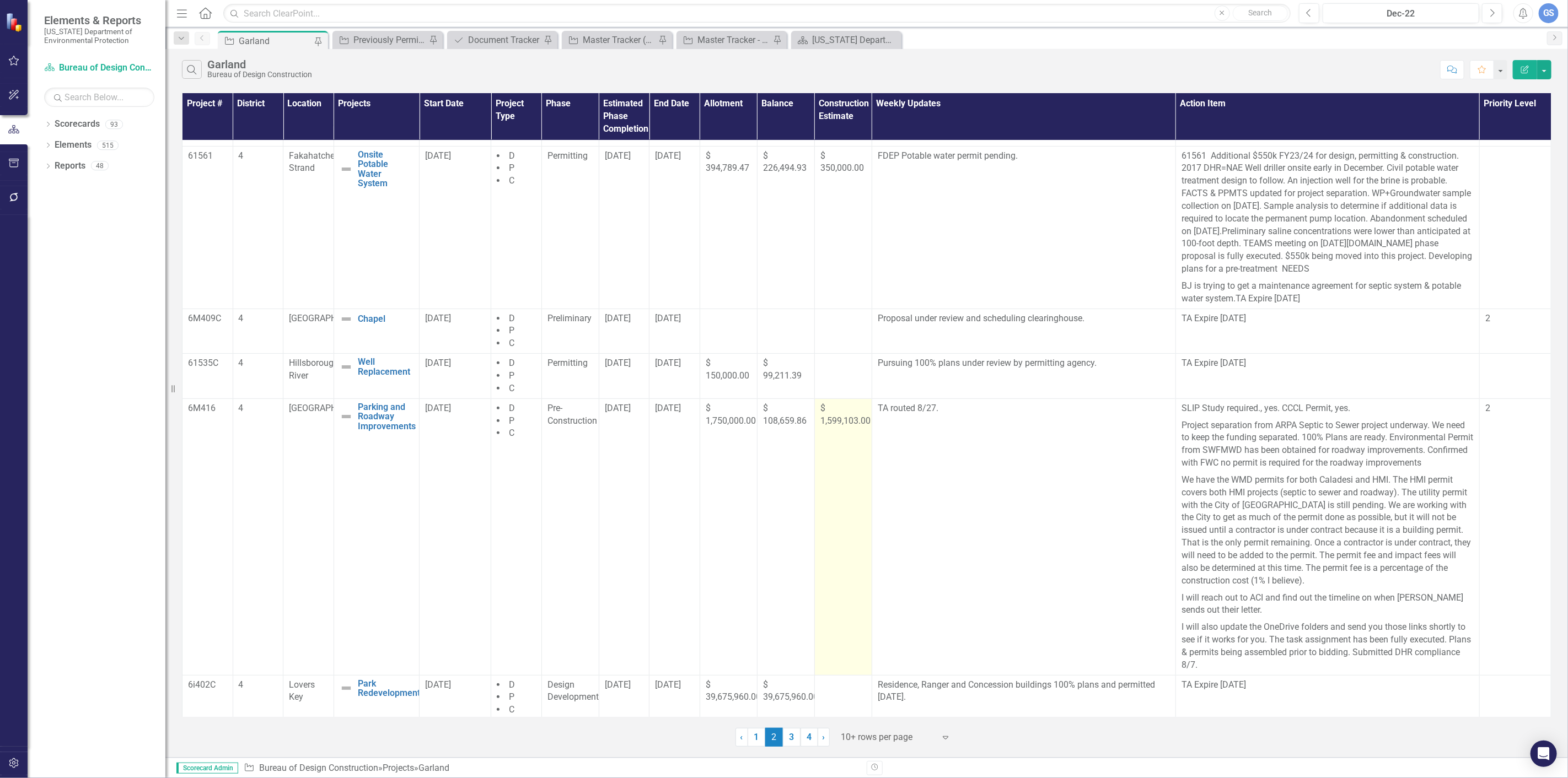
scroll to position [258, 0]
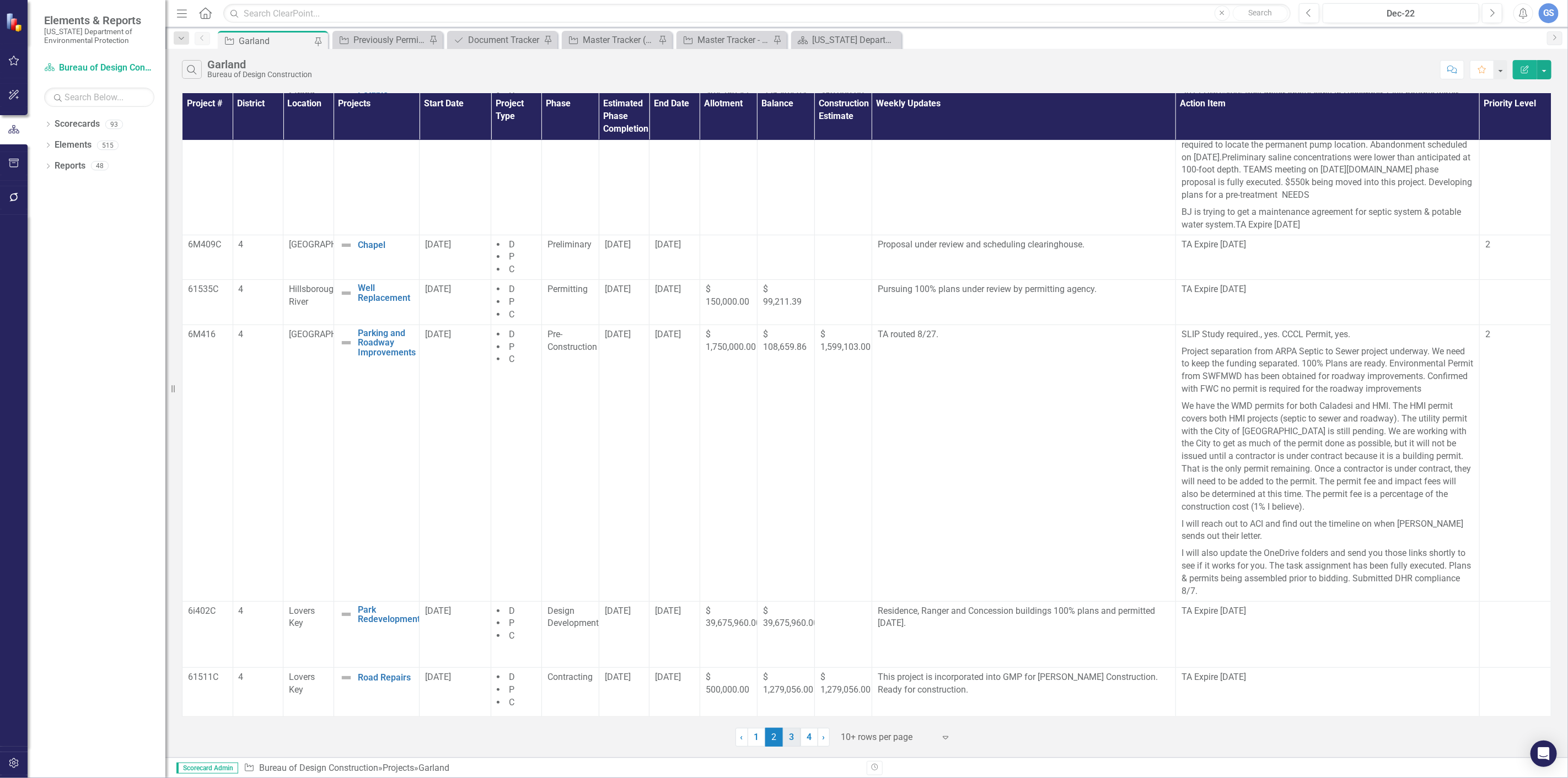
click at [788, 734] on link "3" at bounding box center [791, 737] width 18 height 19
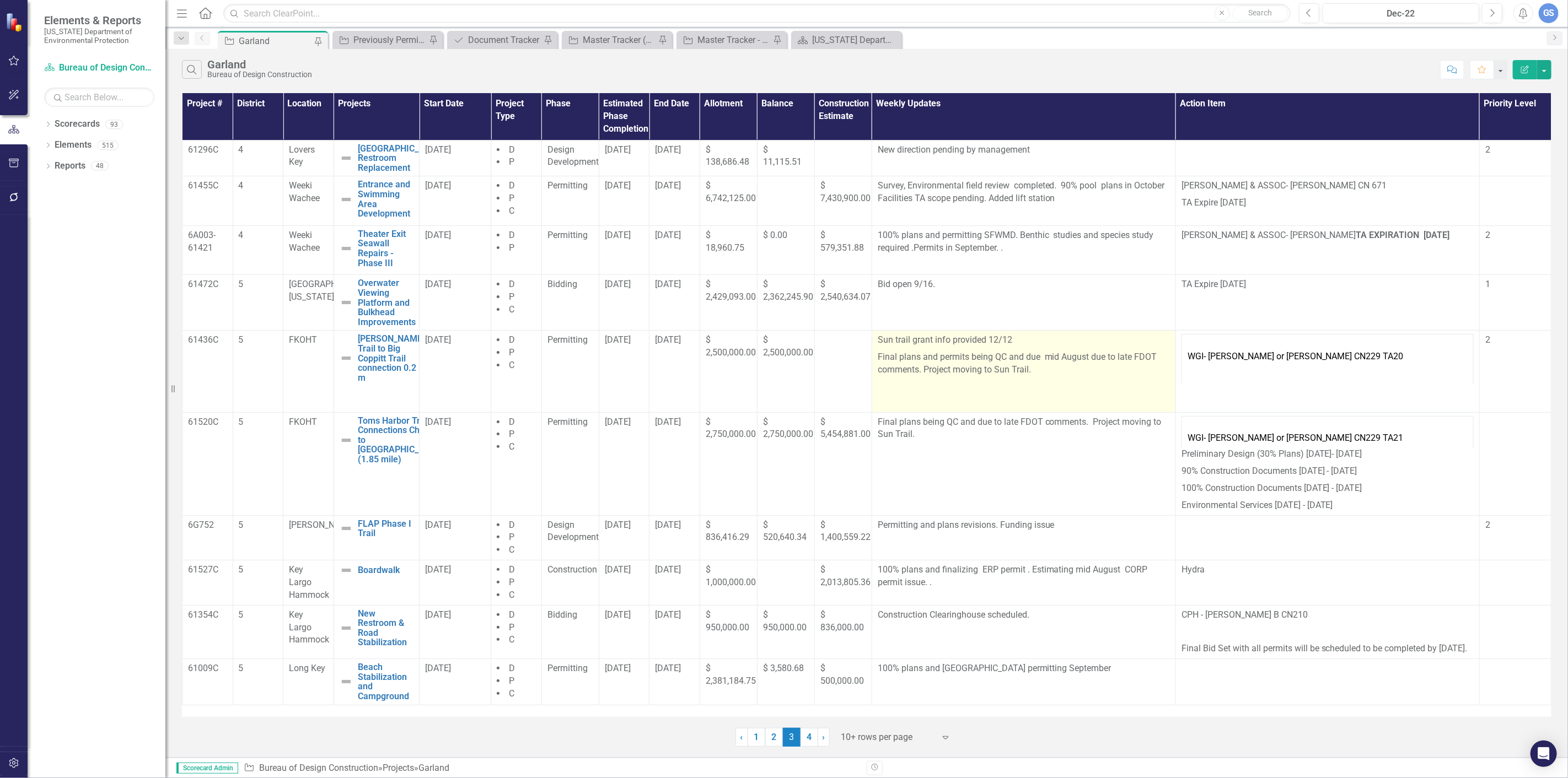
click at [1055, 372] on p "Final plans and permits being QC and due mid August due to late FDOT comments. …" at bounding box center [1024, 362] width 292 height 27
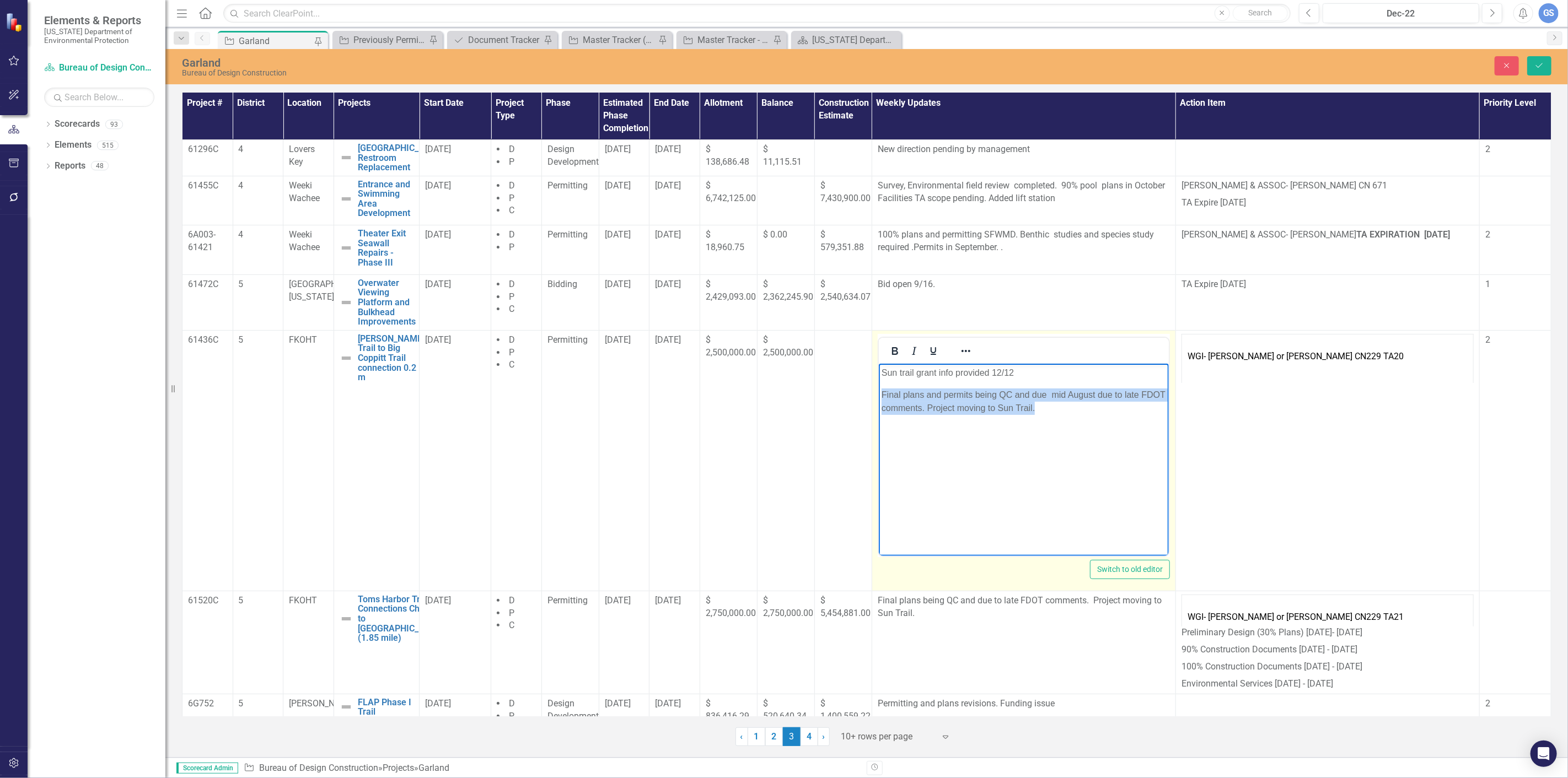
drag, startPoint x: 878, startPoint y: 392, endPoint x: 1067, endPoint y: 414, distance: 190.3
click at [1067, 414] on body "Sun trail grant info provided 12/12 Final plans and permits being QC and due mi…" at bounding box center [1023, 446] width 290 height 166
click at [882, 395] on p "Rich Text Area. Press ALT-0 for help." at bounding box center [1023, 394] width 285 height 13
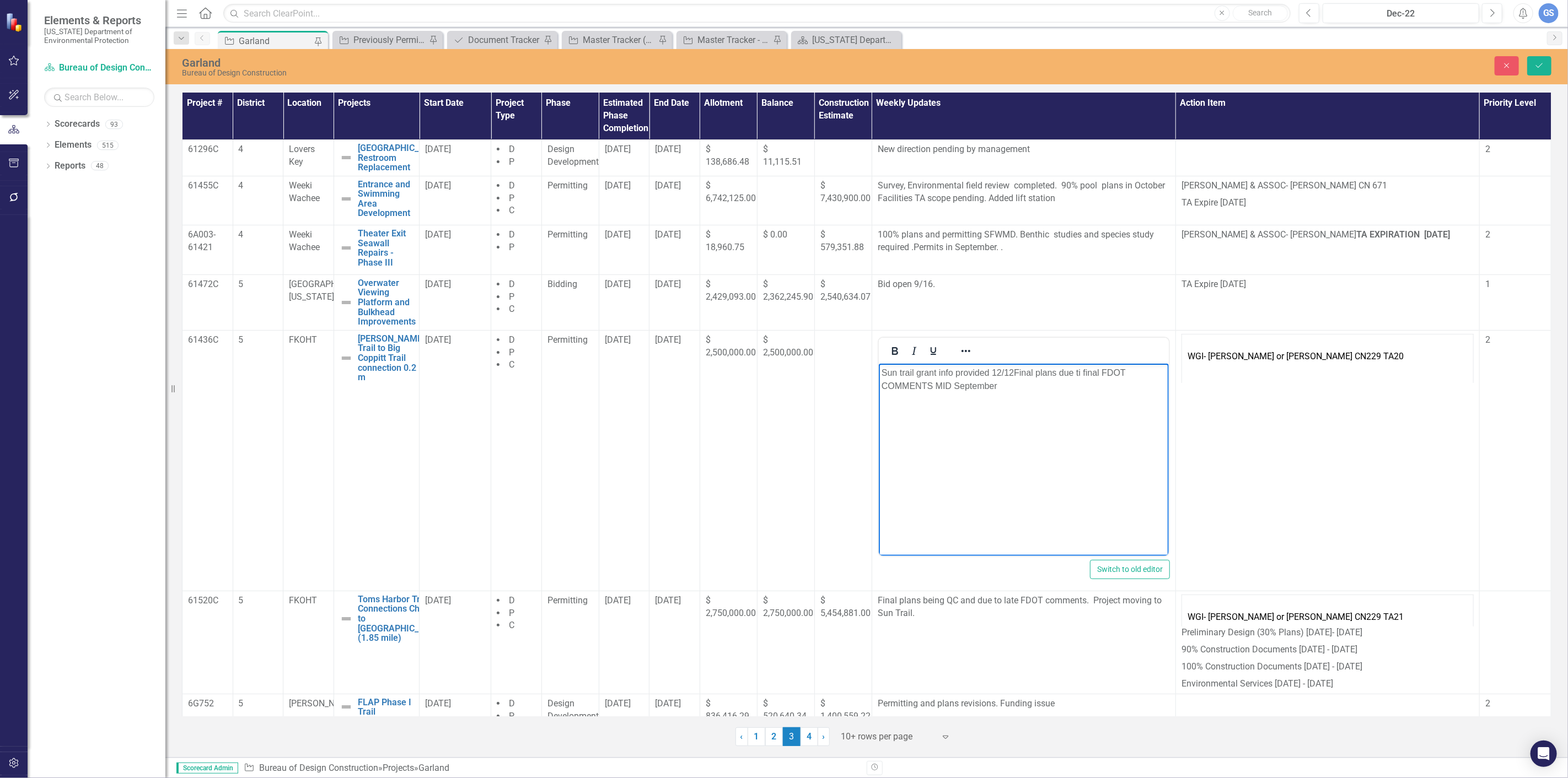
click at [1080, 373] on p "Sun trail grant info provided 12/12Final plans due ti final FDOT COMMENTS MID S…" at bounding box center [1023, 378] width 285 height 26
click at [1013, 373] on p "Sun trail grant info provided 12/12Final plans due plans due final FDOT COMMENT…" at bounding box center [1023, 378] width 285 height 26
click at [1118, 374] on p "Sun trail grant info provided 12/12 Final plans due plans due final FDOT COMMEN…" at bounding box center [1023, 378] width 285 height 26
click at [951, 387] on p "Sun trail grant info provided 12/12 Final plans due from final FDOT COMMENTS MI…" at bounding box center [1023, 378] width 285 height 26
click at [1542, 66] on icon "Save" at bounding box center [1539, 65] width 10 height 8
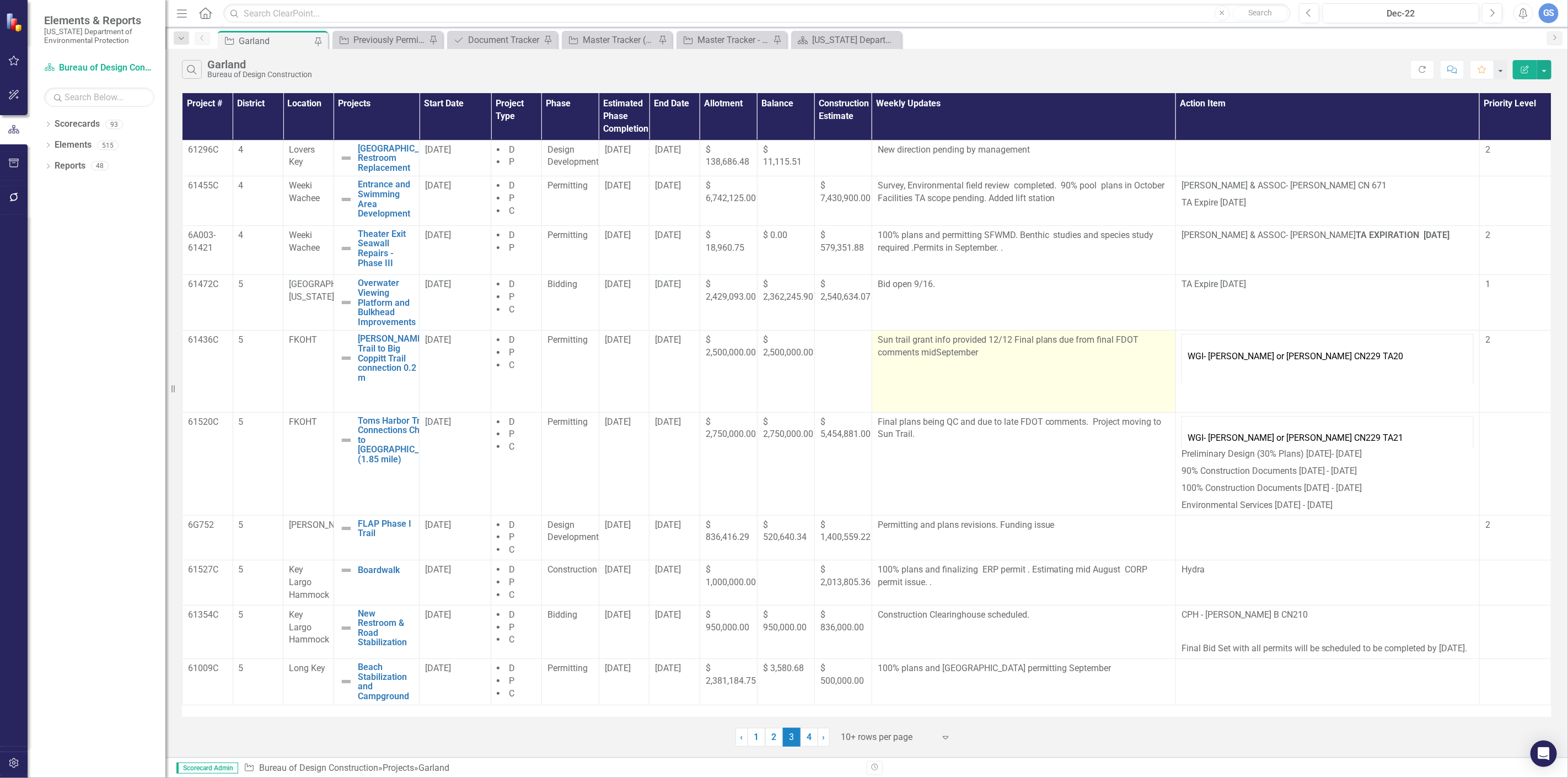
click at [932, 353] on p "Sun trail grant info provided 12/12 Final plans due from final FDOT comments mi…" at bounding box center [1024, 347] width 292 height 26
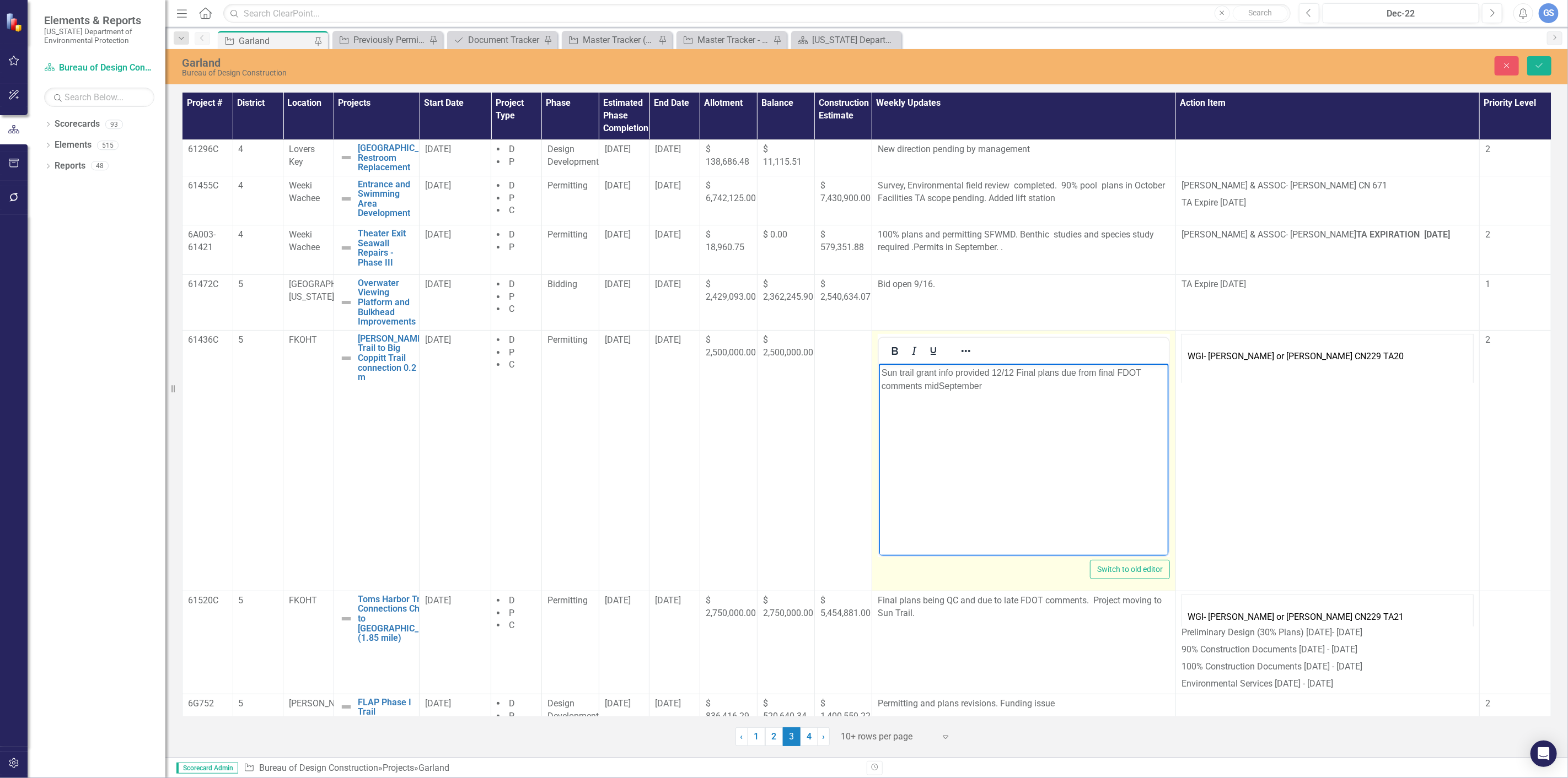
click at [936, 386] on p "Sun trail grant info provided 12/12 Final plans due from final FDOT comments mi…" at bounding box center [1023, 378] width 285 height 26
click at [1533, 62] on button "Save" at bounding box center [1539, 66] width 24 height 20
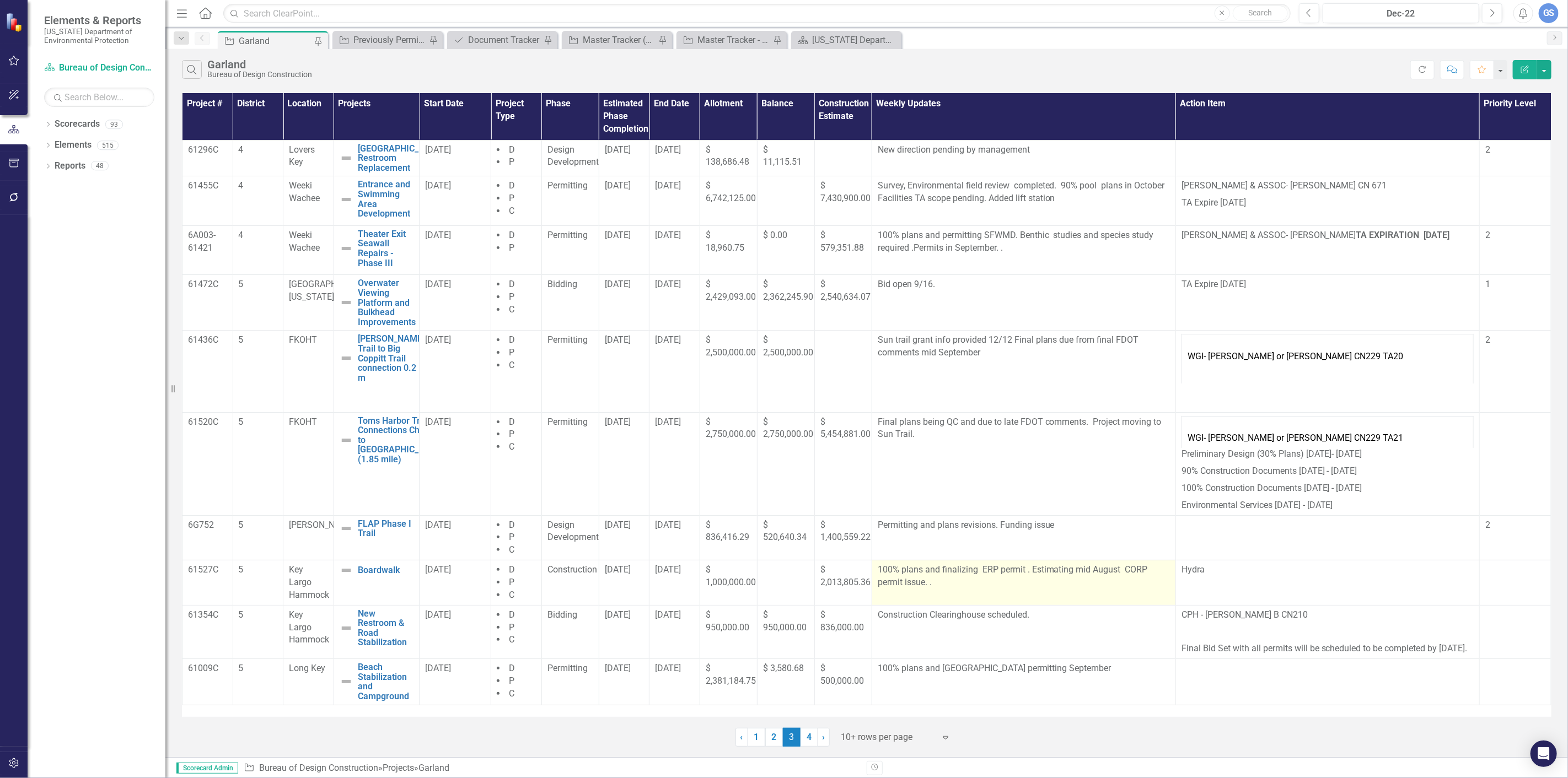
click at [1116, 570] on p "100% plans and finalizing ERP permit . Estimating mid August CORP permit issue.…" at bounding box center [1024, 576] width 292 height 26
click at [1116, 570] on p "100% plans and finalizing ERP permit . Estimating mid August CORP permit issue.…" at bounding box center [1024, 576] width 292 height 26
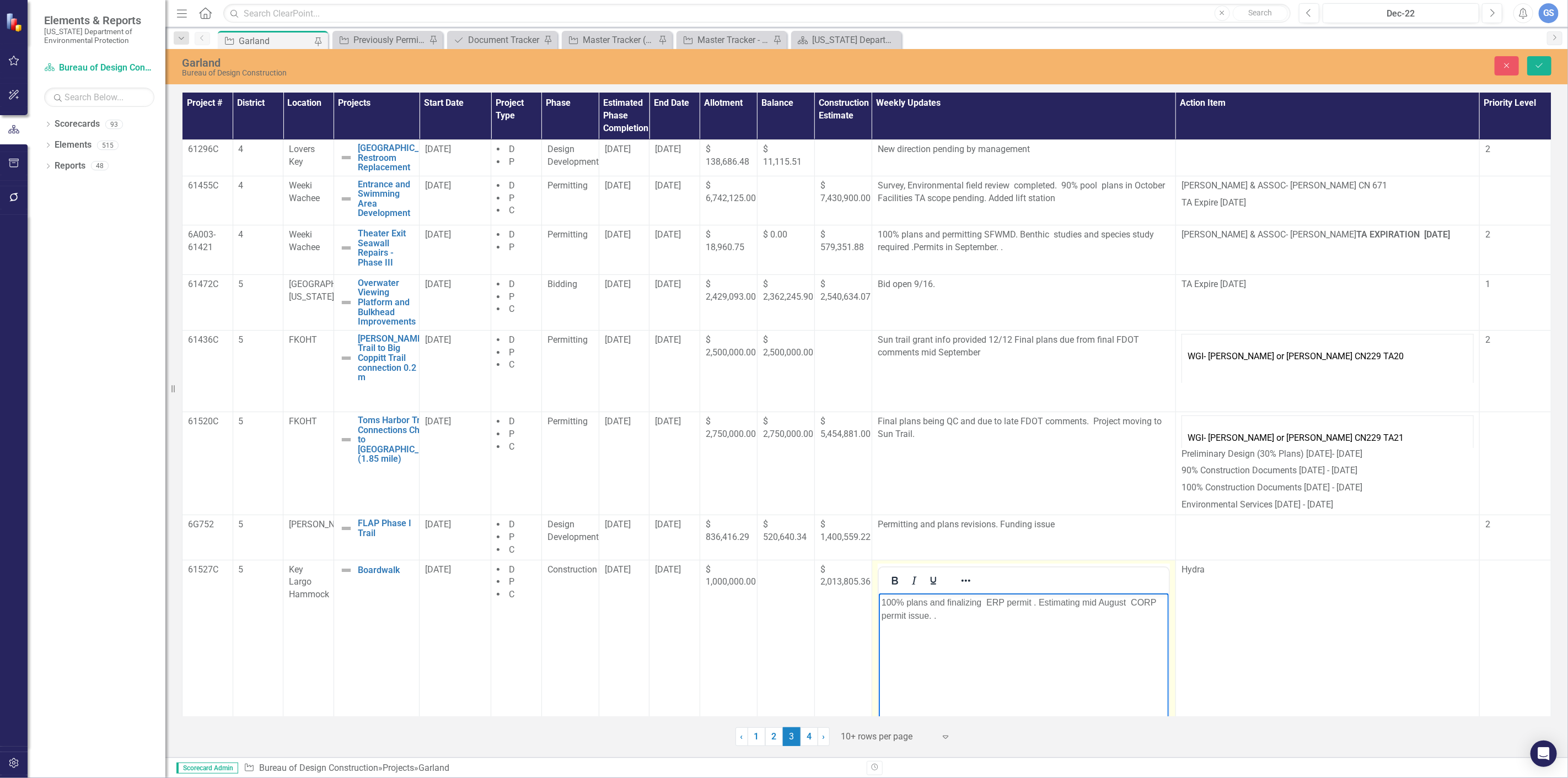
click at [1127, 601] on p "100% plans and finalizing ERP permit . Estimating mid August CORP permit issue.…" at bounding box center [1023, 608] width 285 height 26
click at [912, 614] on p "100% plans and finalizing ERP permit . Estimating mid September CORP permit iss…" at bounding box center [1023, 608] width 285 height 26
click at [1536, 67] on icon "Save" at bounding box center [1539, 65] width 10 height 8
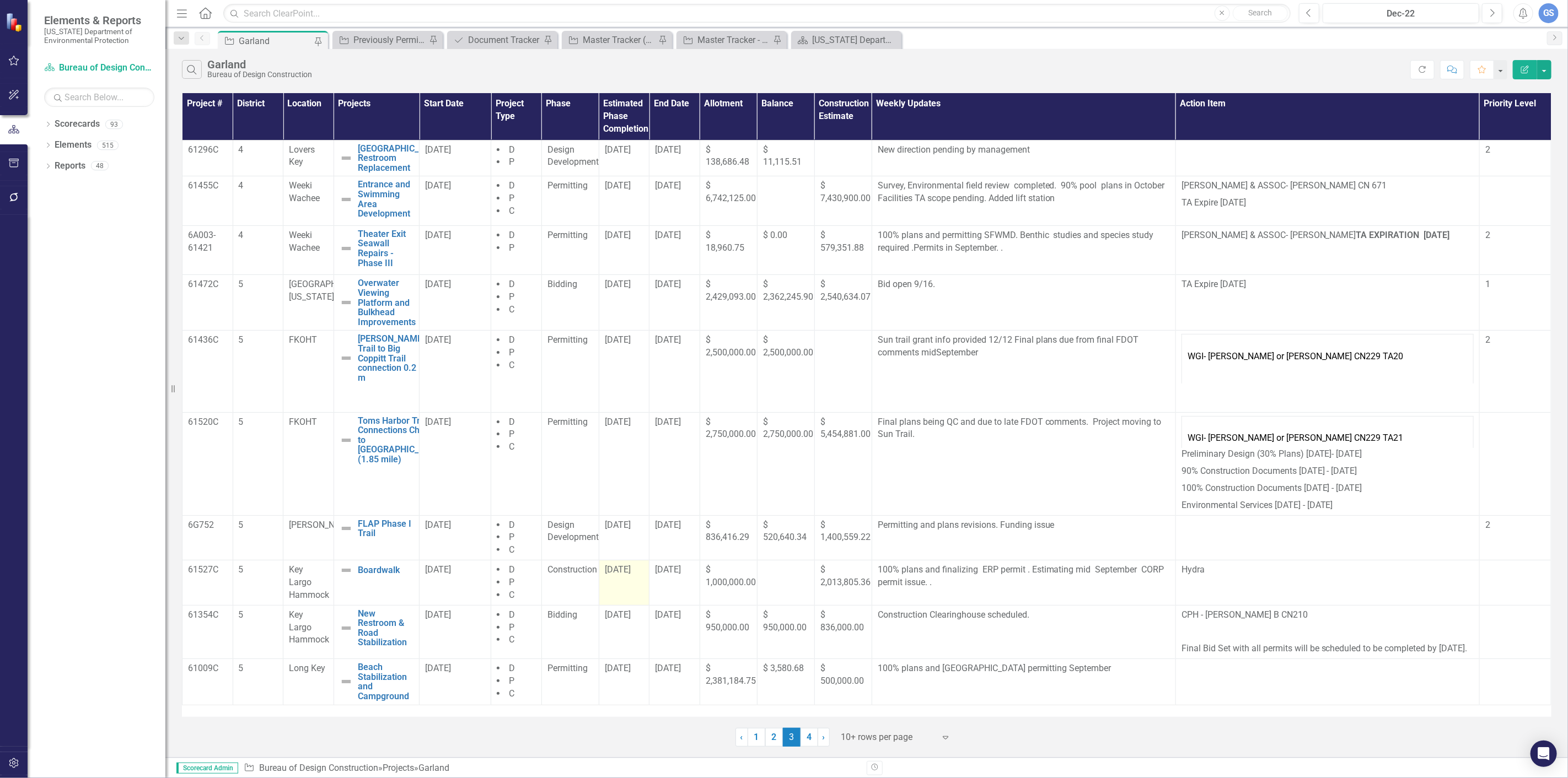
click at [616, 576] on div "[DATE]" at bounding box center [625, 570] width 39 height 13
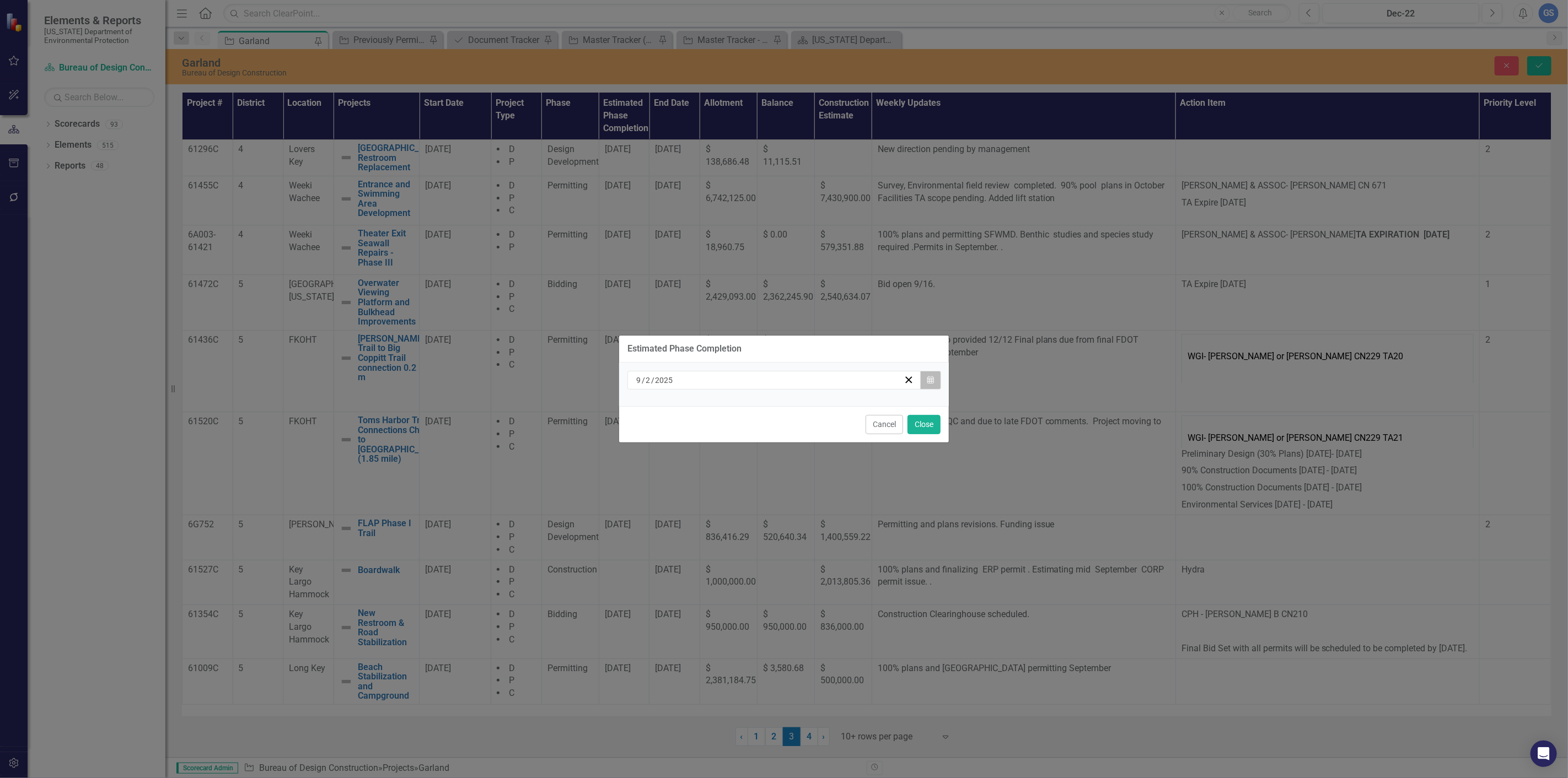
click at [930, 377] on icon "Calendar" at bounding box center [931, 380] width 7 height 8
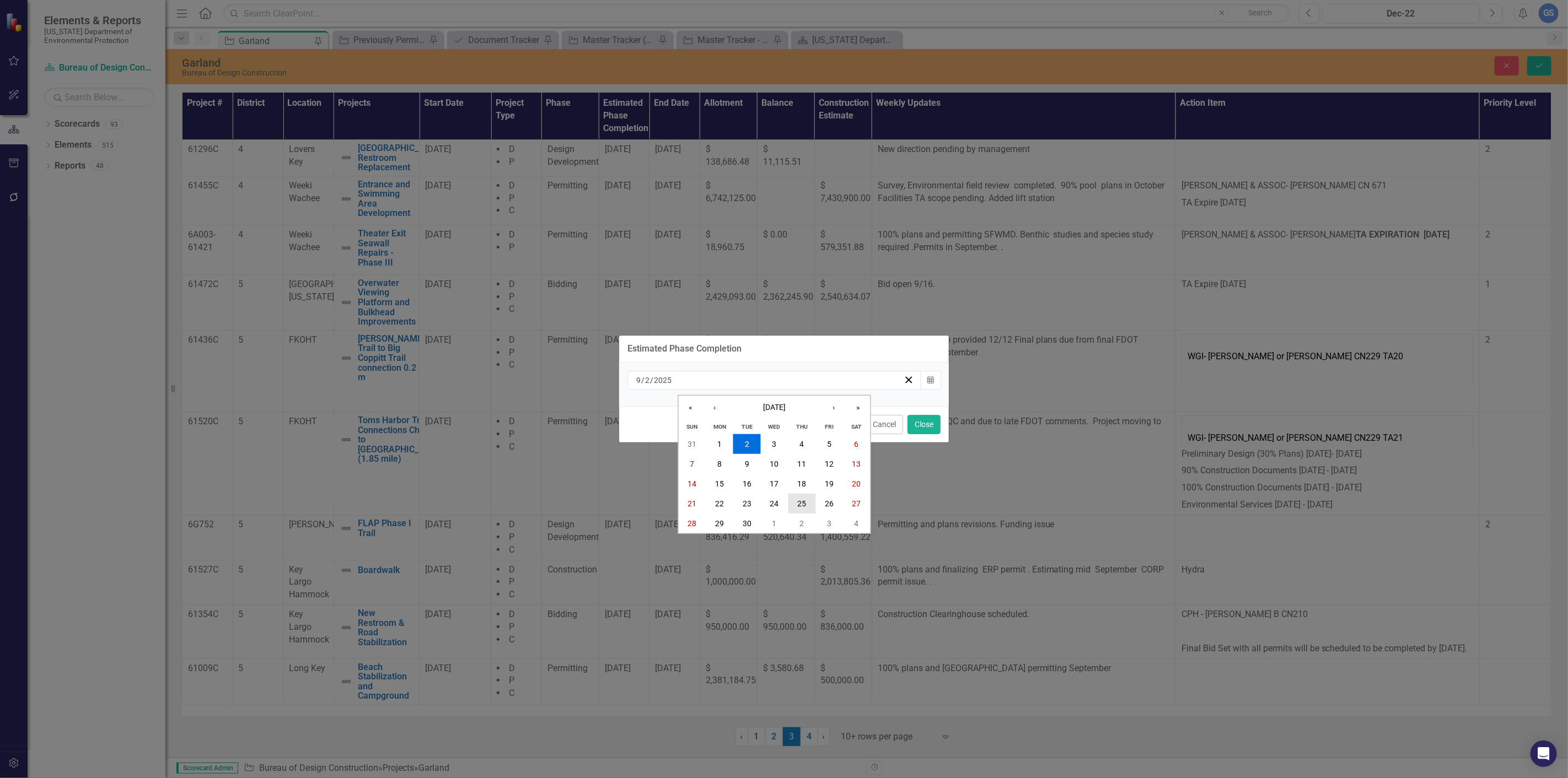
click at [807, 502] on button "25" at bounding box center [802, 503] width 27 height 20
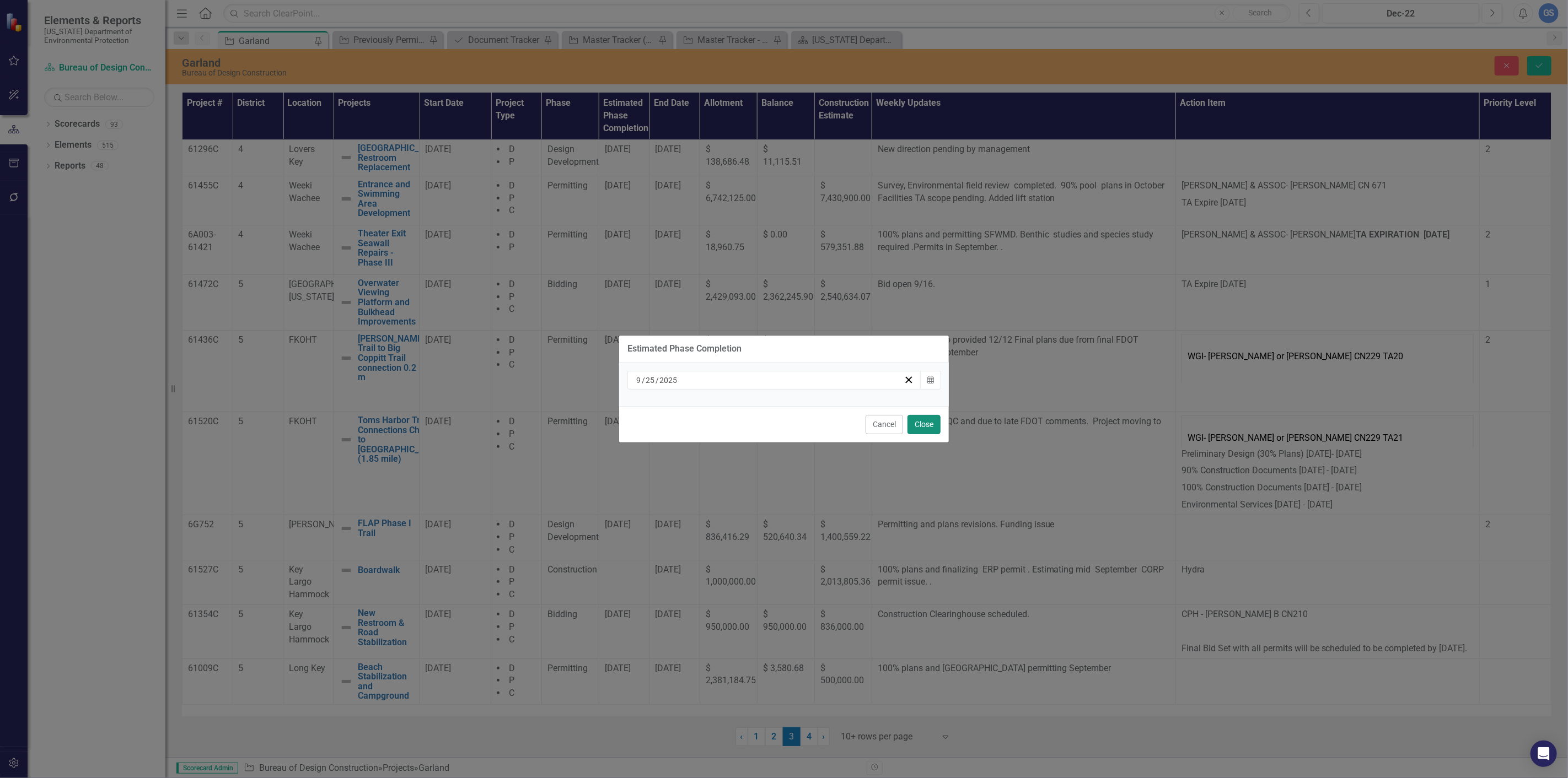
click at [919, 420] on button "Close" at bounding box center [924, 424] width 33 height 20
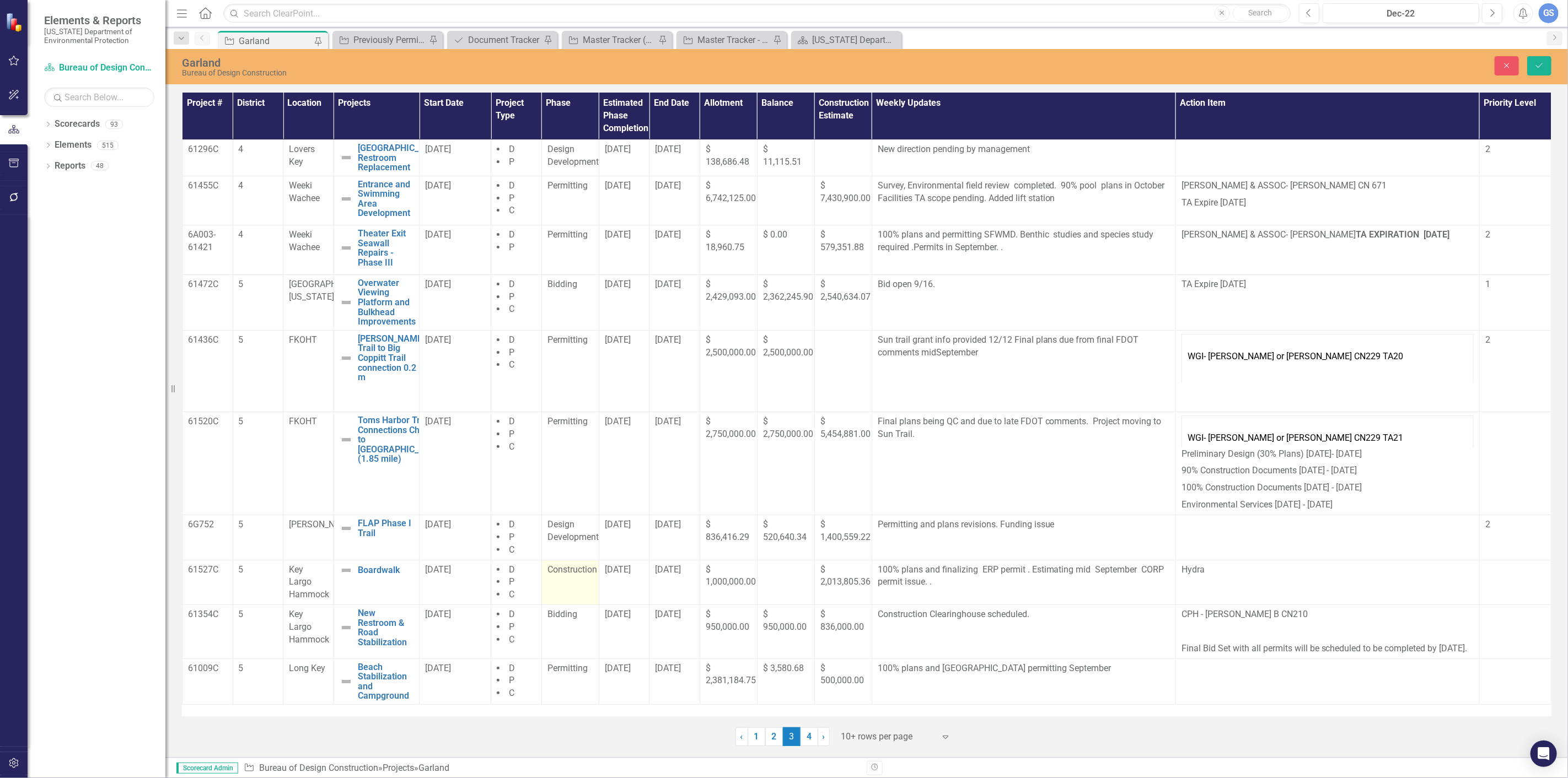
click at [572, 575] on span "Construction" at bounding box center [573, 570] width 50 height 10
click at [577, 575] on icon "Expand" at bounding box center [582, 573] width 11 height 9
click at [577, 608] on div "Permitting" at bounding box center [591, 614] width 71 height 13
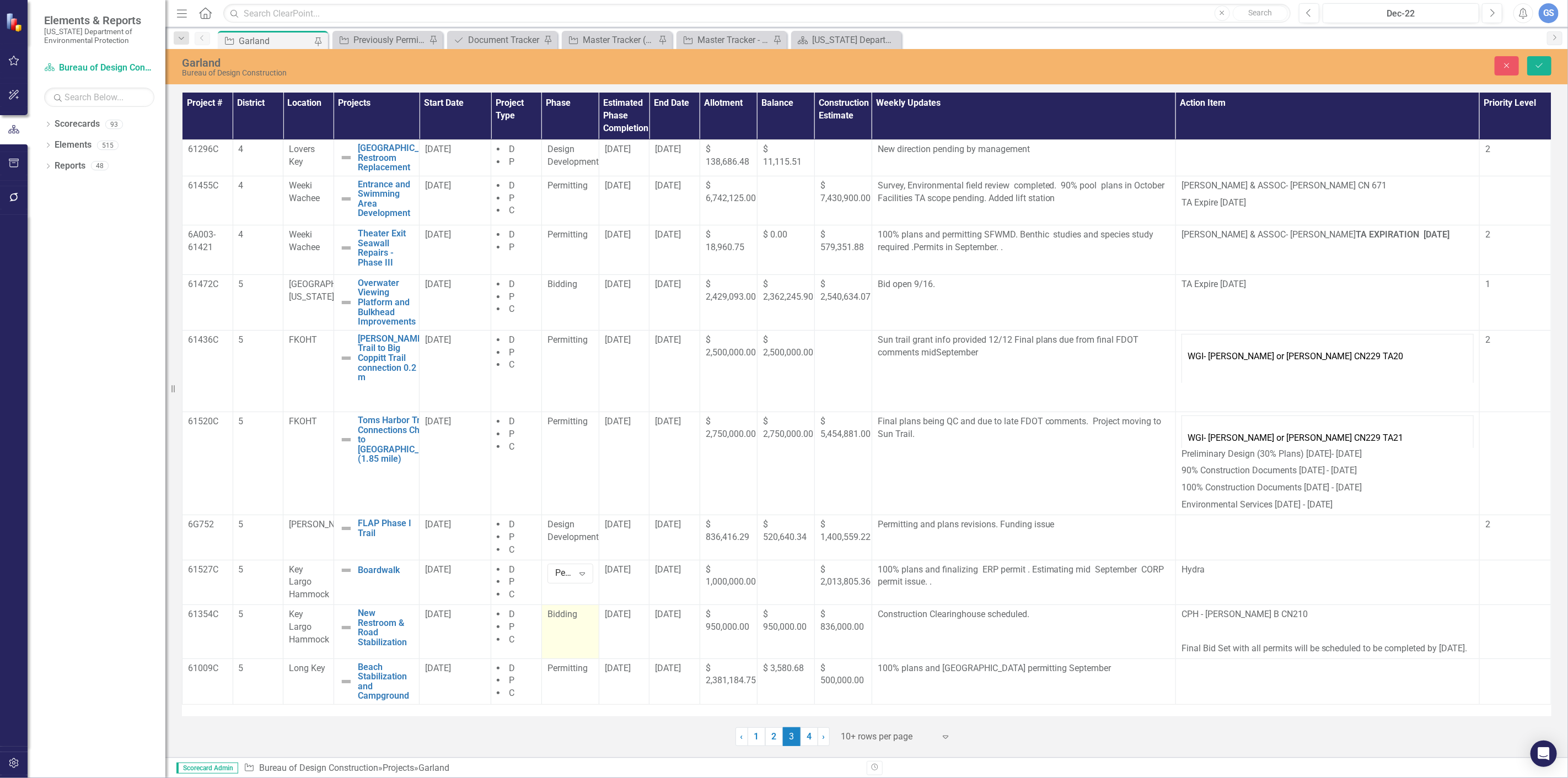
click at [557, 617] on span "Bidding" at bounding box center [562, 614] width 30 height 10
click at [580, 619] on icon at bounding box center [583, 618] width 5 height 3
click at [570, 467] on div "Permitting" at bounding box center [591, 473] width 71 height 13
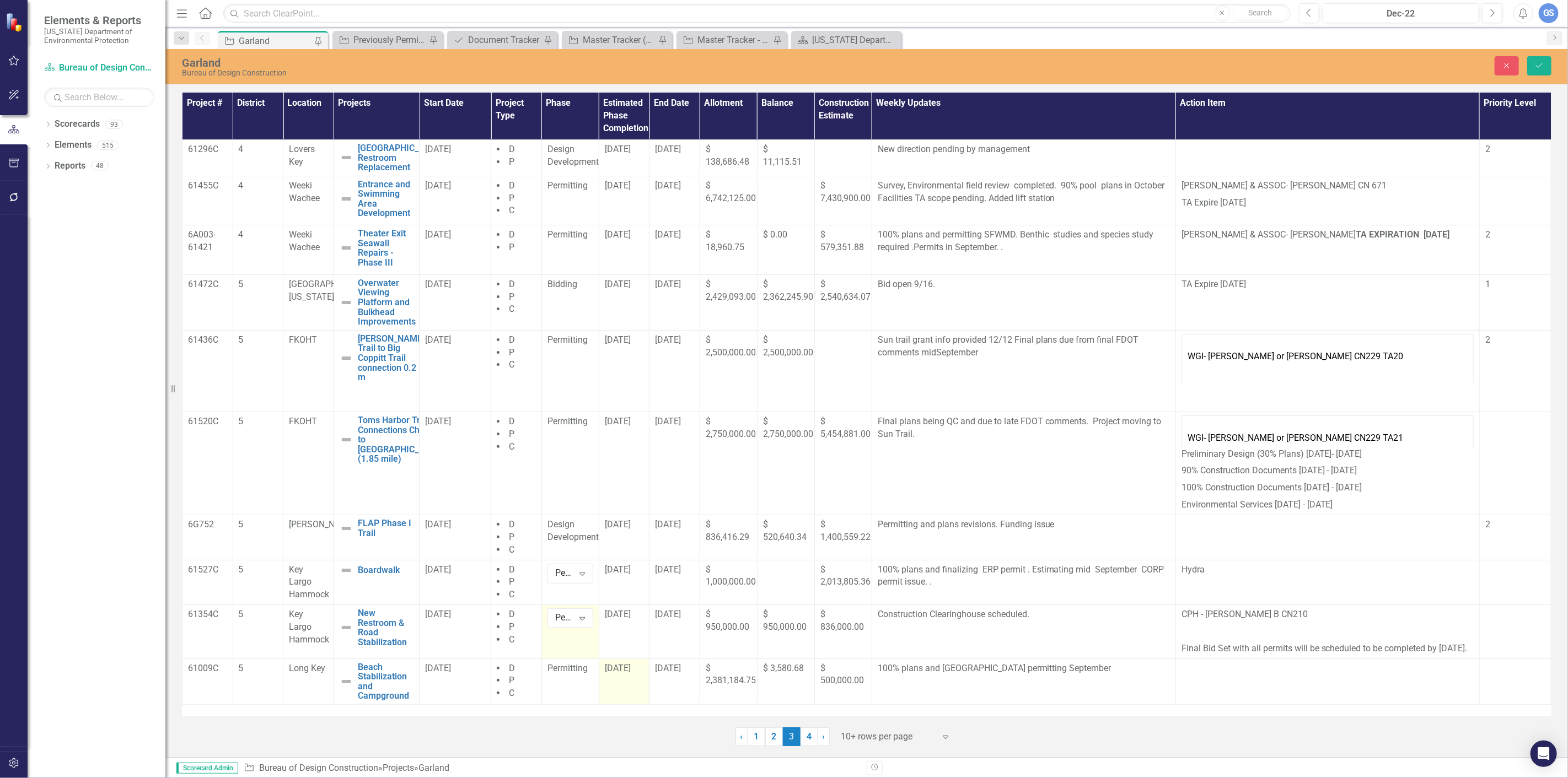
click at [615, 673] on span "[DATE]" at bounding box center [618, 668] width 26 height 10
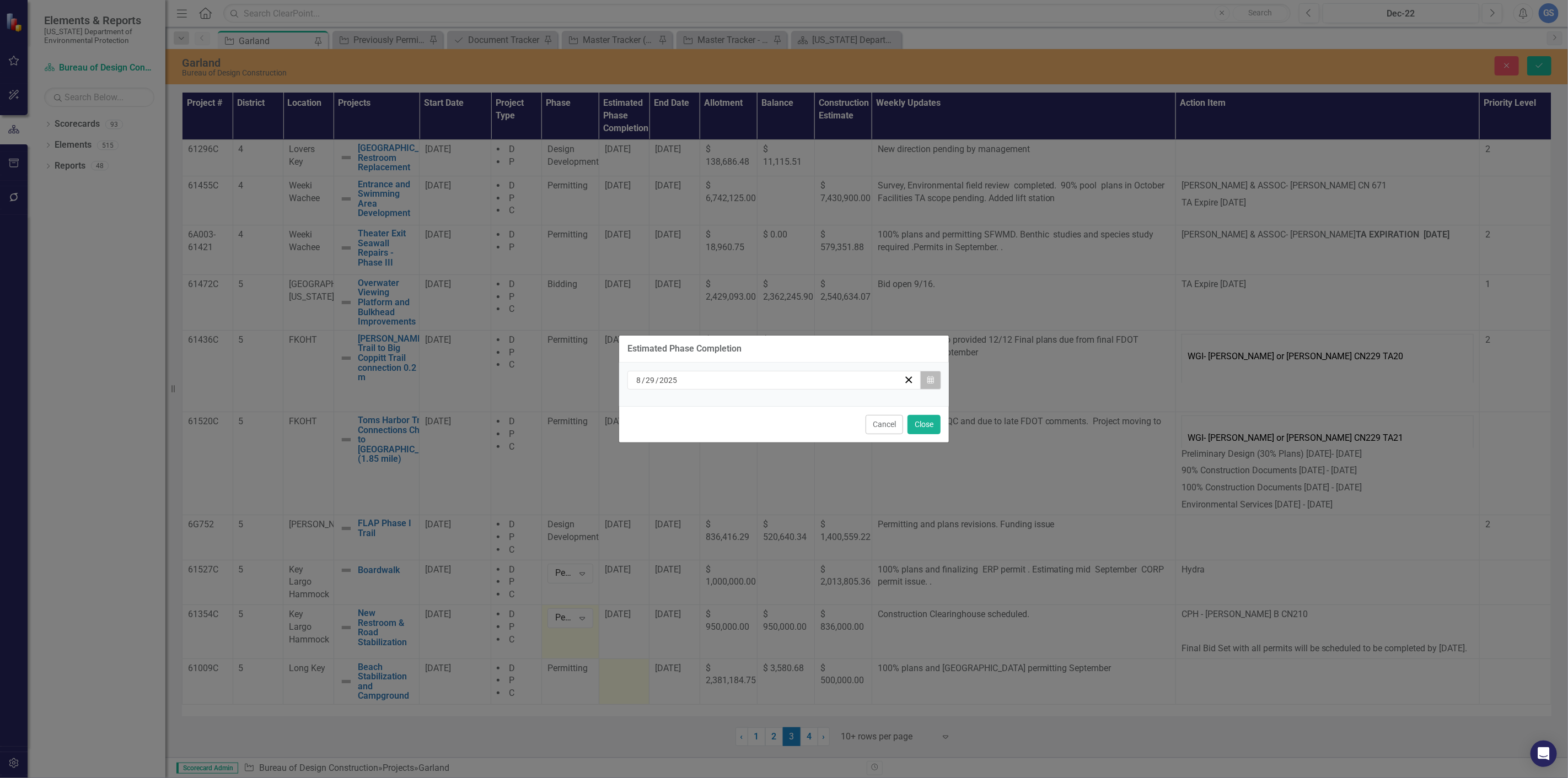
click at [930, 377] on icon "Calendar" at bounding box center [931, 380] width 7 height 8
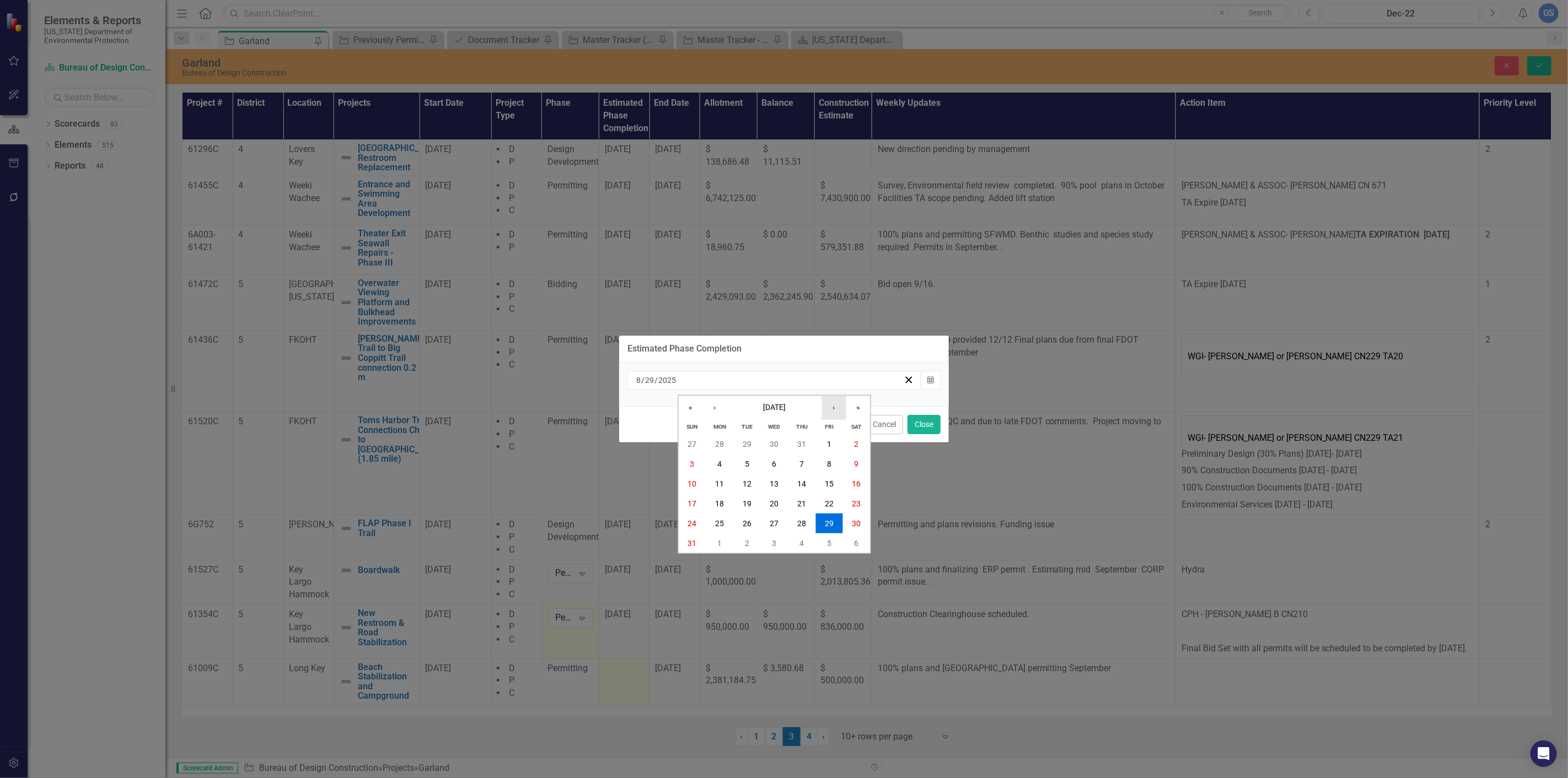
click at [833, 406] on button "›" at bounding box center [834, 407] width 24 height 24
click at [802, 500] on abbr "25" at bounding box center [802, 503] width 9 height 9
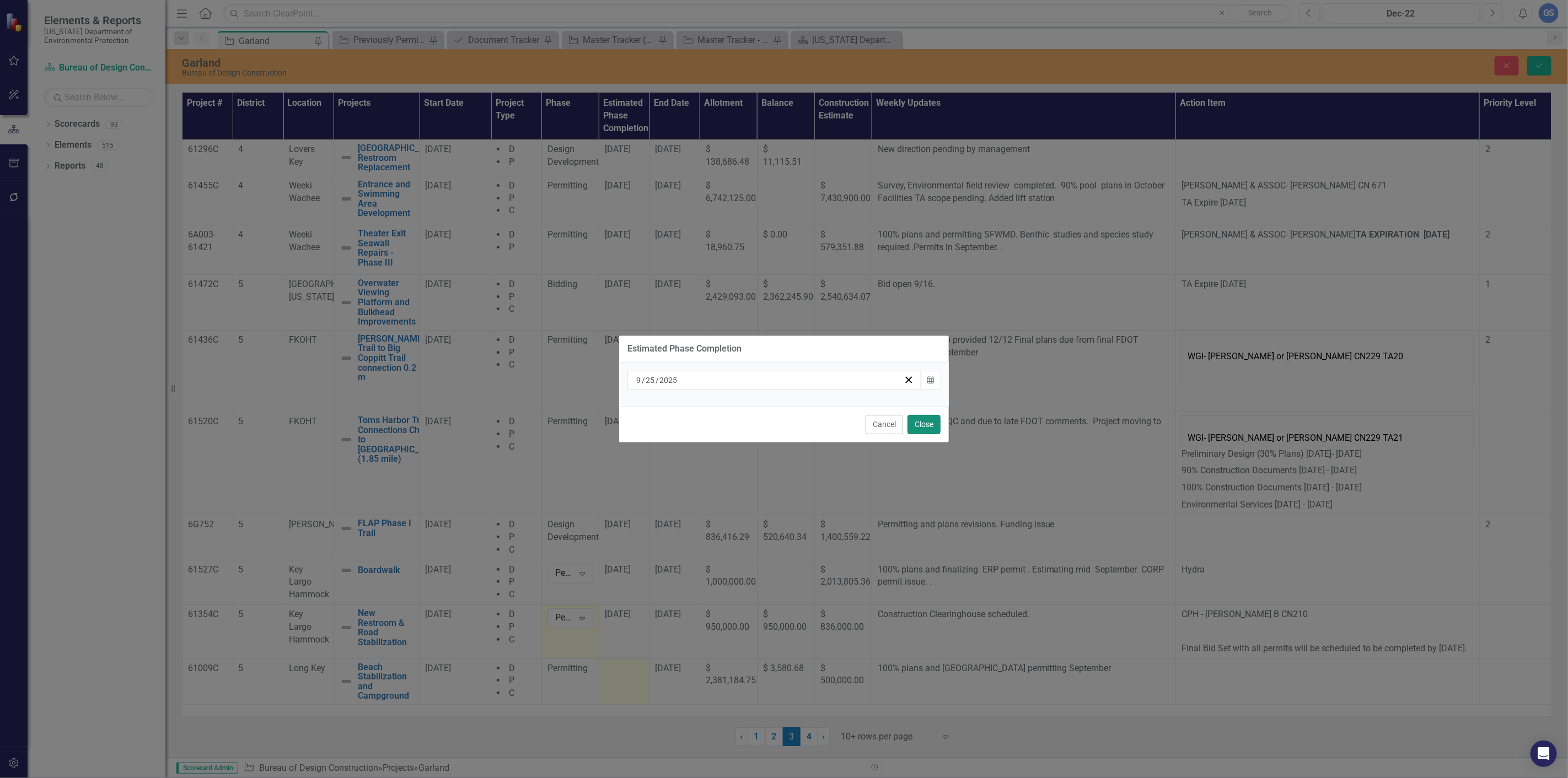
click at [916, 422] on button "Close" at bounding box center [924, 424] width 33 height 20
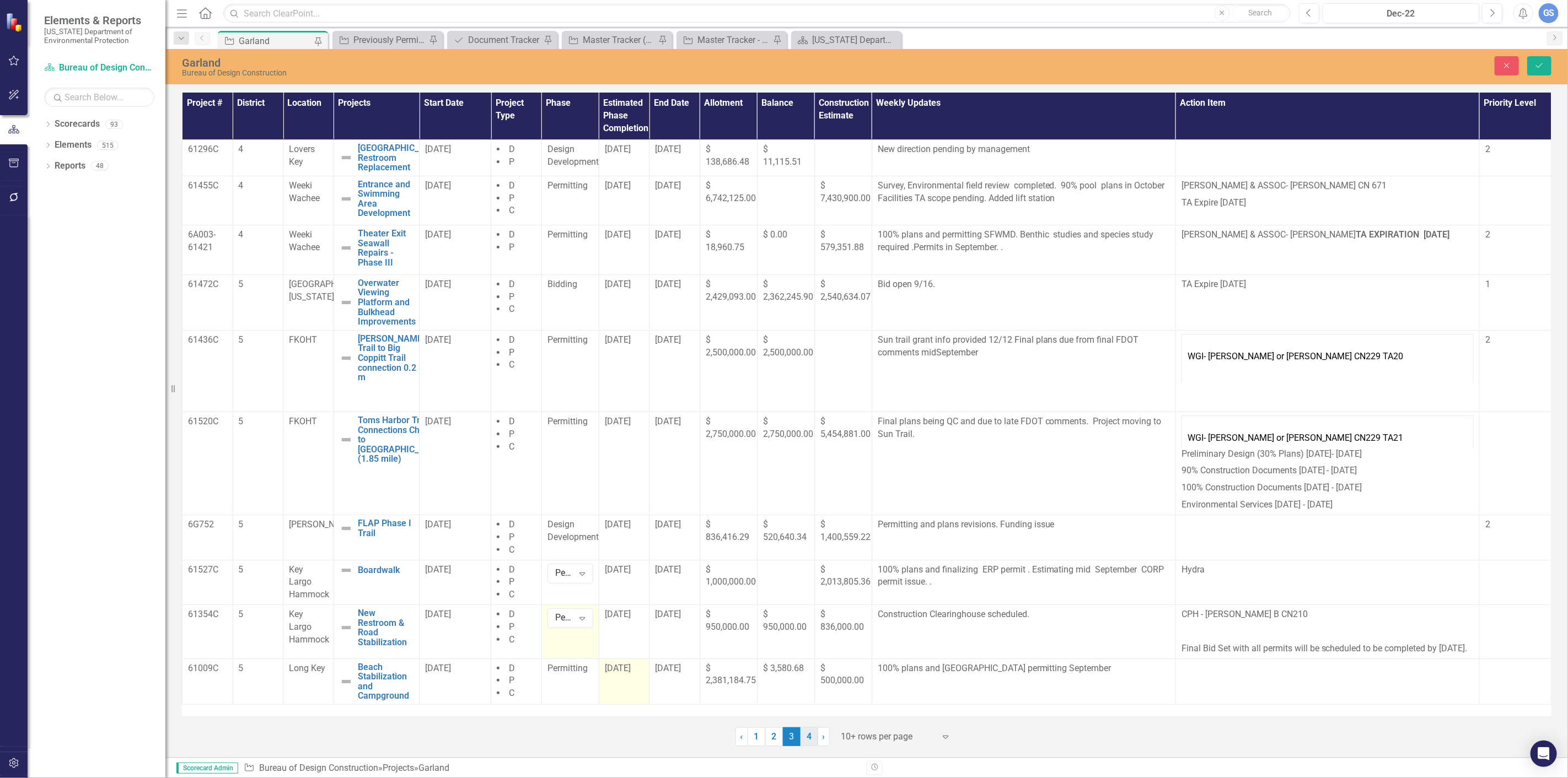
click at [810, 732] on link "4" at bounding box center [809, 737] width 18 height 19
click at [1538, 67] on icon "Save" at bounding box center [1539, 65] width 10 height 8
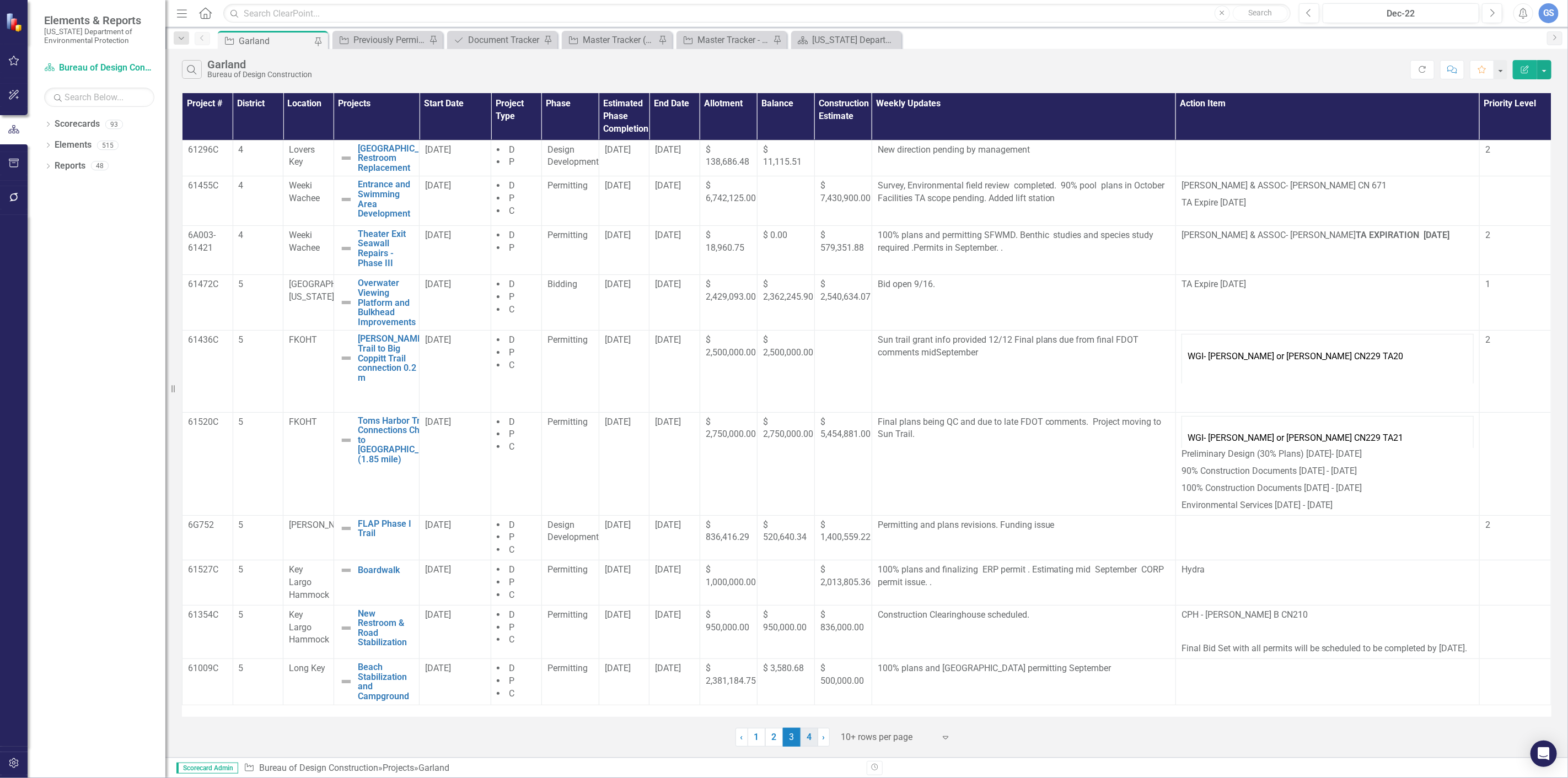
click at [807, 740] on link "4" at bounding box center [809, 737] width 18 height 19
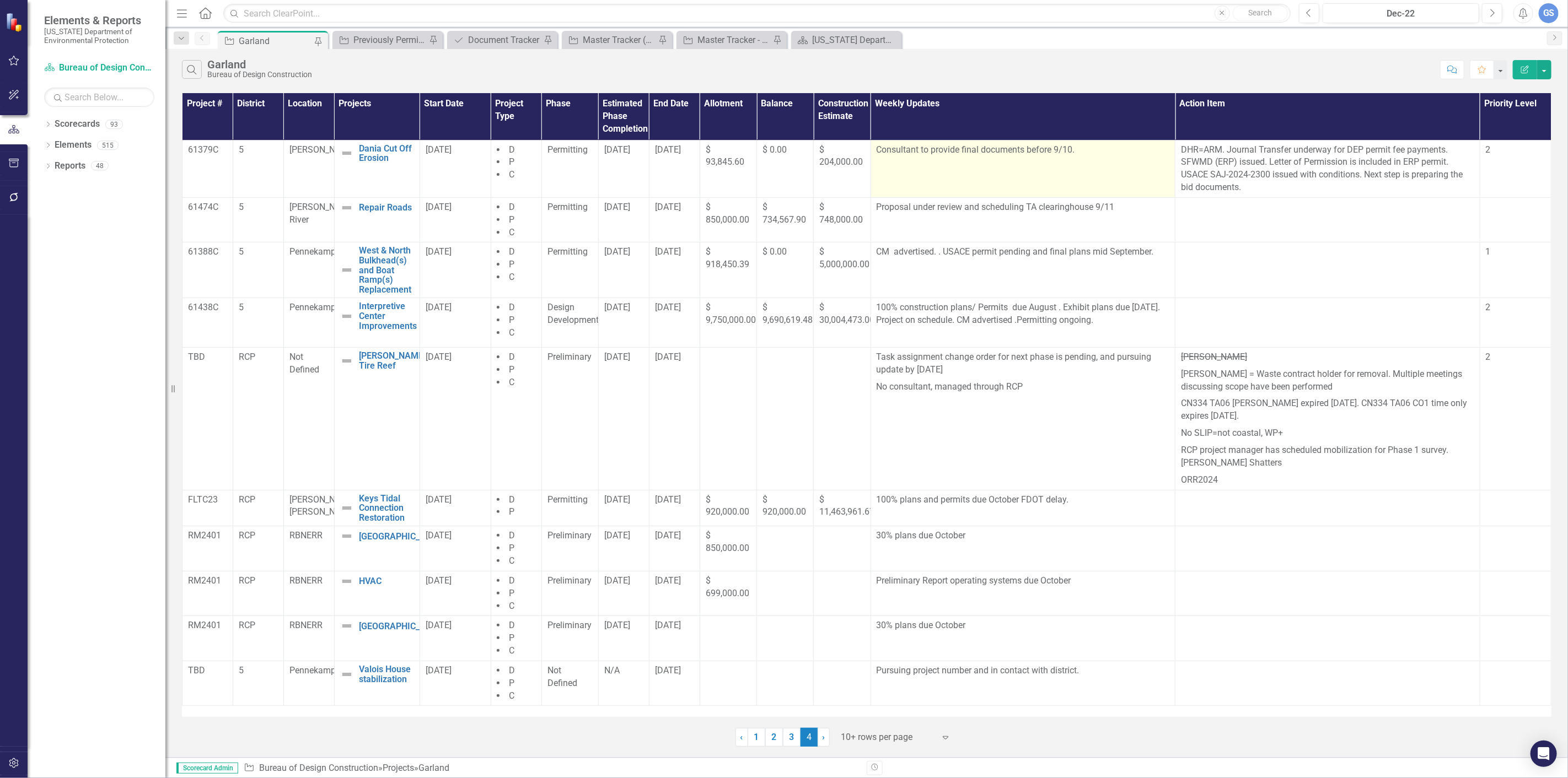
click at [1078, 151] on p "Consultant to provide final documents before 9/10." at bounding box center [1023, 149] width 293 height 13
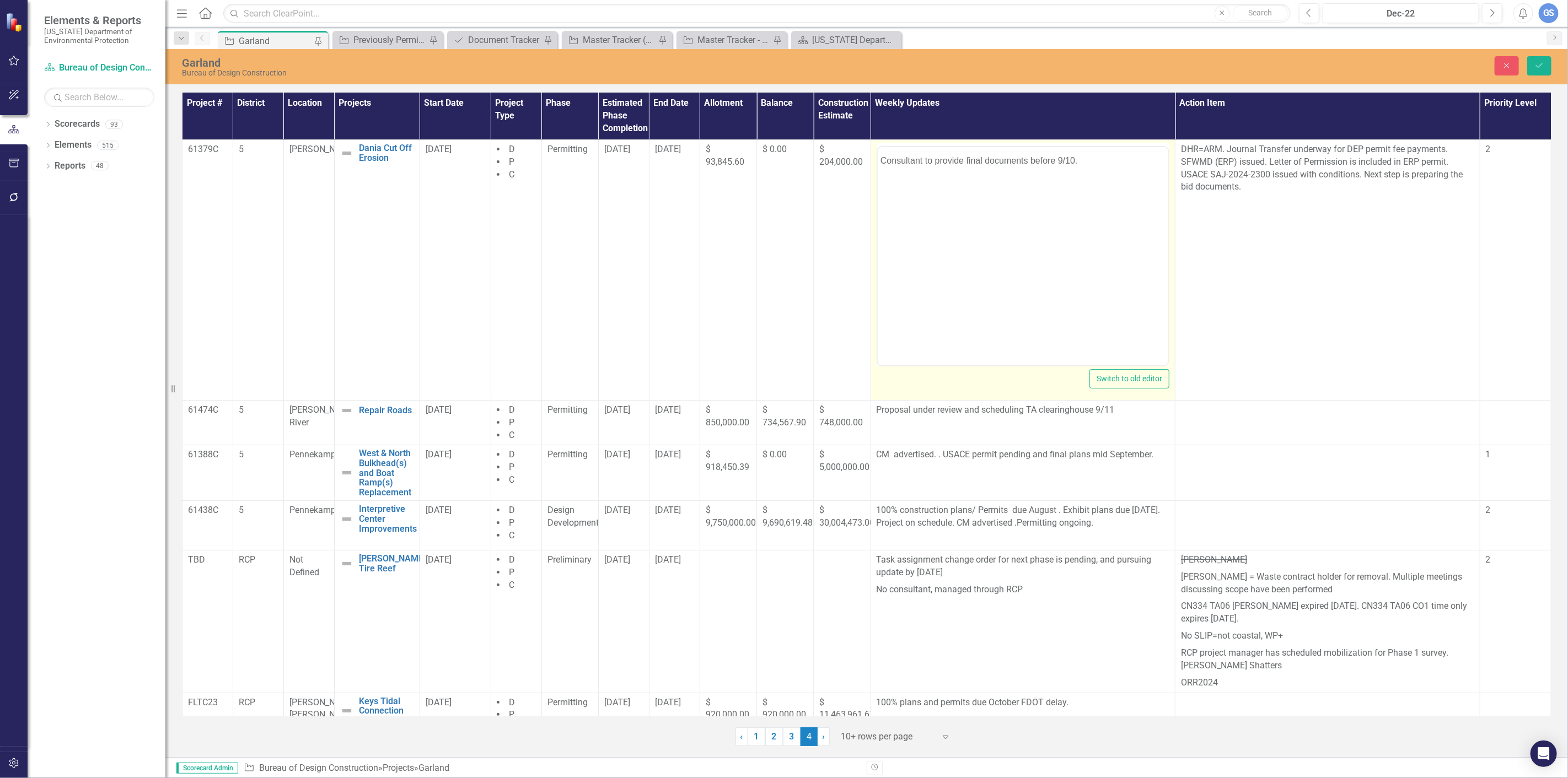
scroll to position [0, 0]
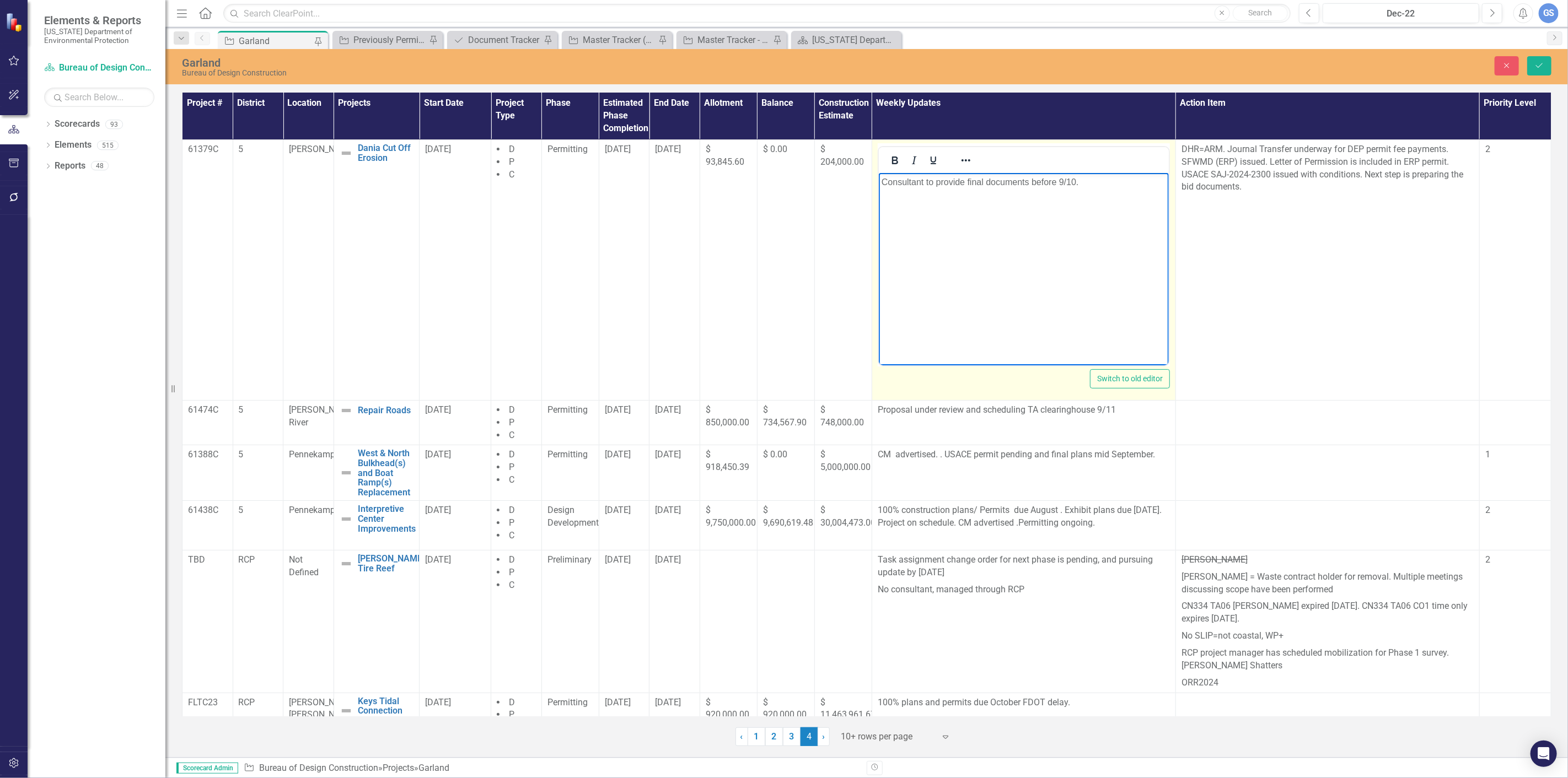
click at [1082, 184] on p "Consultant to provide final documents before 9/10." at bounding box center [1023, 181] width 285 height 13
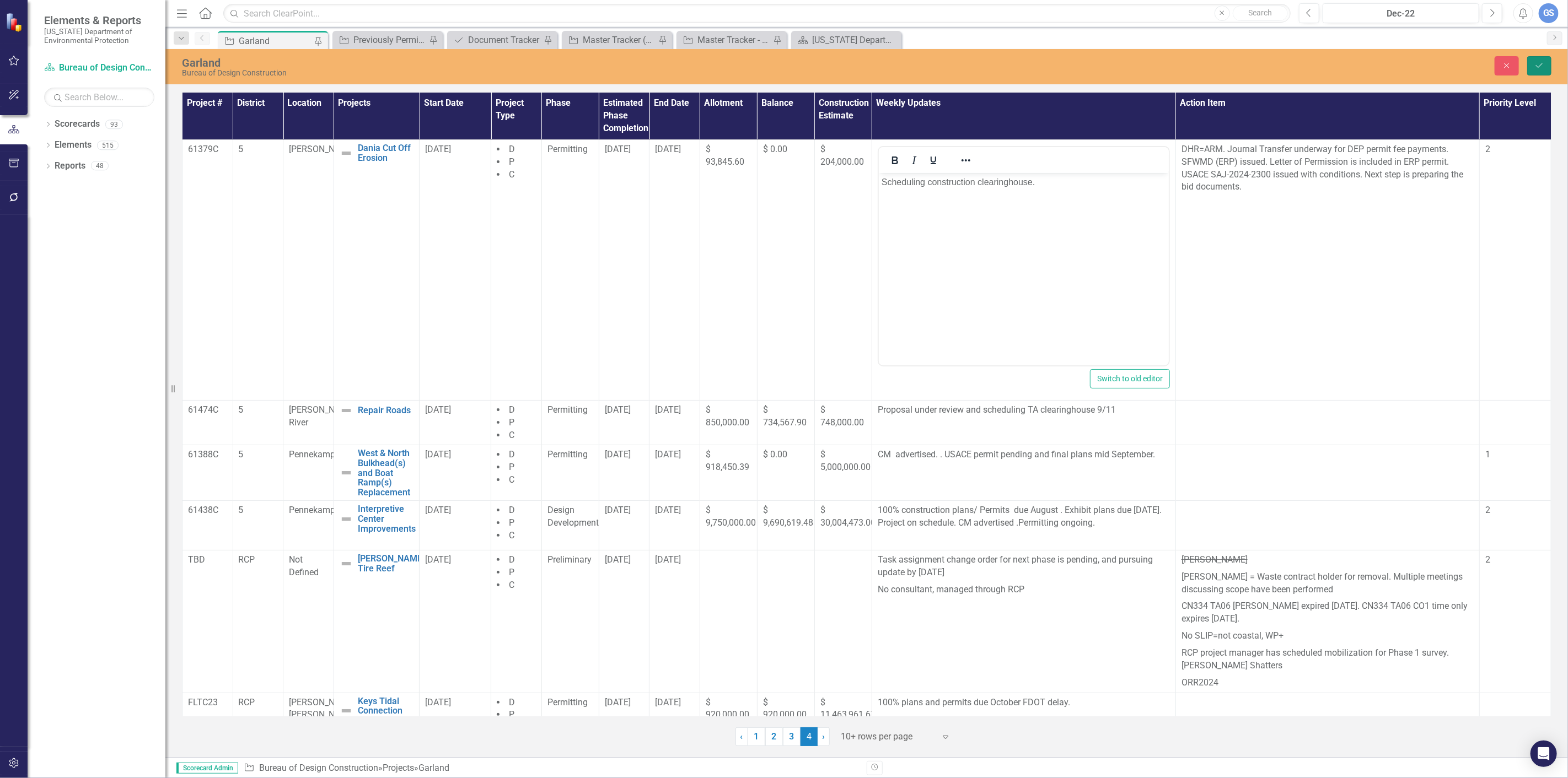
click at [1530, 66] on button "Save" at bounding box center [1539, 66] width 24 height 20
